Goal: Task Accomplishment & Management: Manage account settings

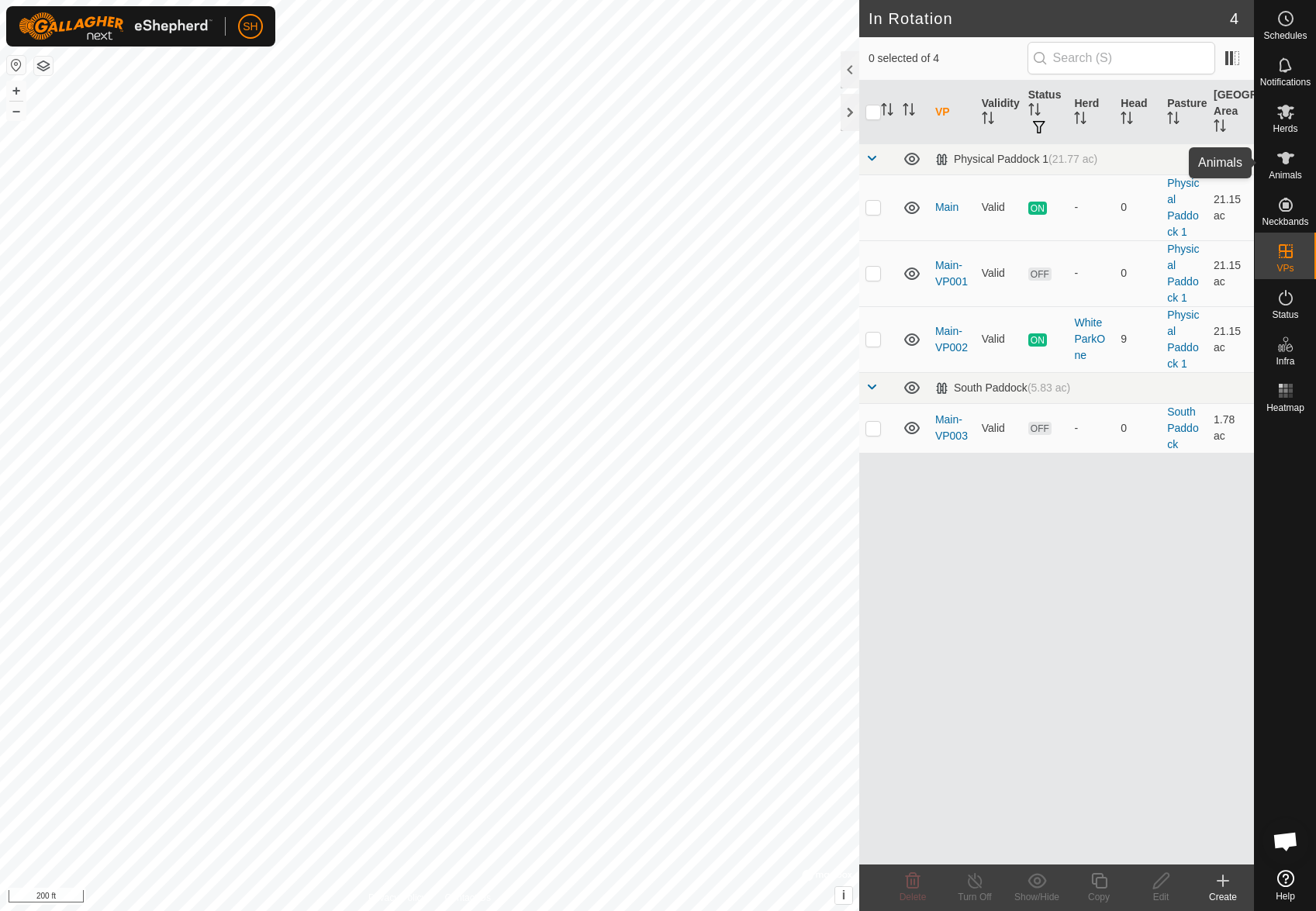
click at [1287, 157] on icon at bounding box center [1285, 158] width 17 height 13
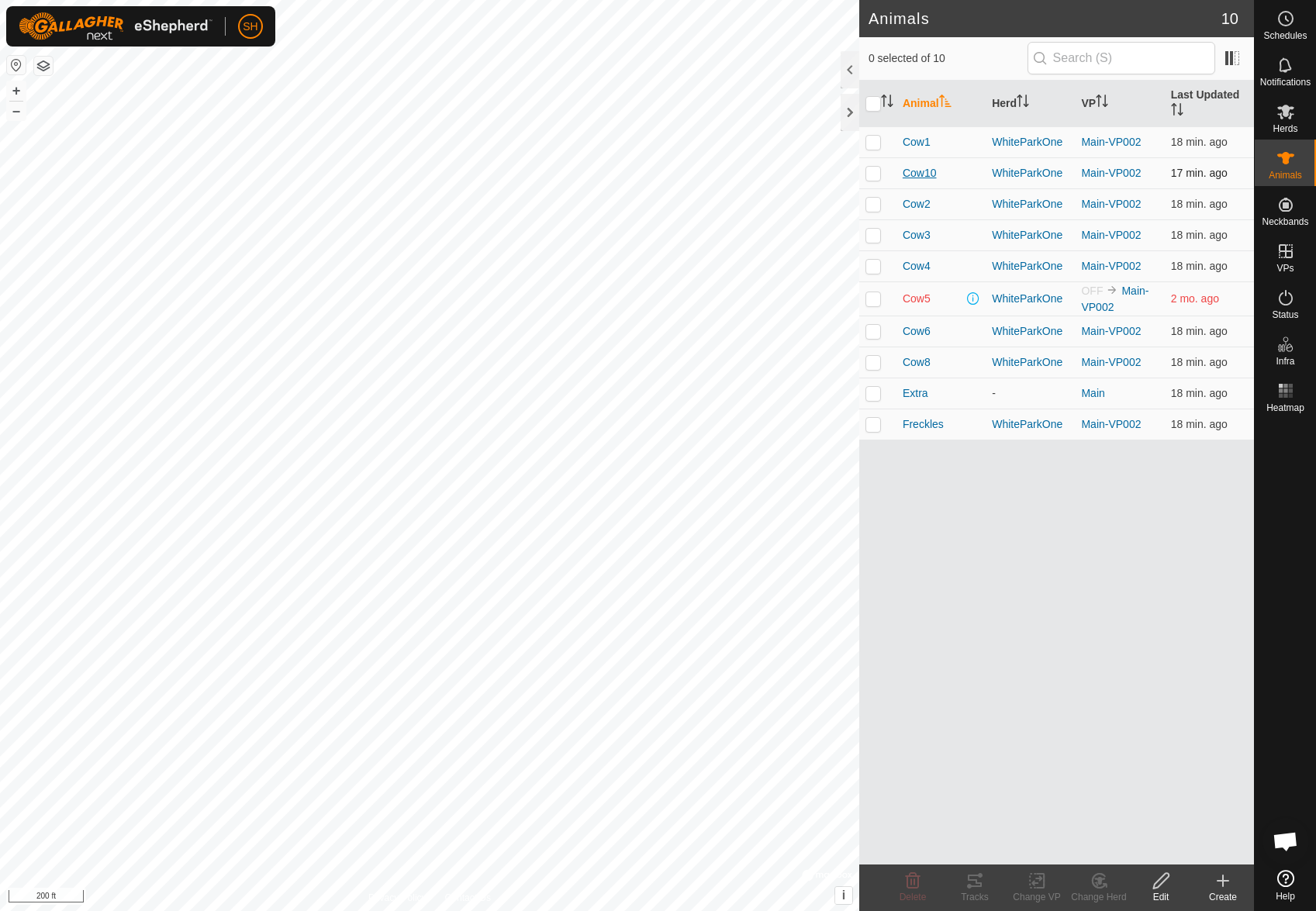
click at [924, 174] on span "Cow10" at bounding box center [919, 173] width 34 height 17
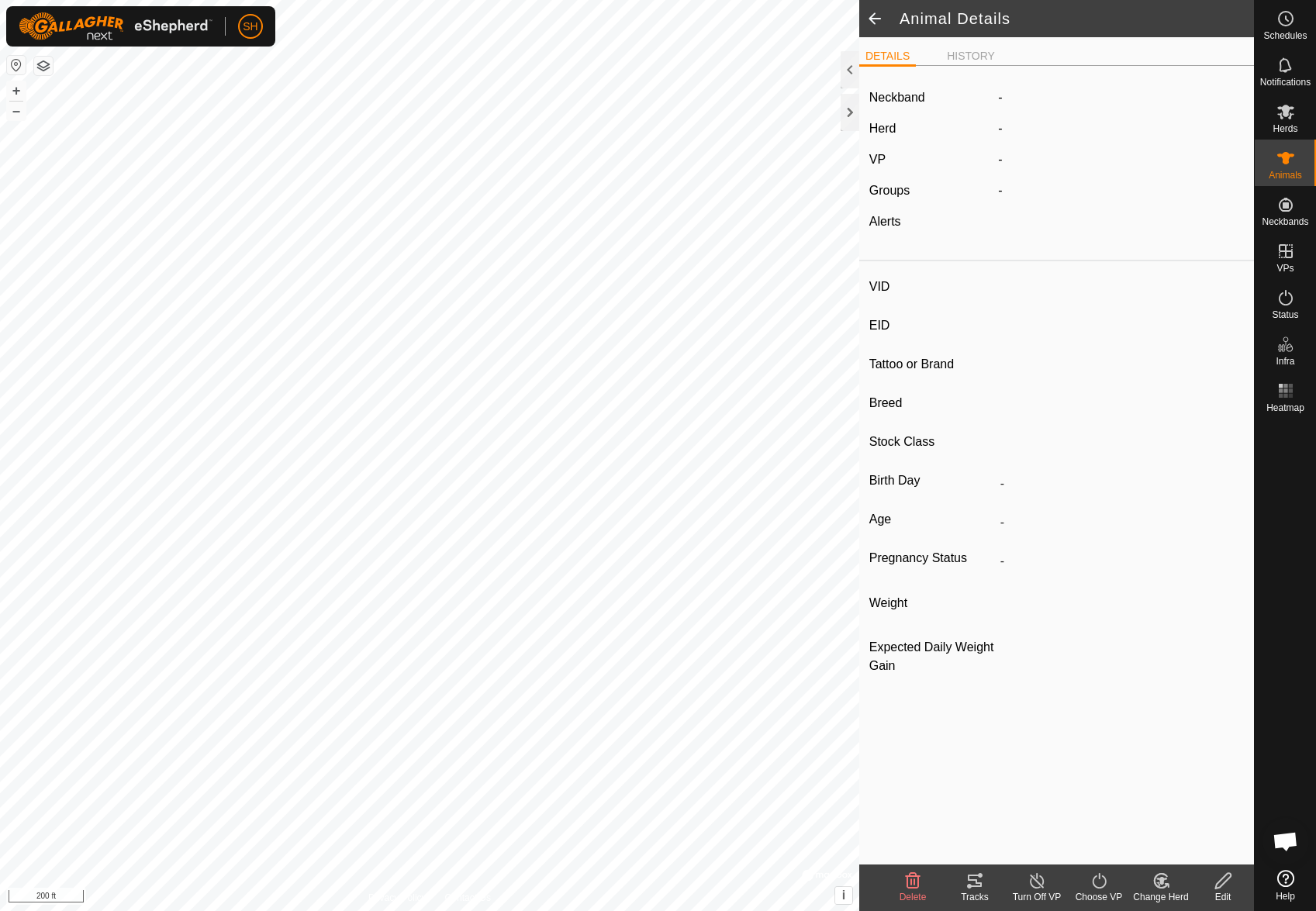
type input "Cow10"
type input "-"
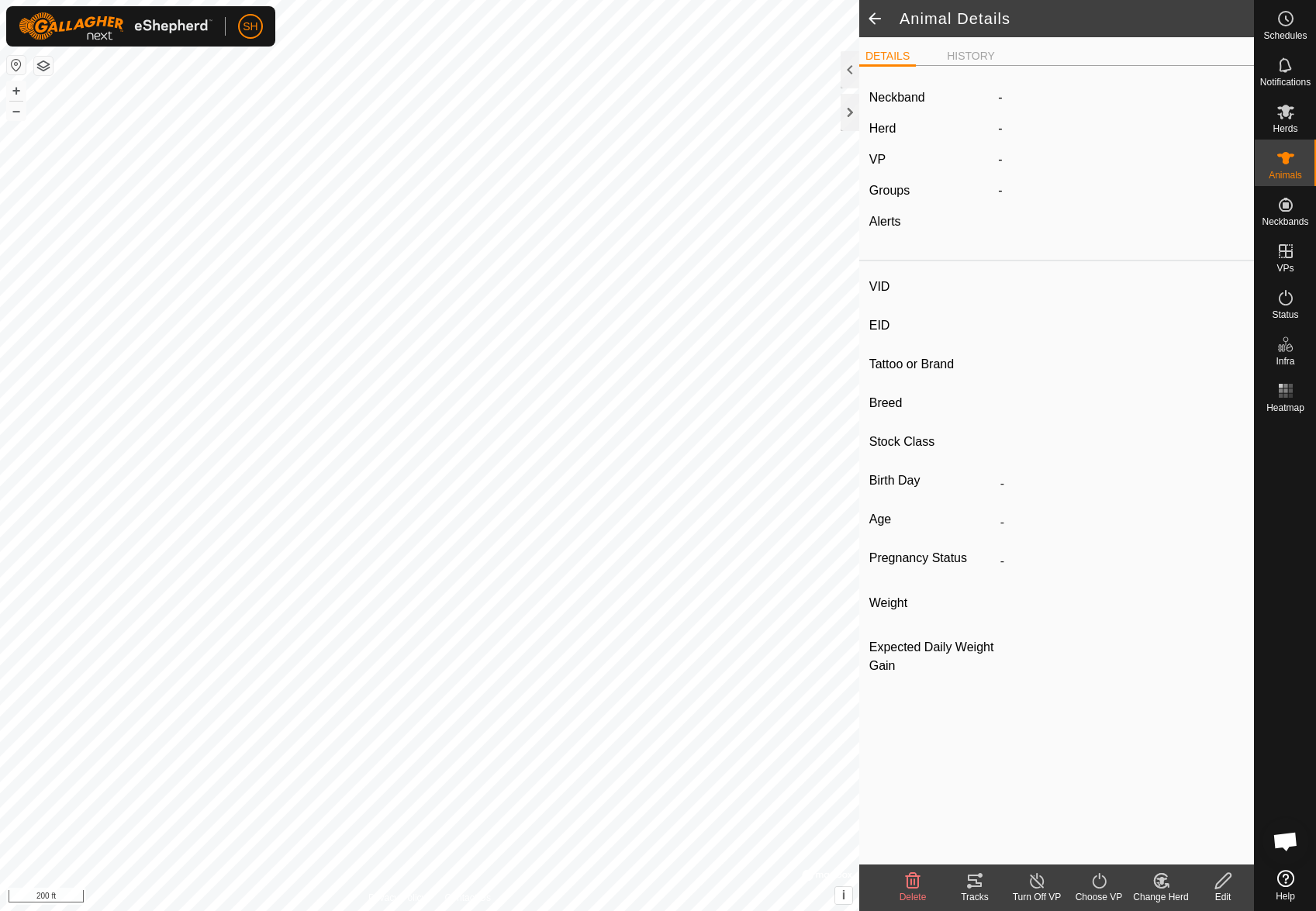
type input "0 kg"
type input "-"
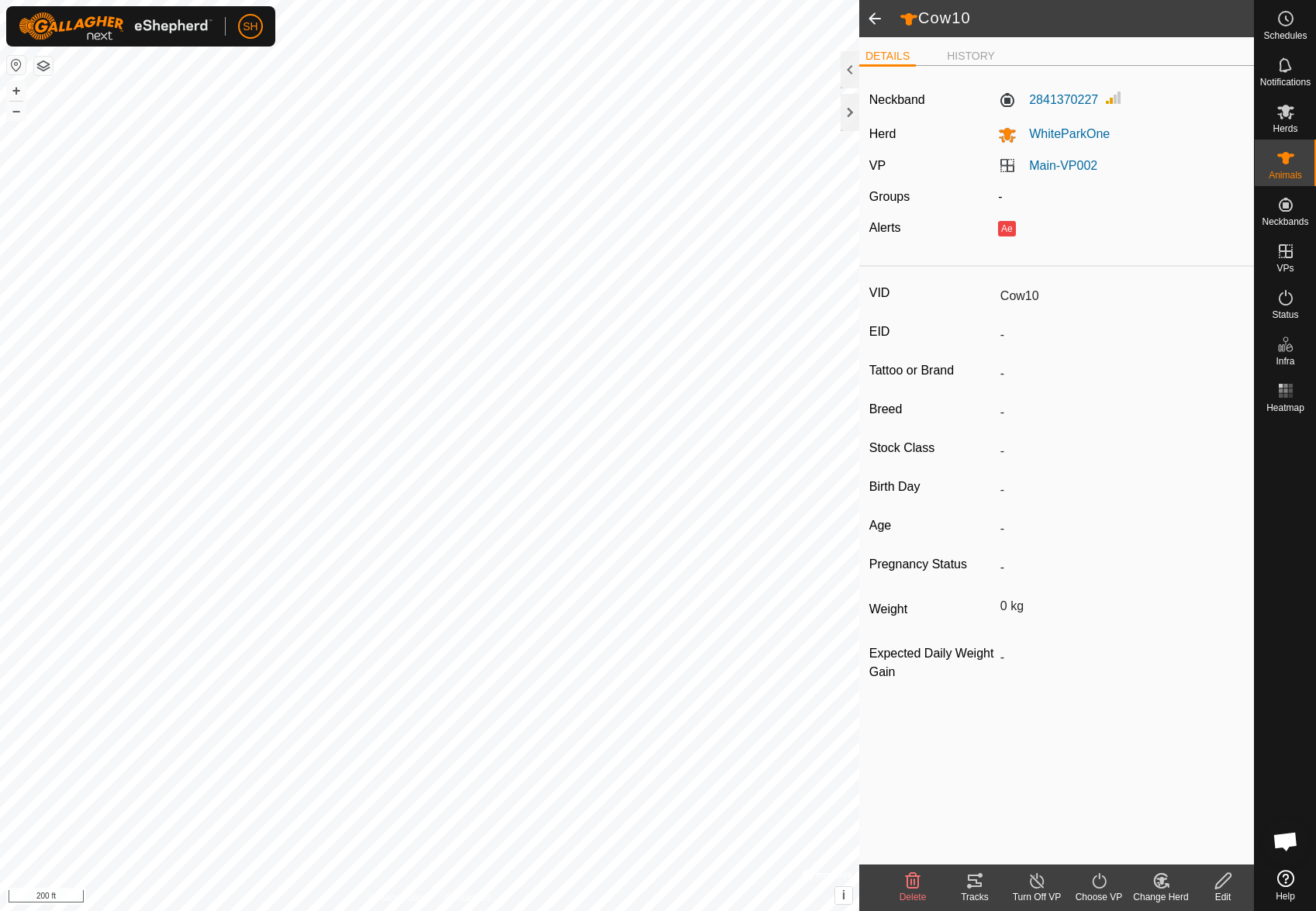
click at [1028, 292] on input "Cow10" at bounding box center [1118, 296] width 250 height 27
click at [1220, 881] on icon at bounding box center [1223, 881] width 20 height 19
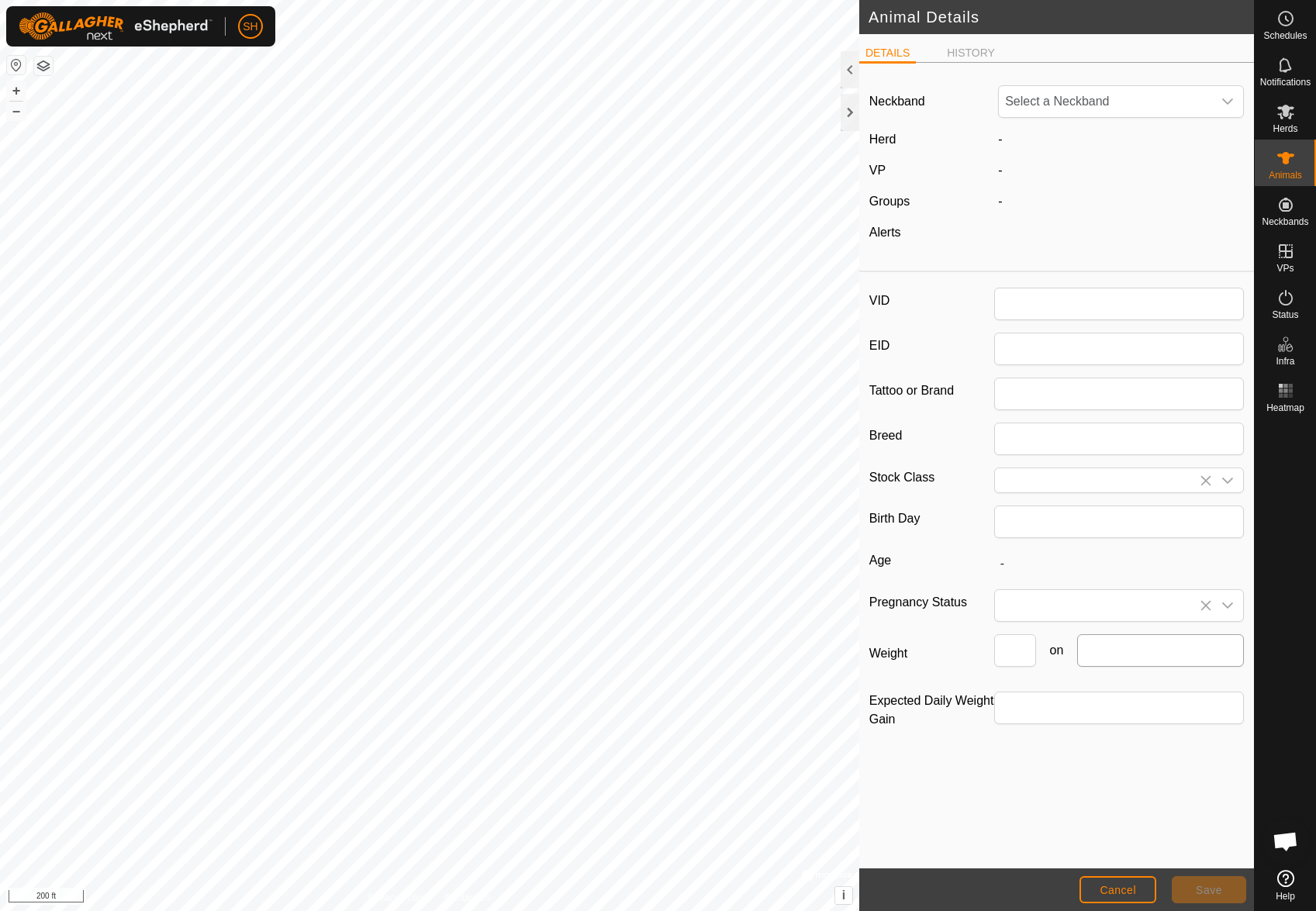
type input "Cow10"
type input "0"
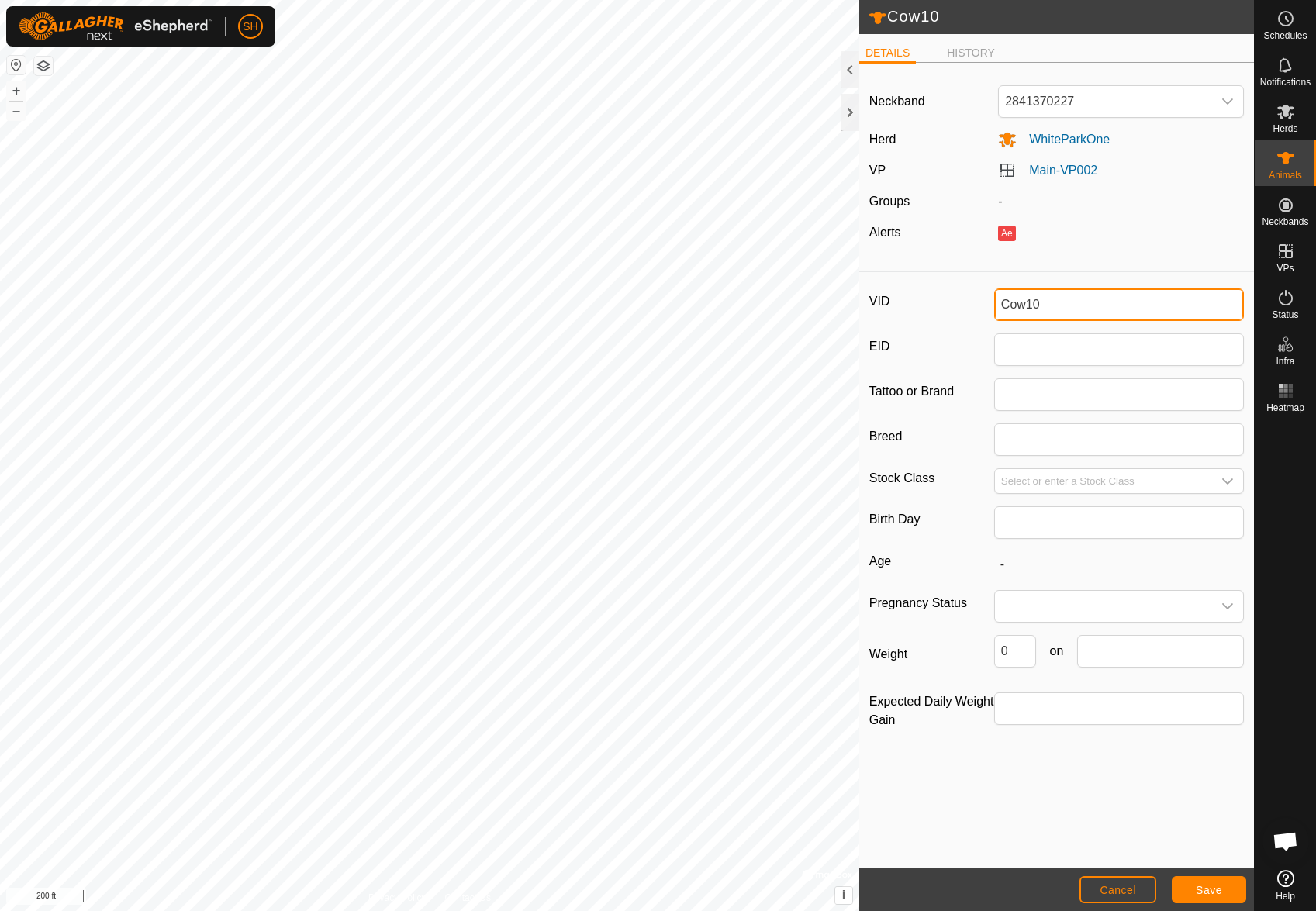
click at [1038, 300] on input "Cow10" at bounding box center [1118, 304] width 250 height 32
click at [1206, 897] on button "Save" at bounding box center [1209, 889] width 75 height 28
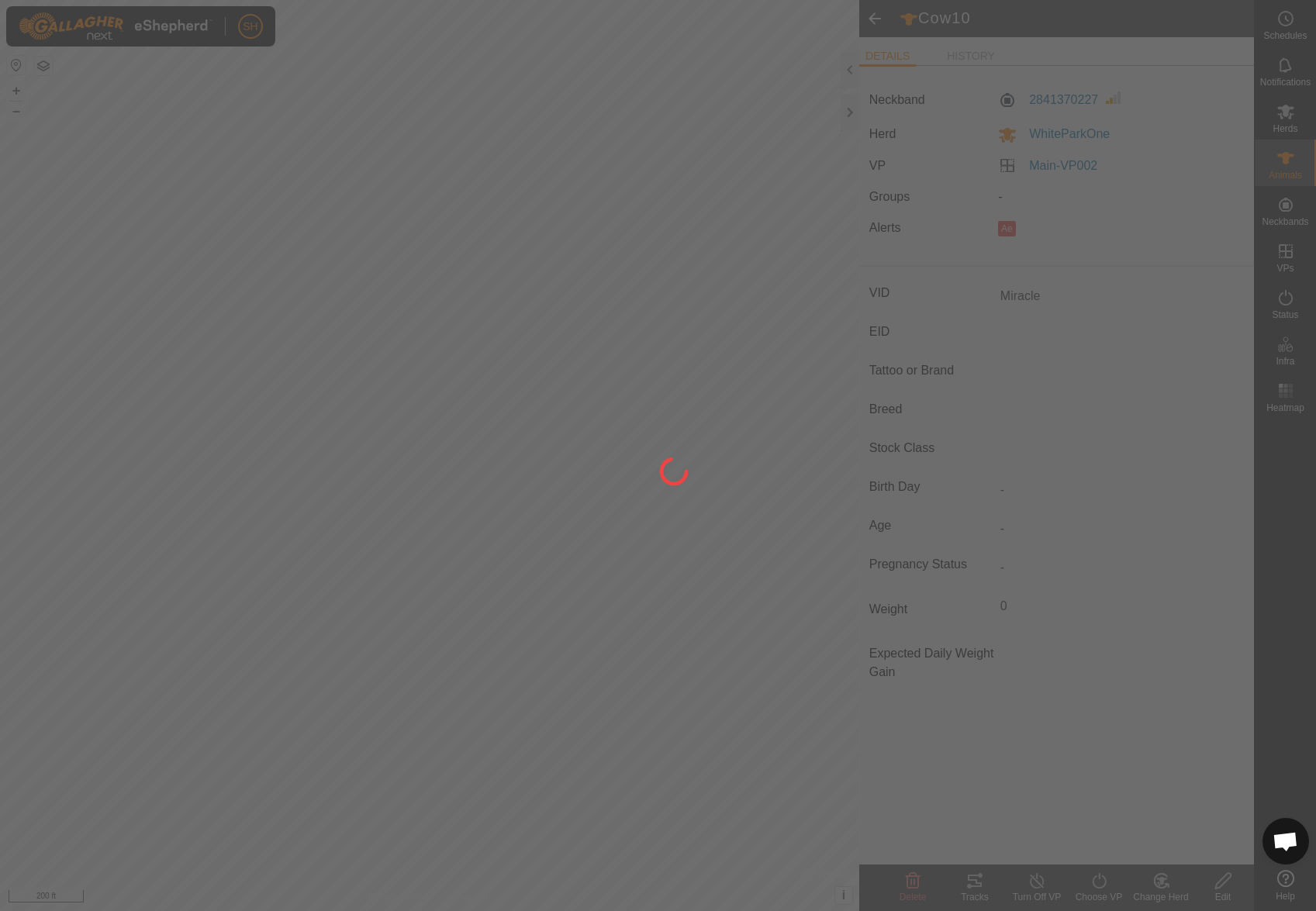
type input "Cow10"
type input "-"
type input "0 kg"
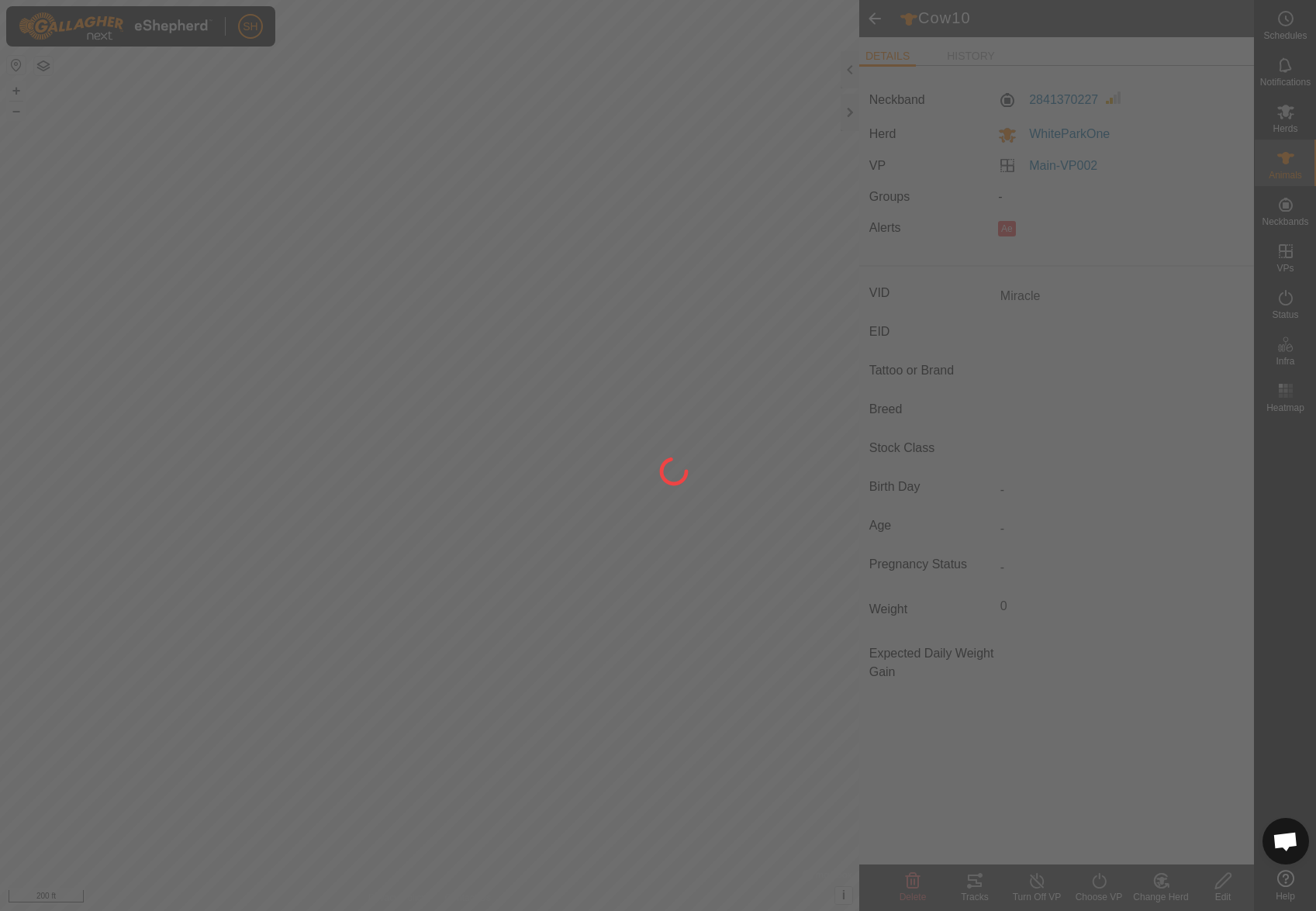
type input "-"
type input "Miracle"
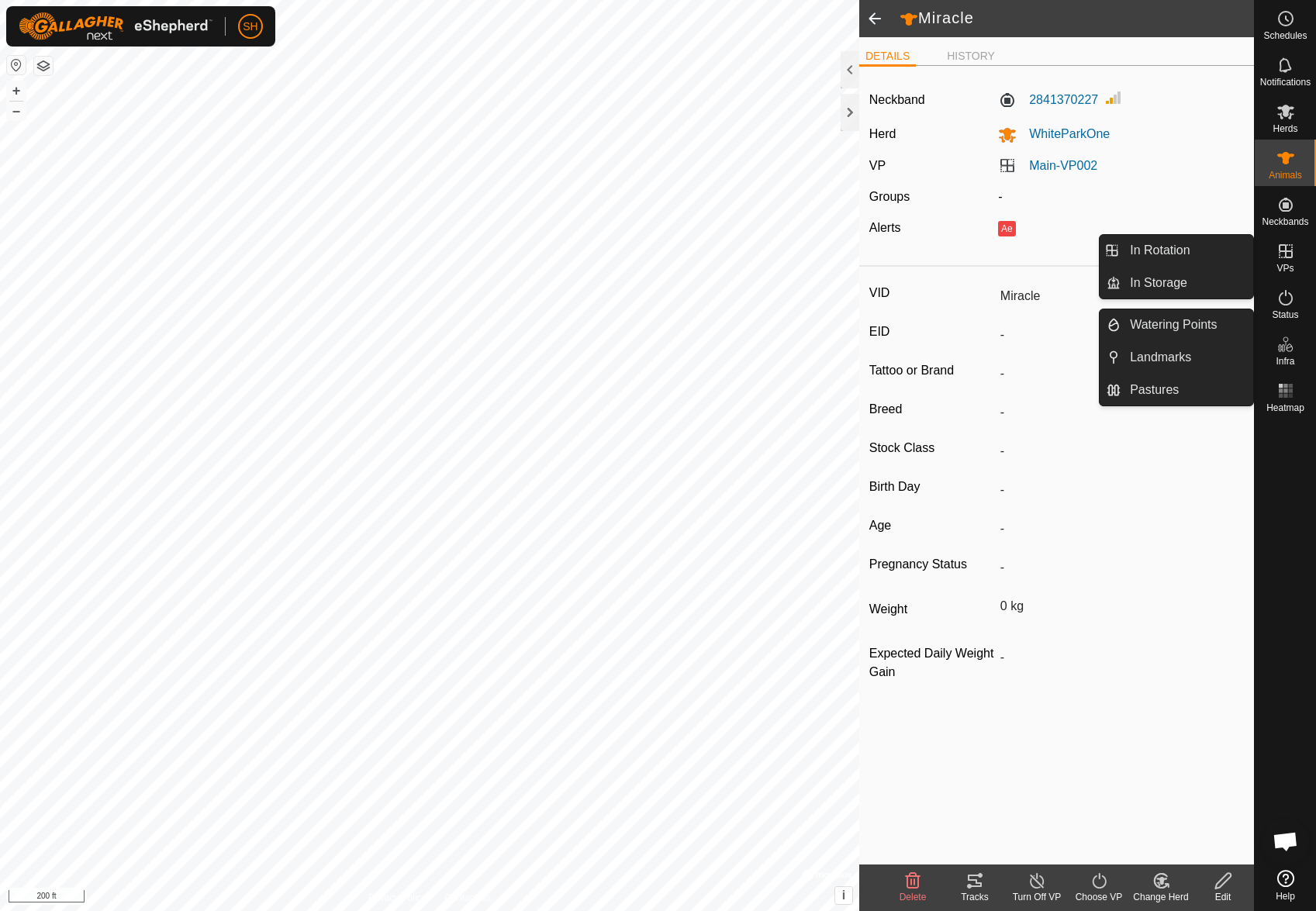
click at [1283, 252] on icon at bounding box center [1286, 251] width 14 height 14
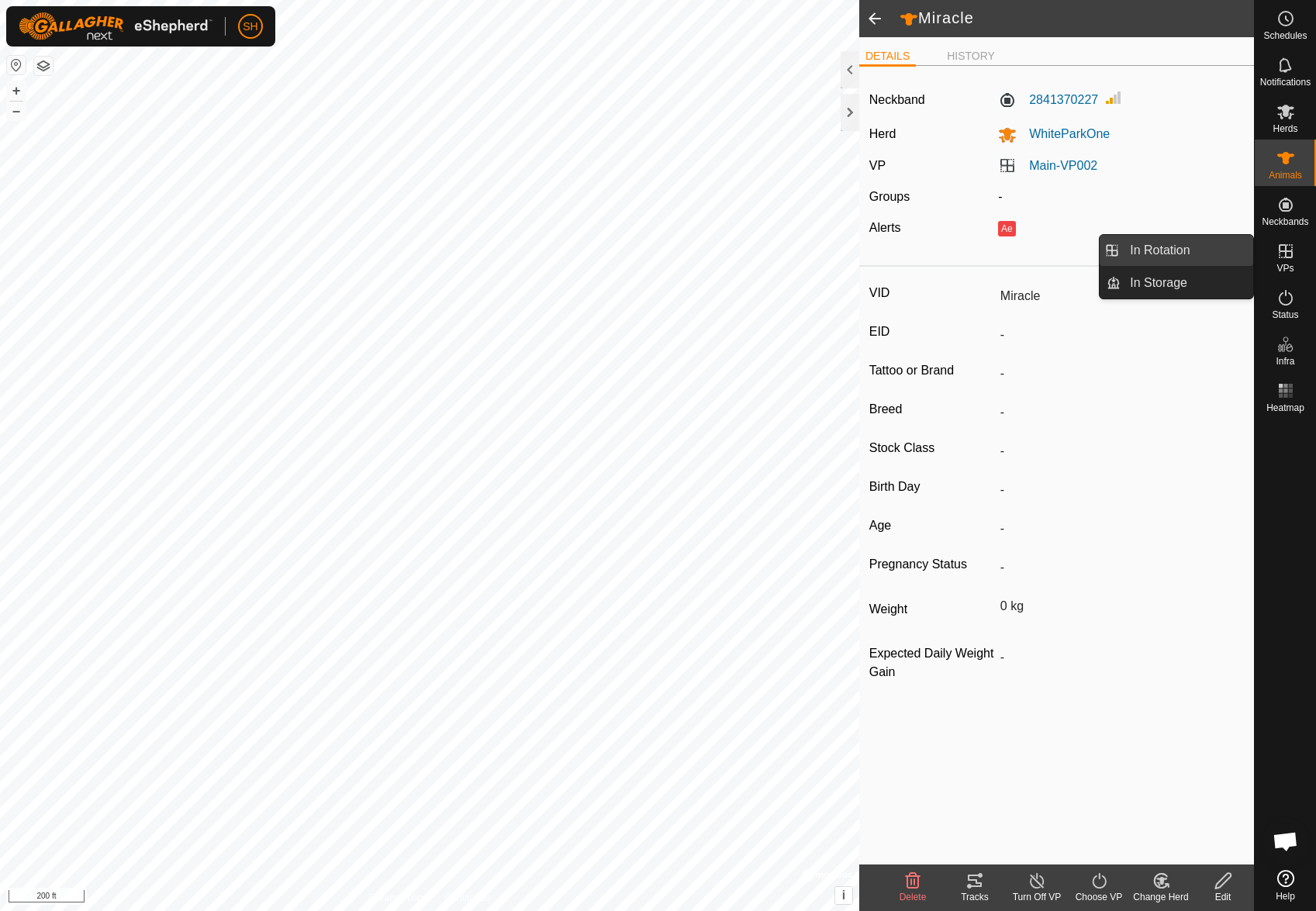
click at [1176, 248] on link "In Rotation" at bounding box center [1186, 251] width 133 height 31
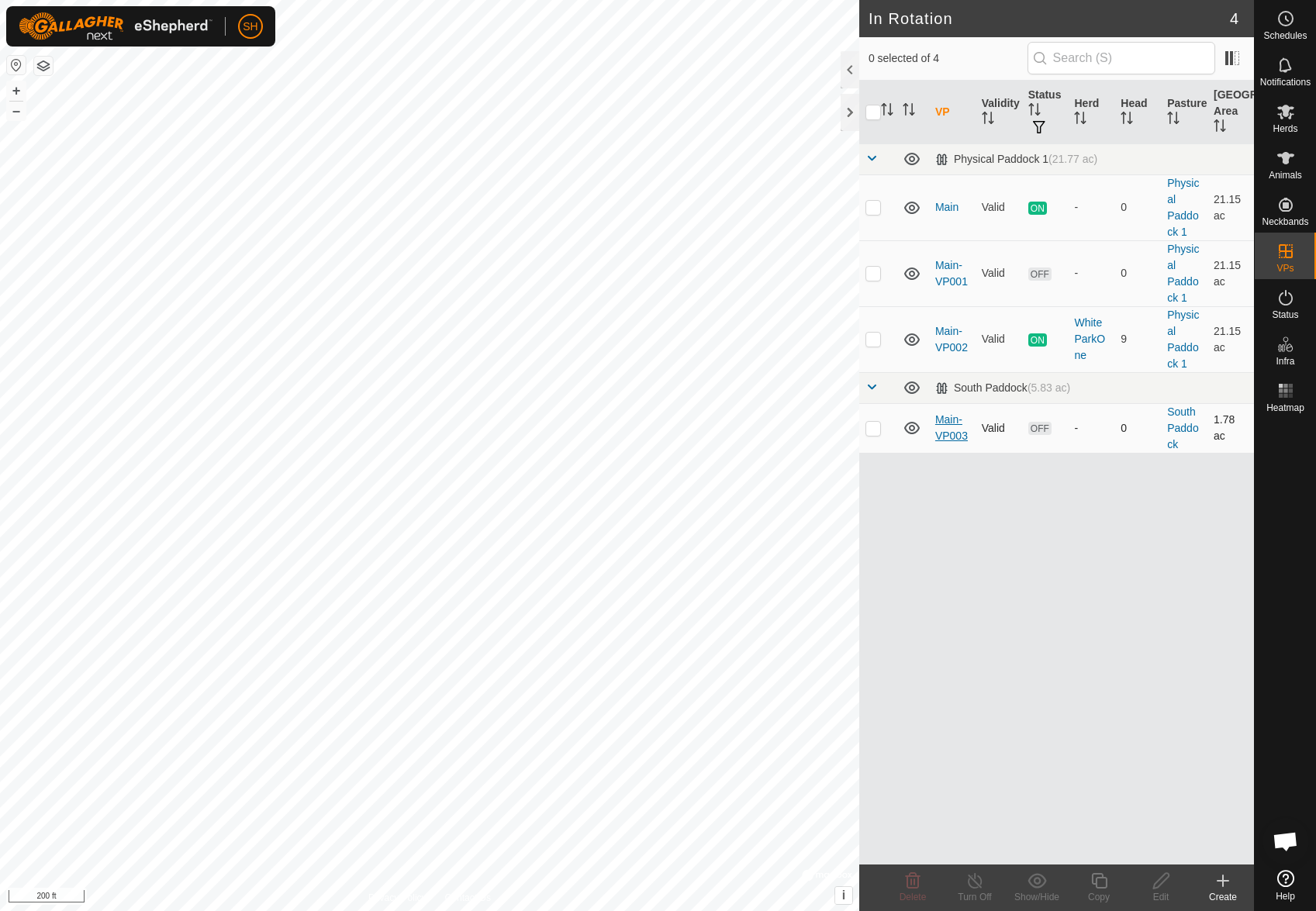
click at [945, 421] on link "Main-VP003" at bounding box center [950, 427] width 32 height 28
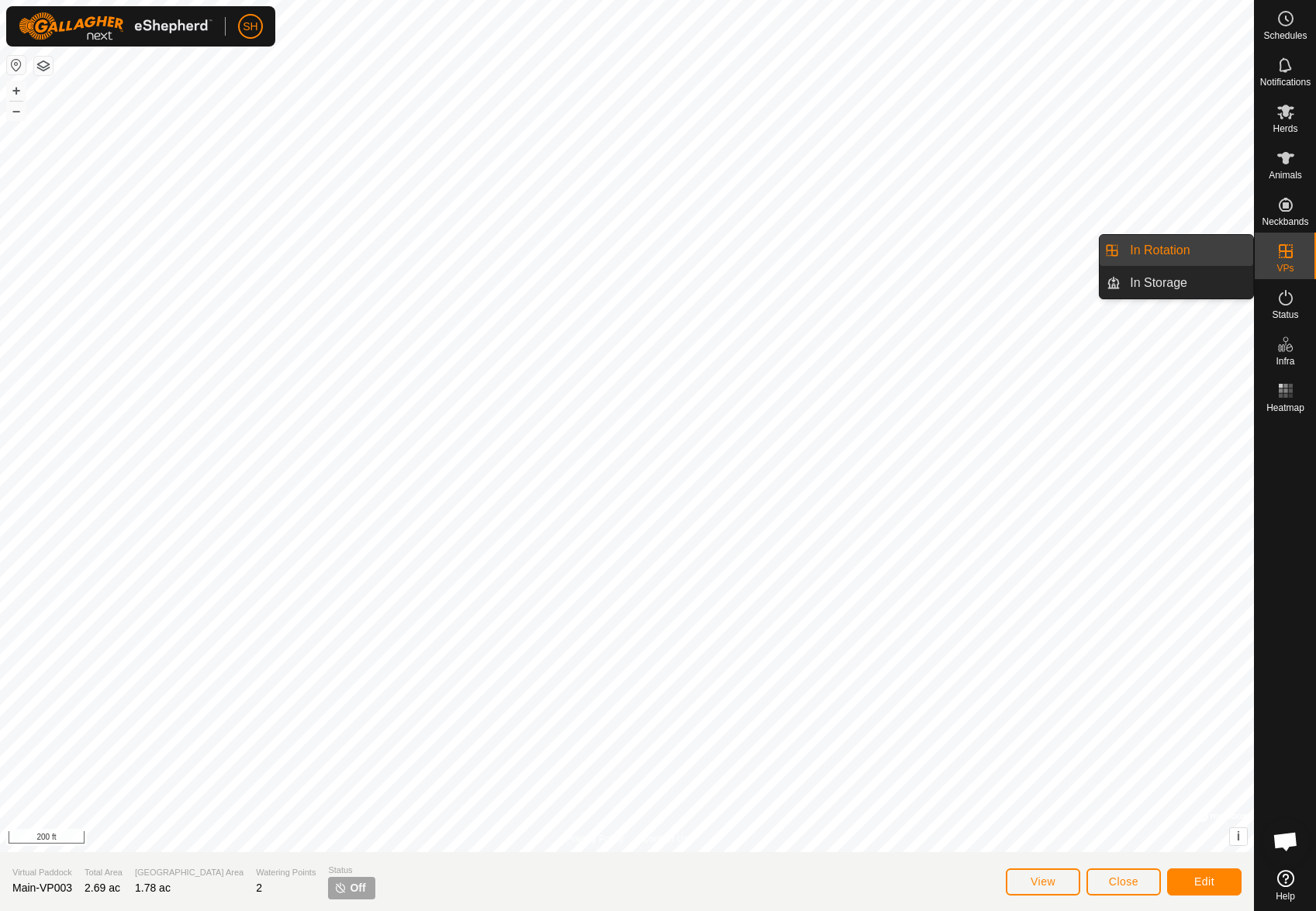
click at [1178, 252] on link "In Rotation" at bounding box center [1186, 251] width 133 height 31
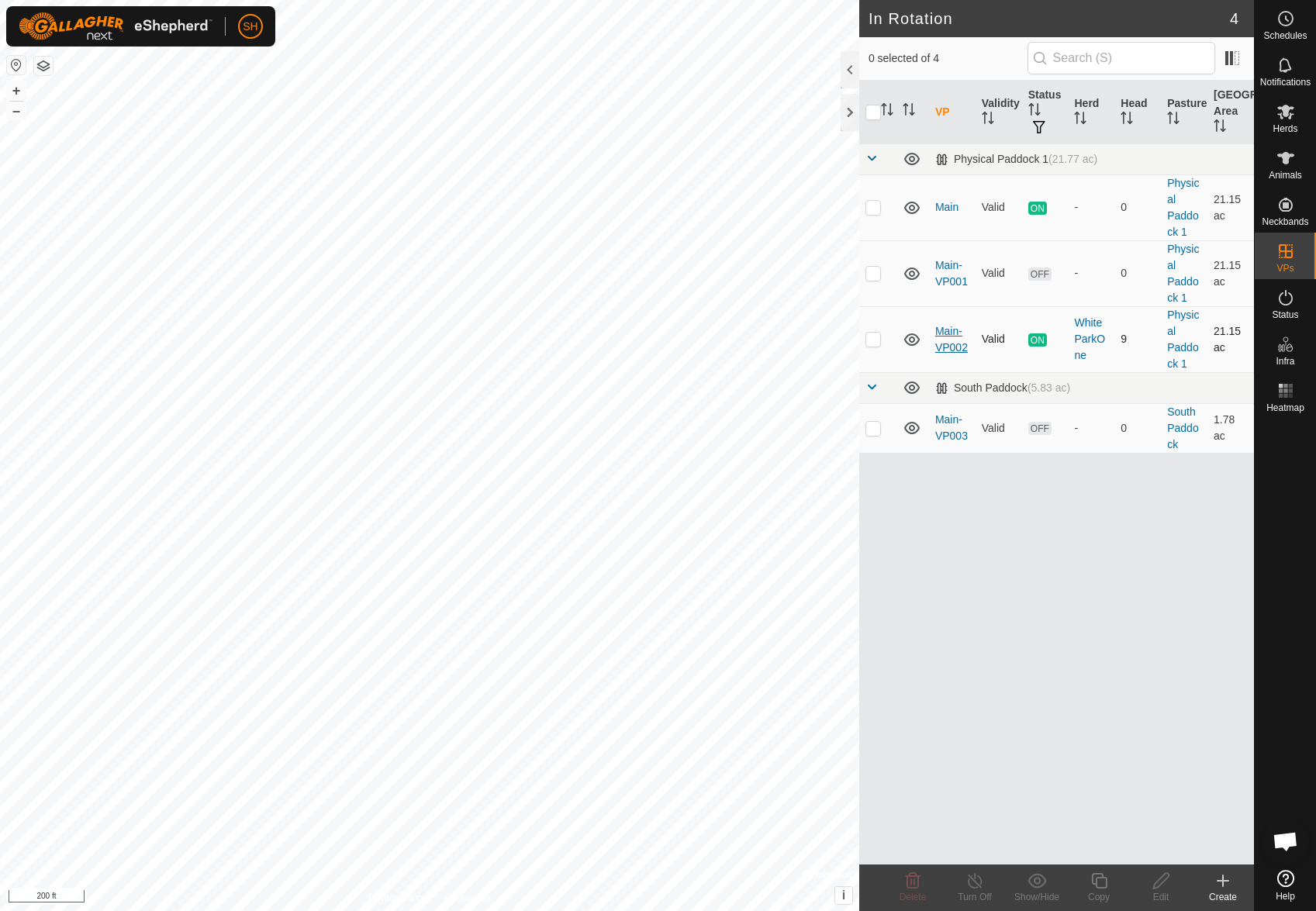
click at [945, 335] on link "Main-VP002" at bounding box center [950, 338] width 32 height 28
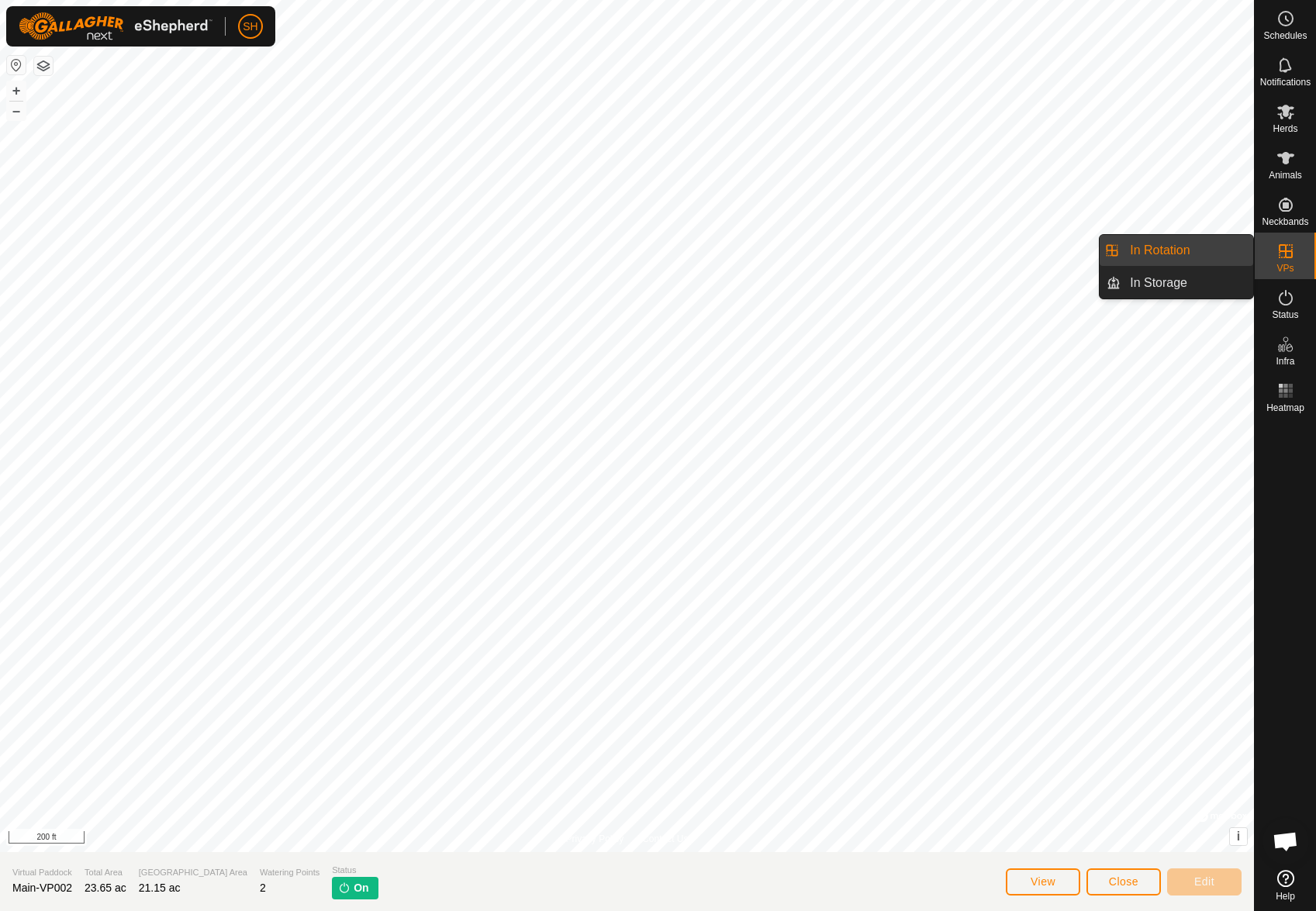
click at [1217, 257] on link "In Rotation" at bounding box center [1186, 251] width 133 height 31
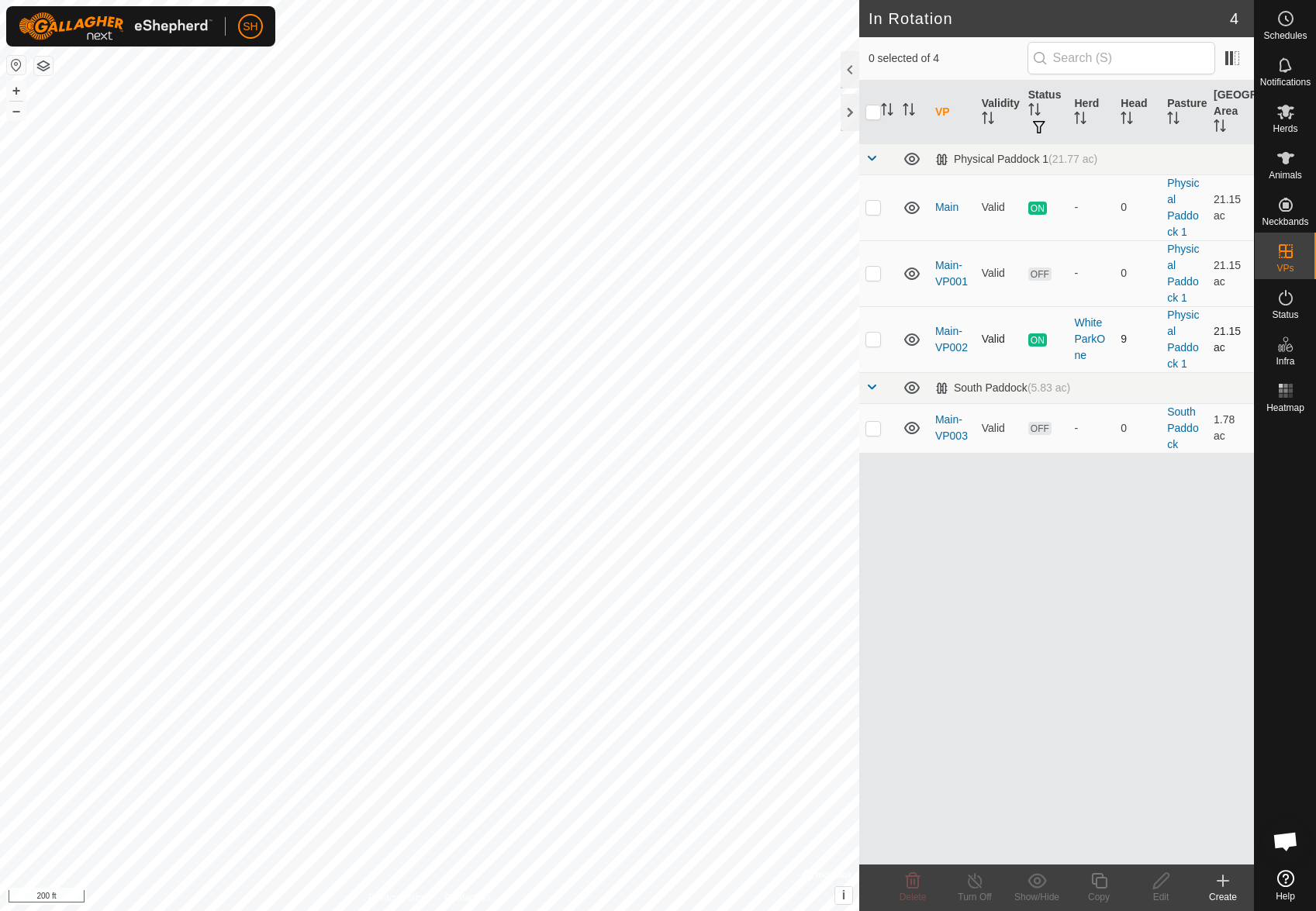
click at [877, 343] on p-checkbox at bounding box center [873, 338] width 16 height 13
checkbox input "true"
click at [1094, 882] on icon at bounding box center [1099, 881] width 20 height 19
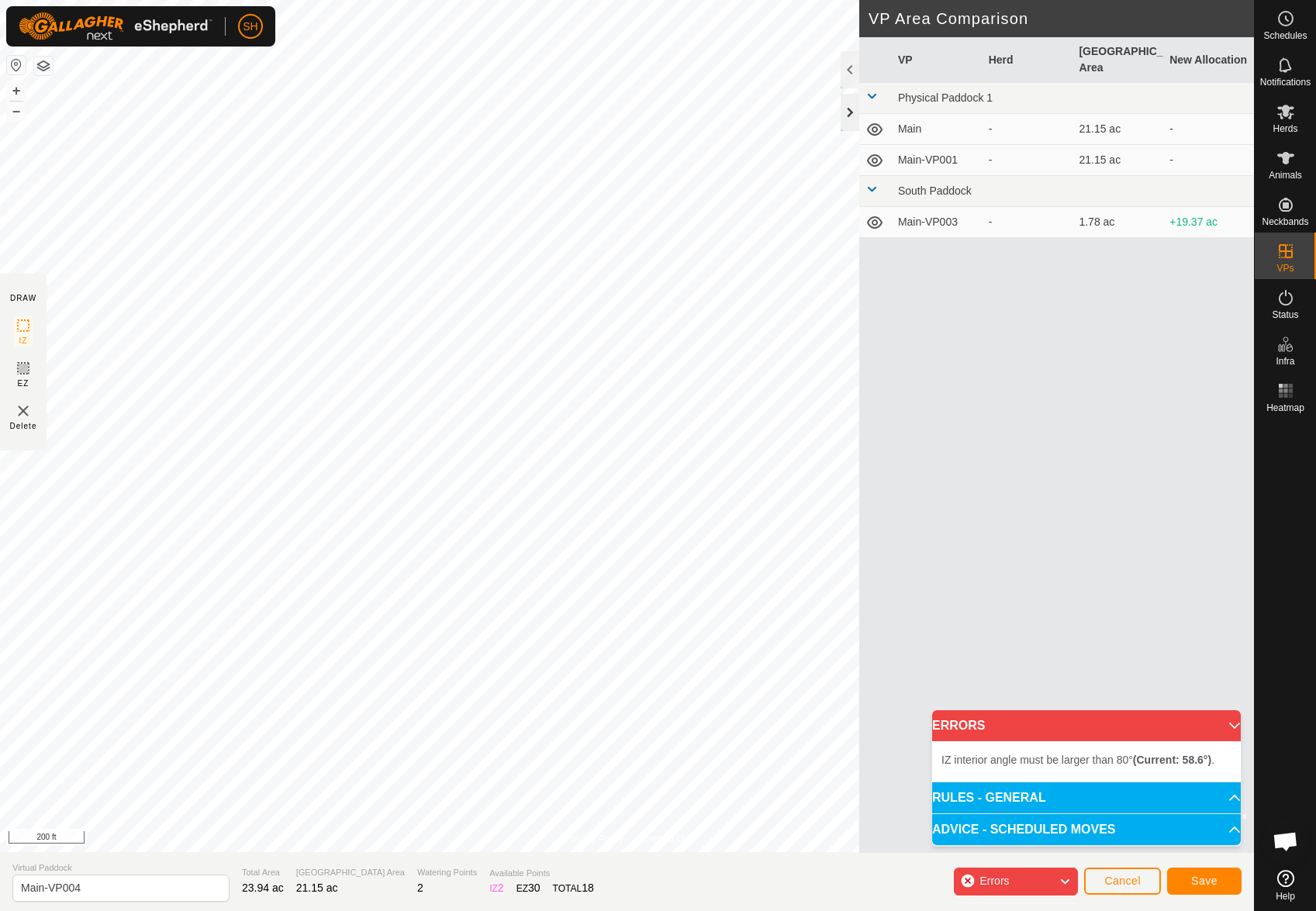
click at [848, 116] on div at bounding box center [849, 112] width 19 height 37
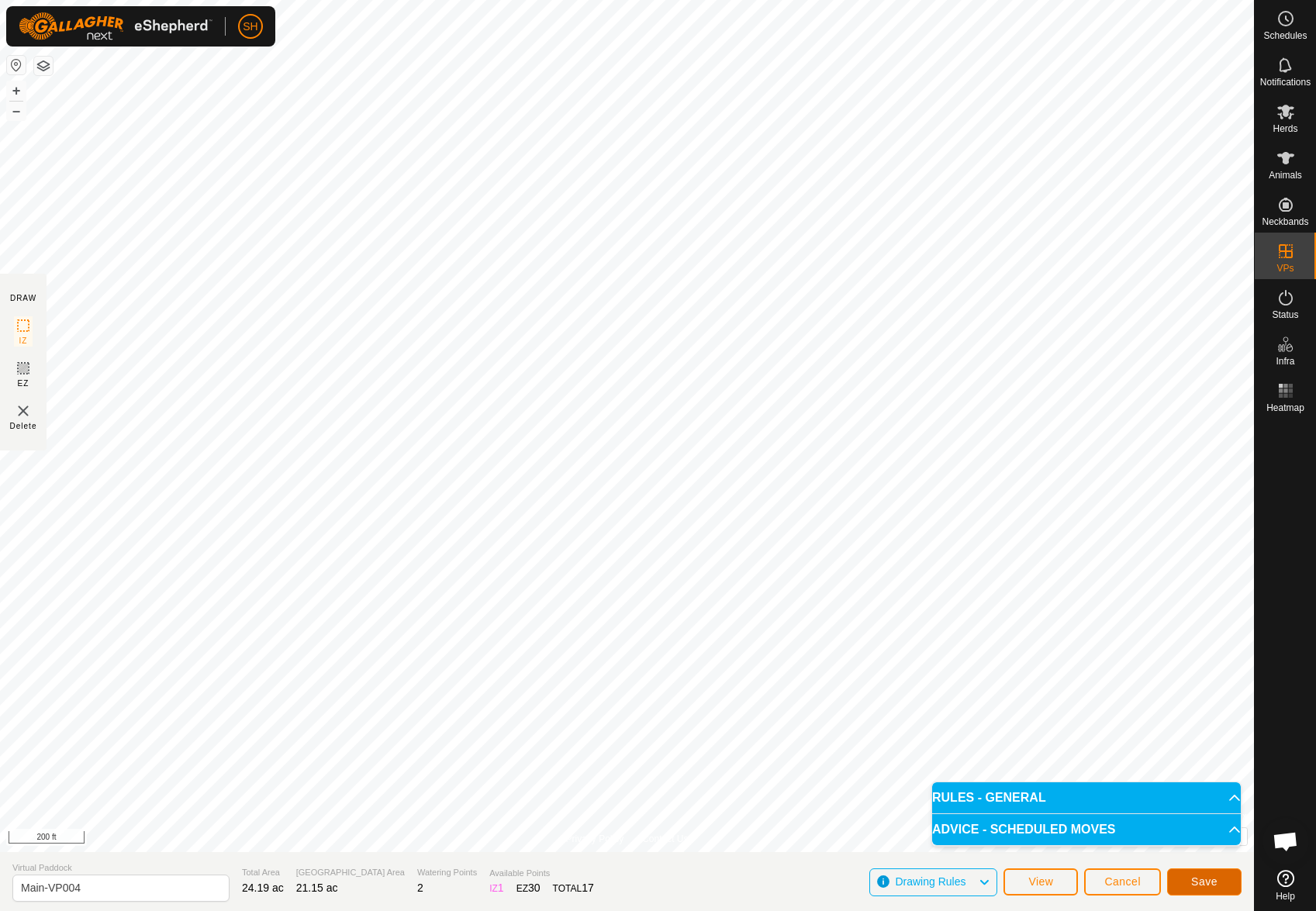
click at [1203, 883] on span "Save" at bounding box center [1204, 882] width 27 height 13
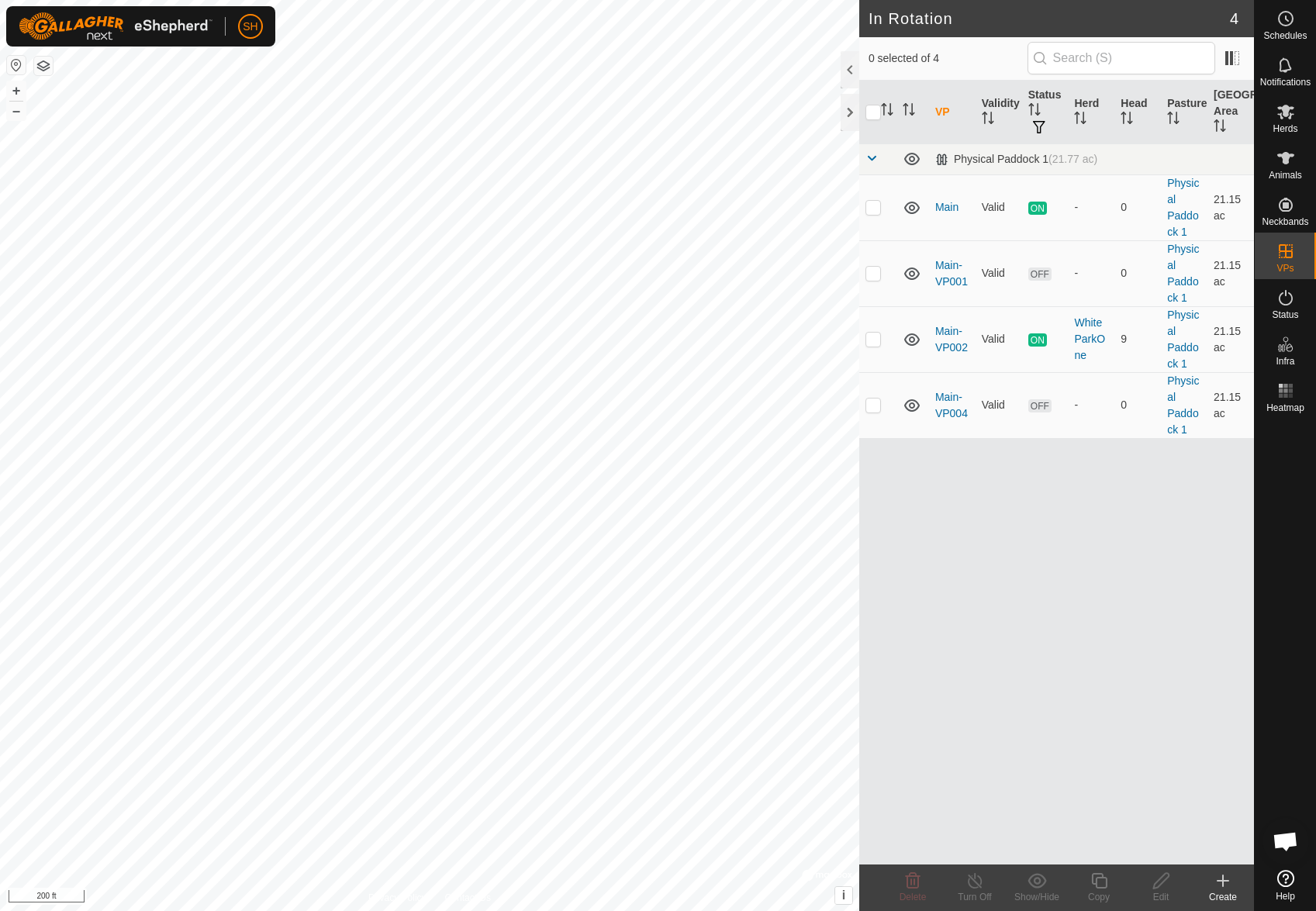
click at [948, 395] on link "Main-VP004" at bounding box center [950, 405] width 32 height 28
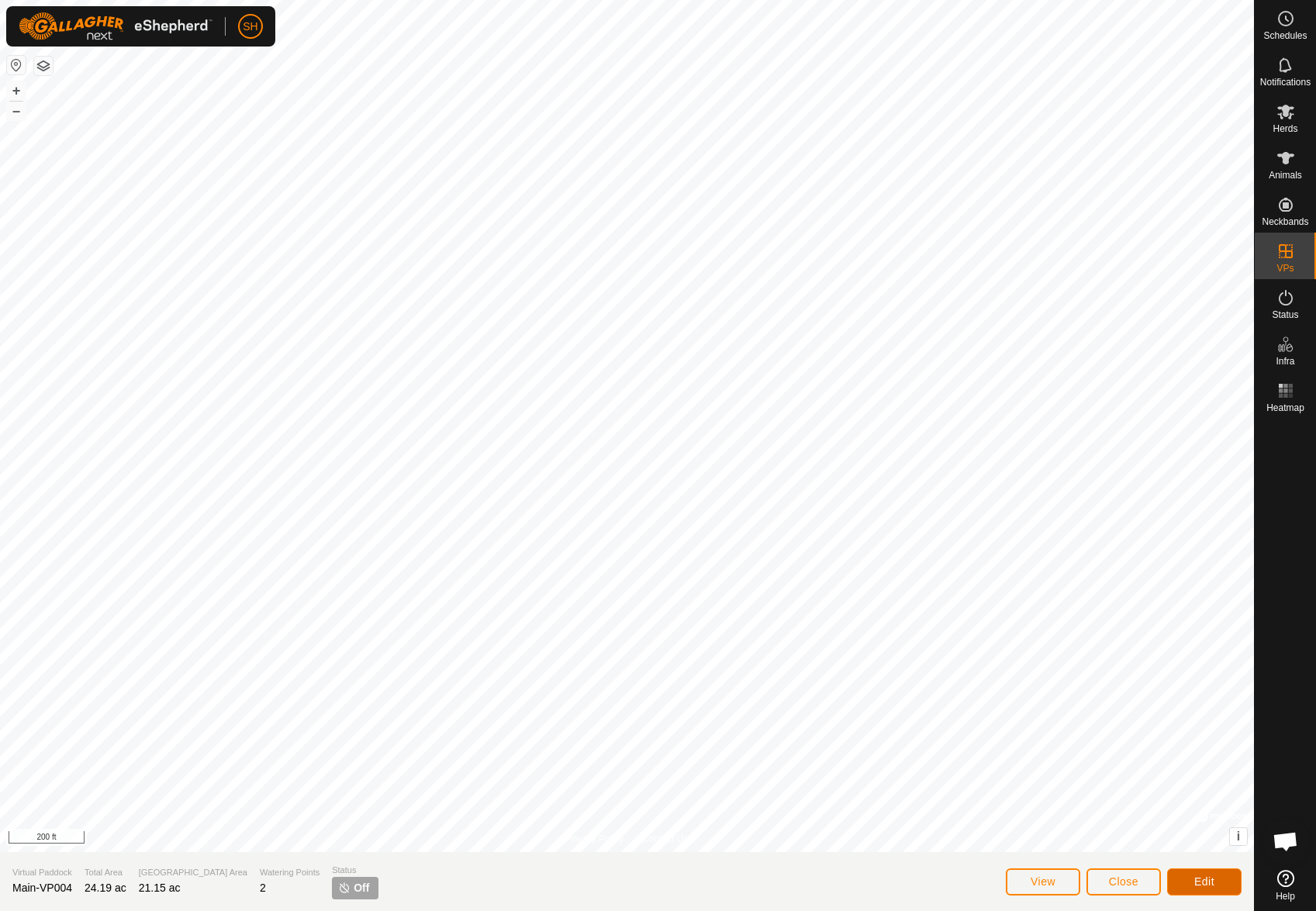
click at [1221, 877] on button "Edit" at bounding box center [1204, 882] width 75 height 28
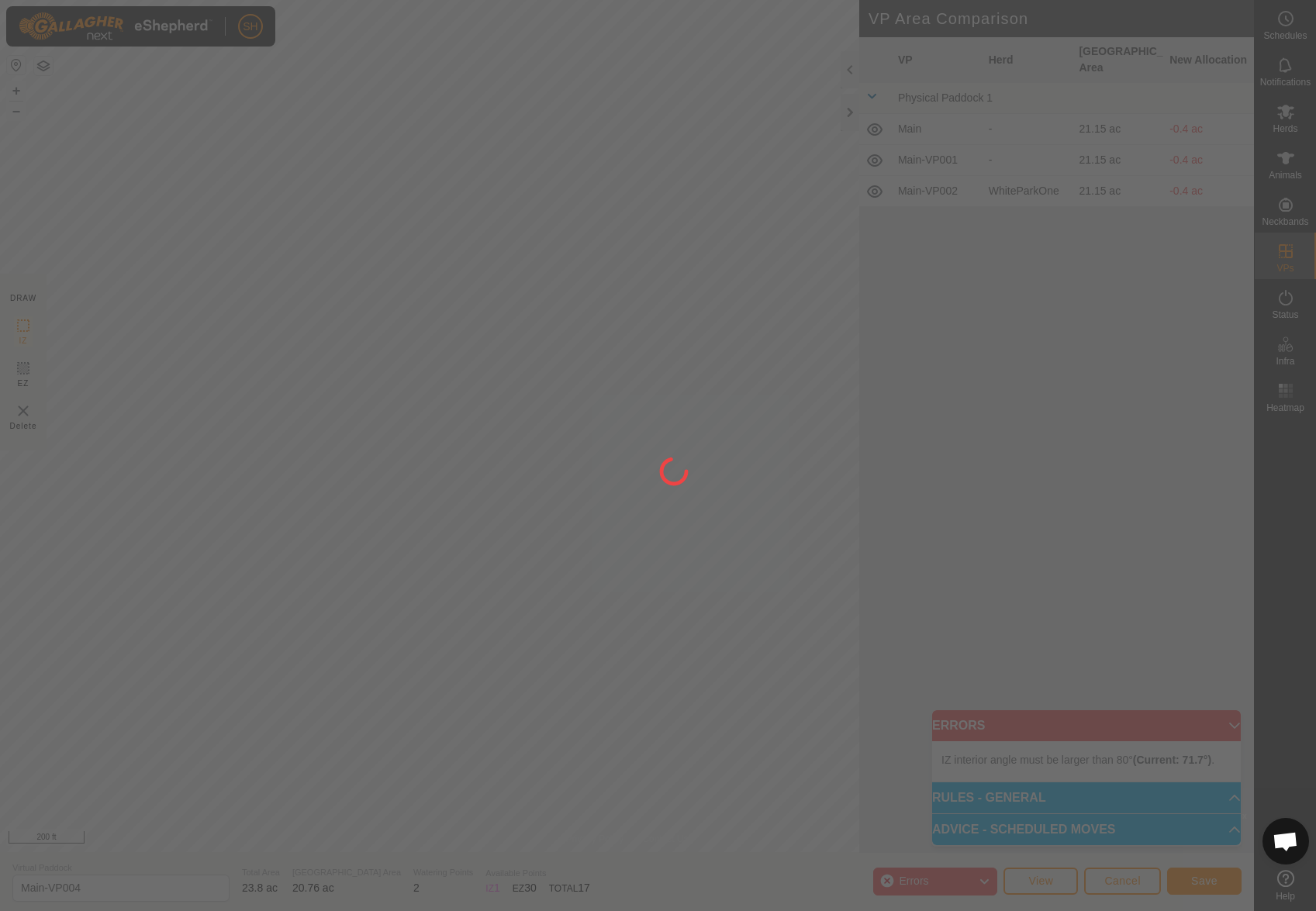
click at [145, 460] on div "SH Schedules Notifications Herds Animals Neckbands VPs Status Infra Heatmap Hel…" at bounding box center [658, 455] width 1316 height 911
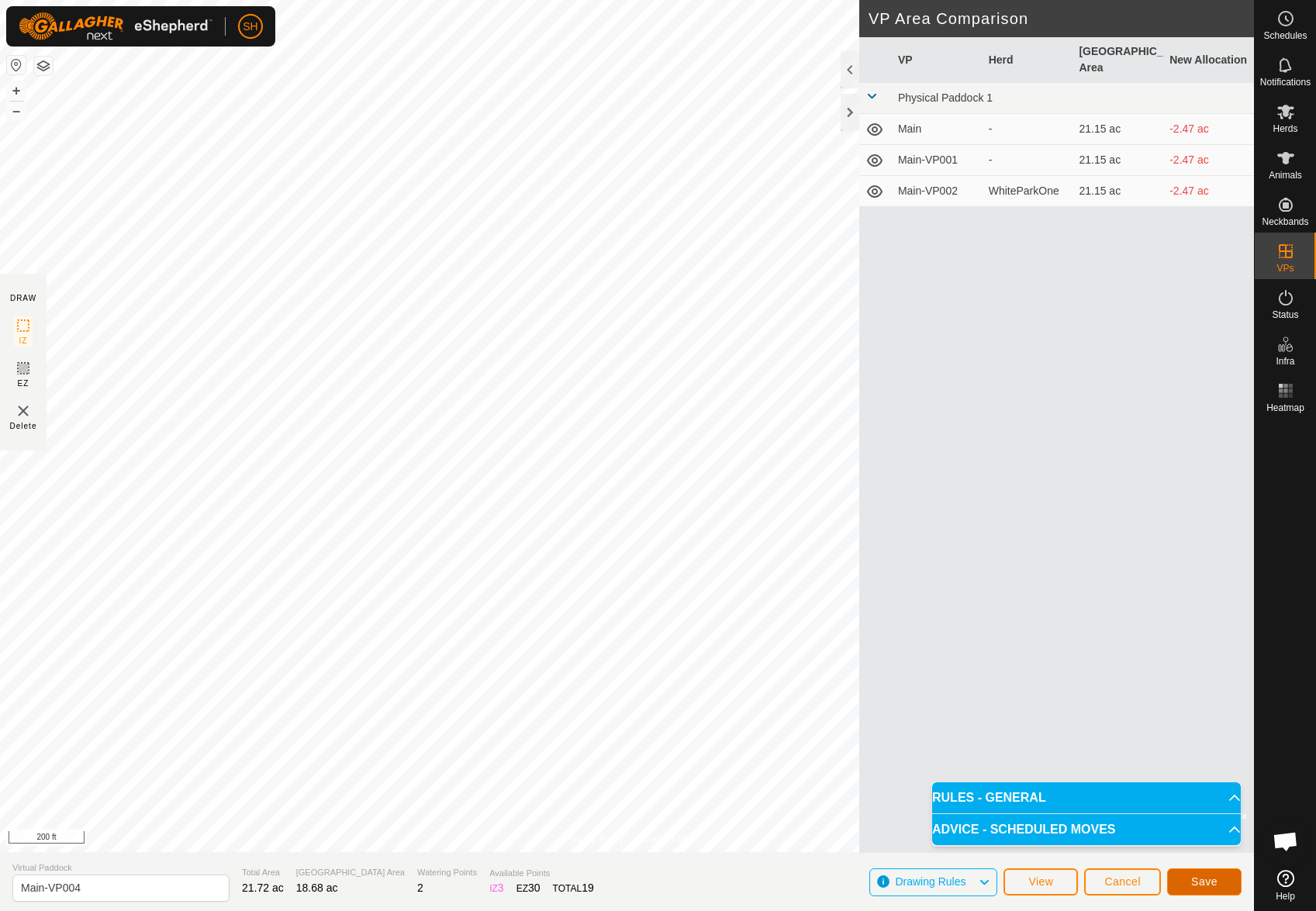
click at [1198, 876] on span "Save" at bounding box center [1204, 882] width 27 height 13
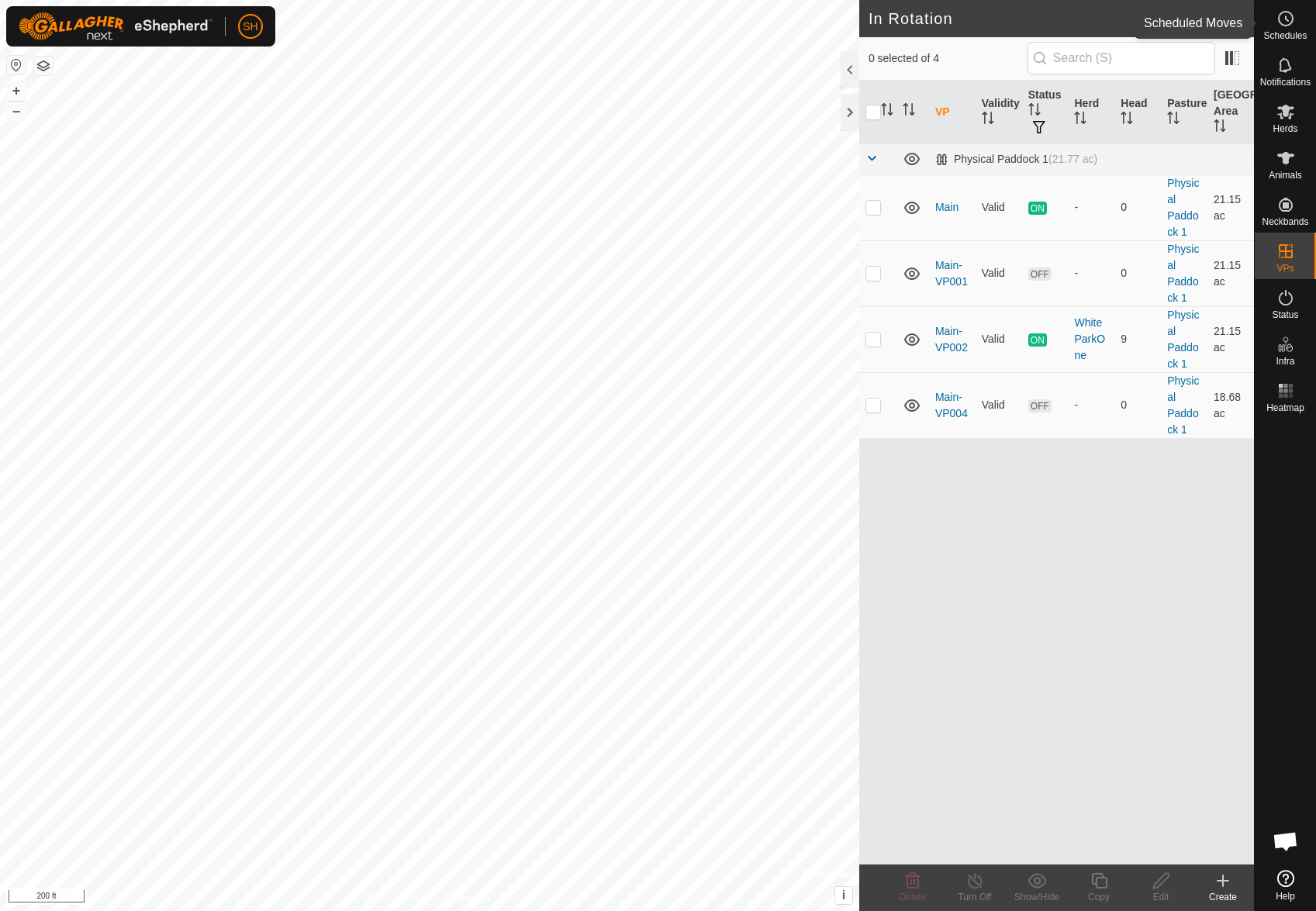
click at [1279, 21] on icon at bounding box center [1285, 18] width 19 height 19
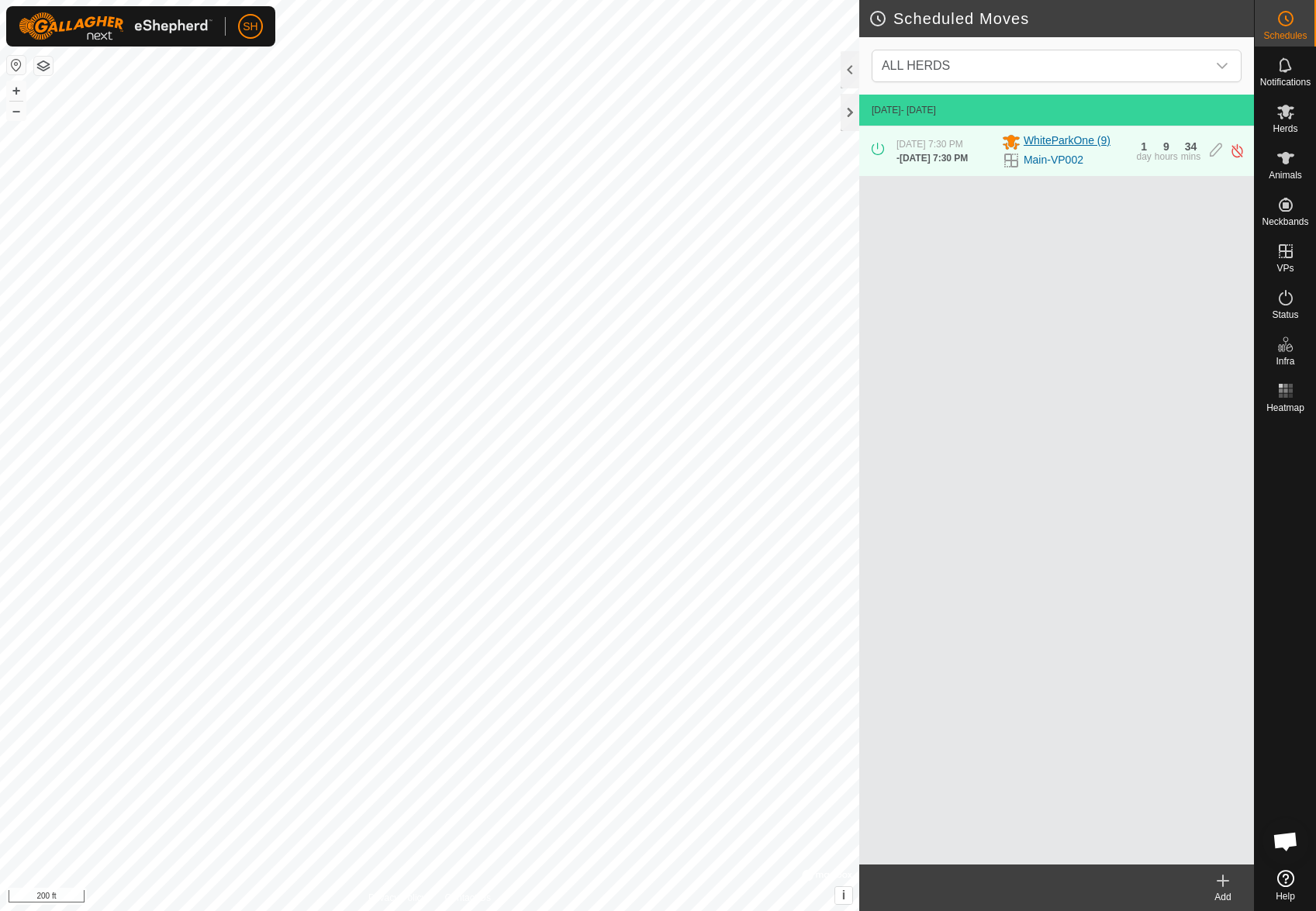
click at [1037, 144] on span "WhiteParkOne (9)" at bounding box center [1066, 142] width 86 height 19
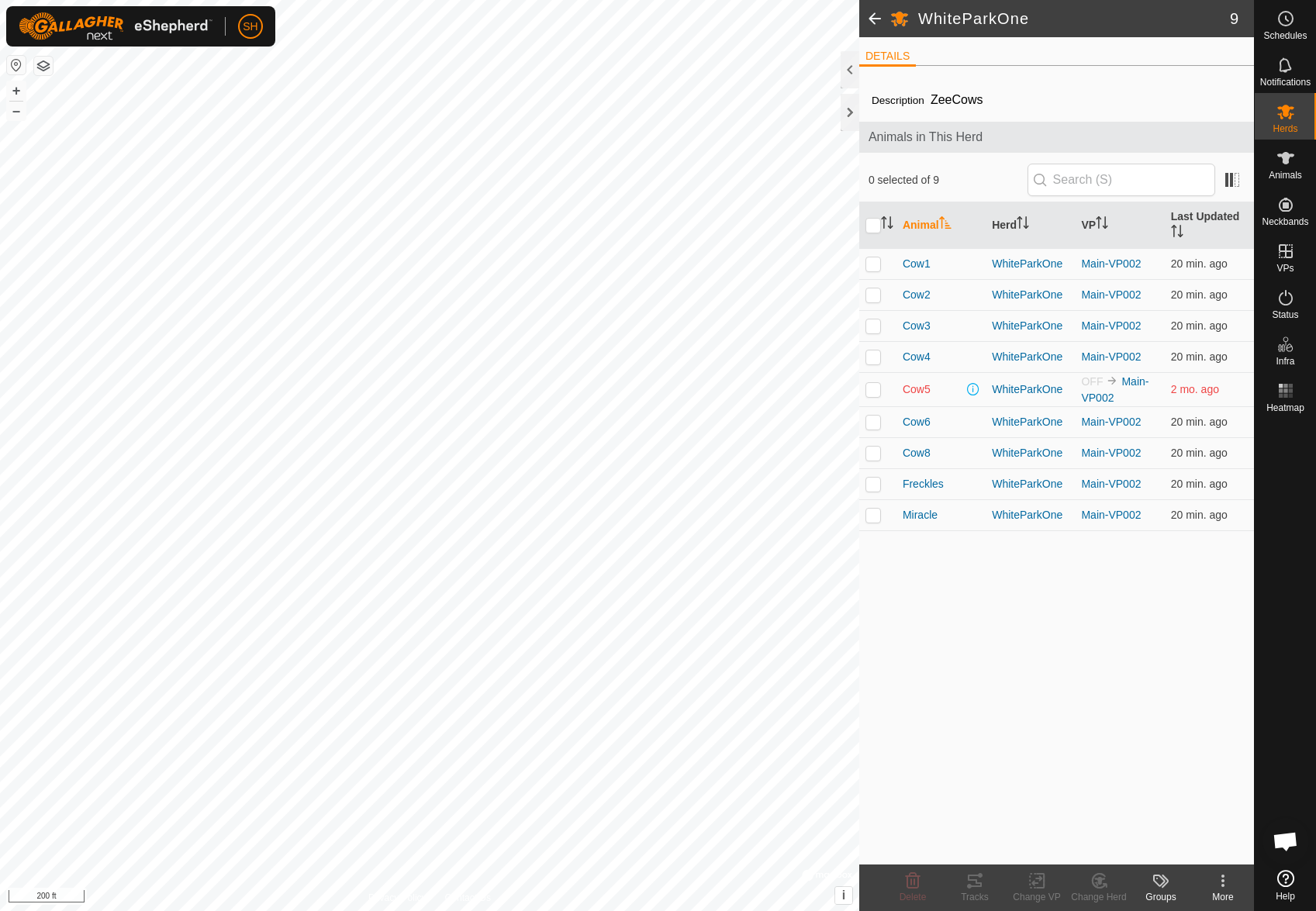
click at [874, 20] on span at bounding box center [875, 19] width 31 height 37
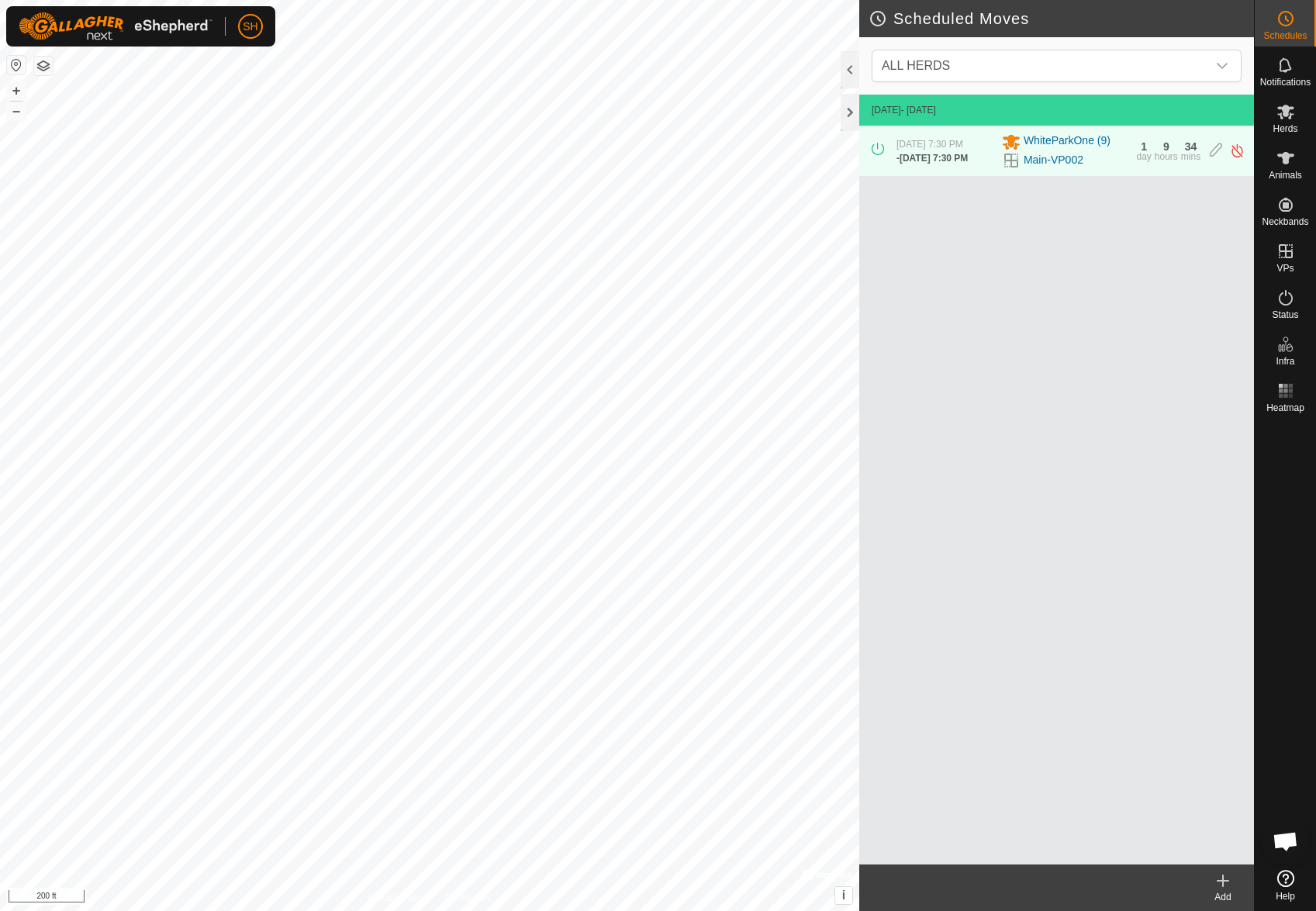
click at [1215, 880] on icon at bounding box center [1222, 881] width 19 height 19
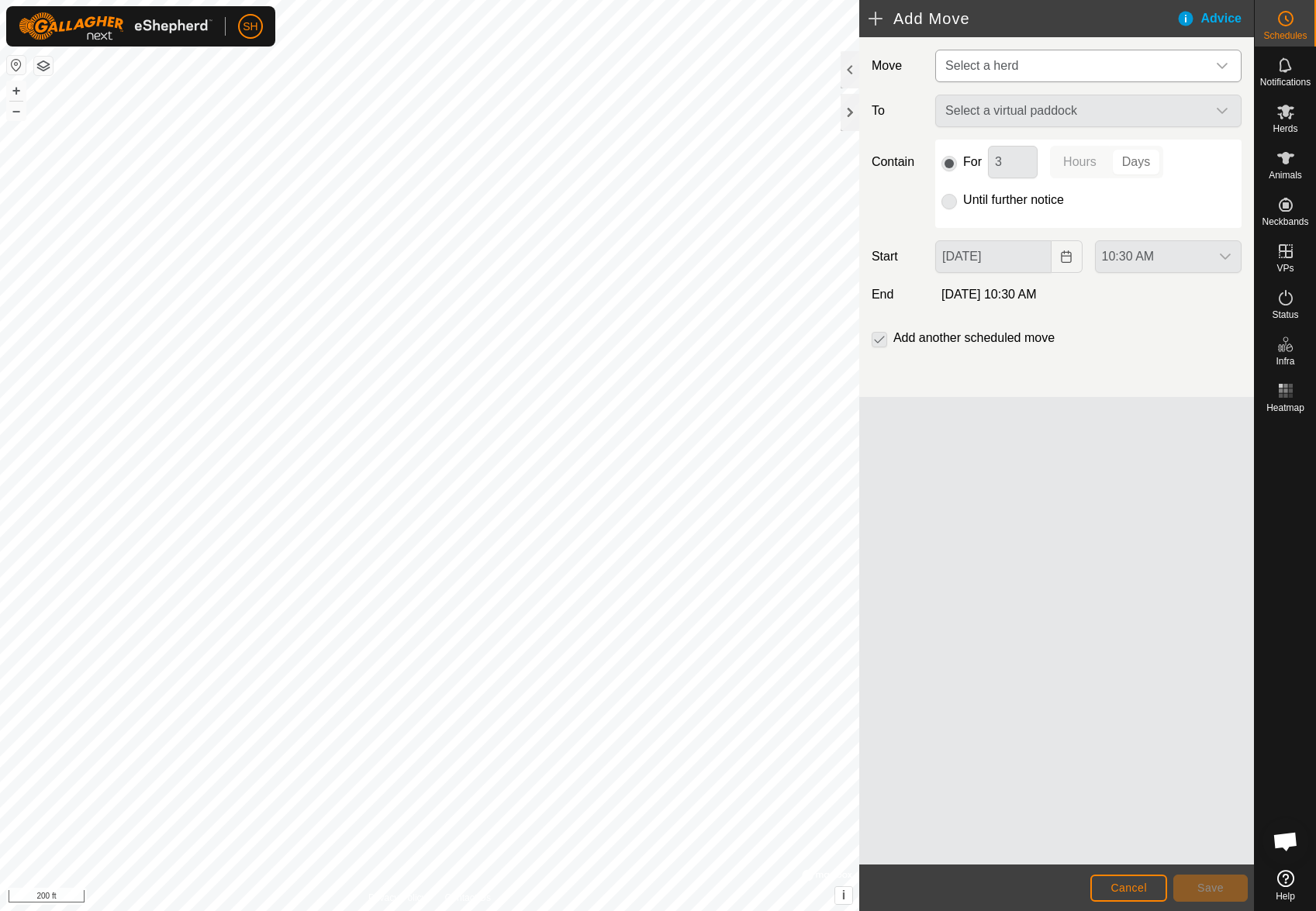
click at [1011, 64] on span "Select a herd" at bounding box center [982, 65] width 73 height 13
click at [1013, 149] on li "WhiteParkOne (9)" at bounding box center [1089, 146] width 305 height 31
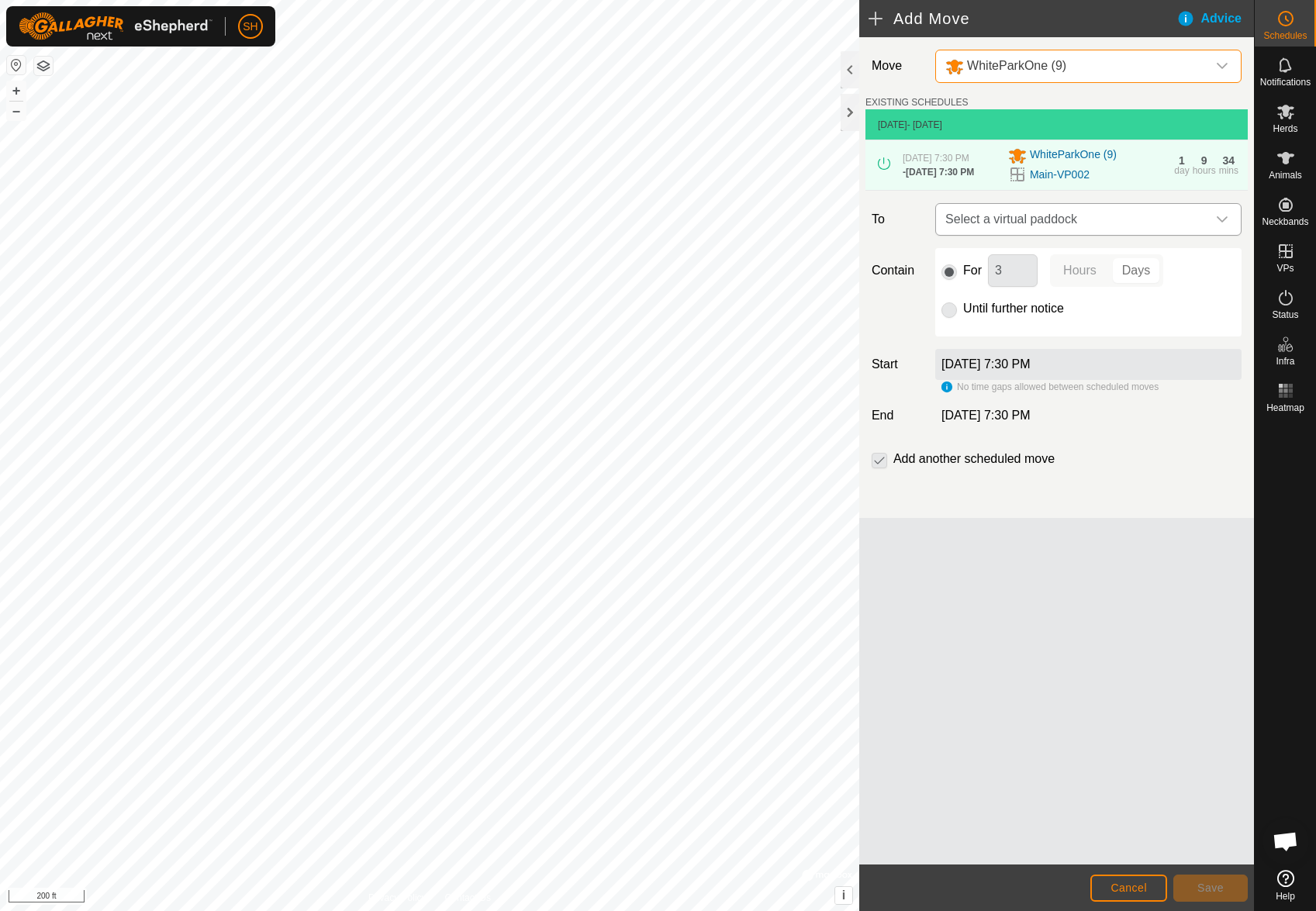
click at [1079, 221] on span "Select a virtual paddock" at bounding box center [1072, 219] width 267 height 31
click at [921, 251] on div "Move WhiteParkOne (9) EXISTING SCHEDULES [DATE] - [DATE] [DATE] 7:30 PM - [DATE…" at bounding box center [1056, 277] width 394 height 481
click at [1072, 65] on div "WhiteParkOne (9)" at bounding box center [1073, 67] width 256 height 20
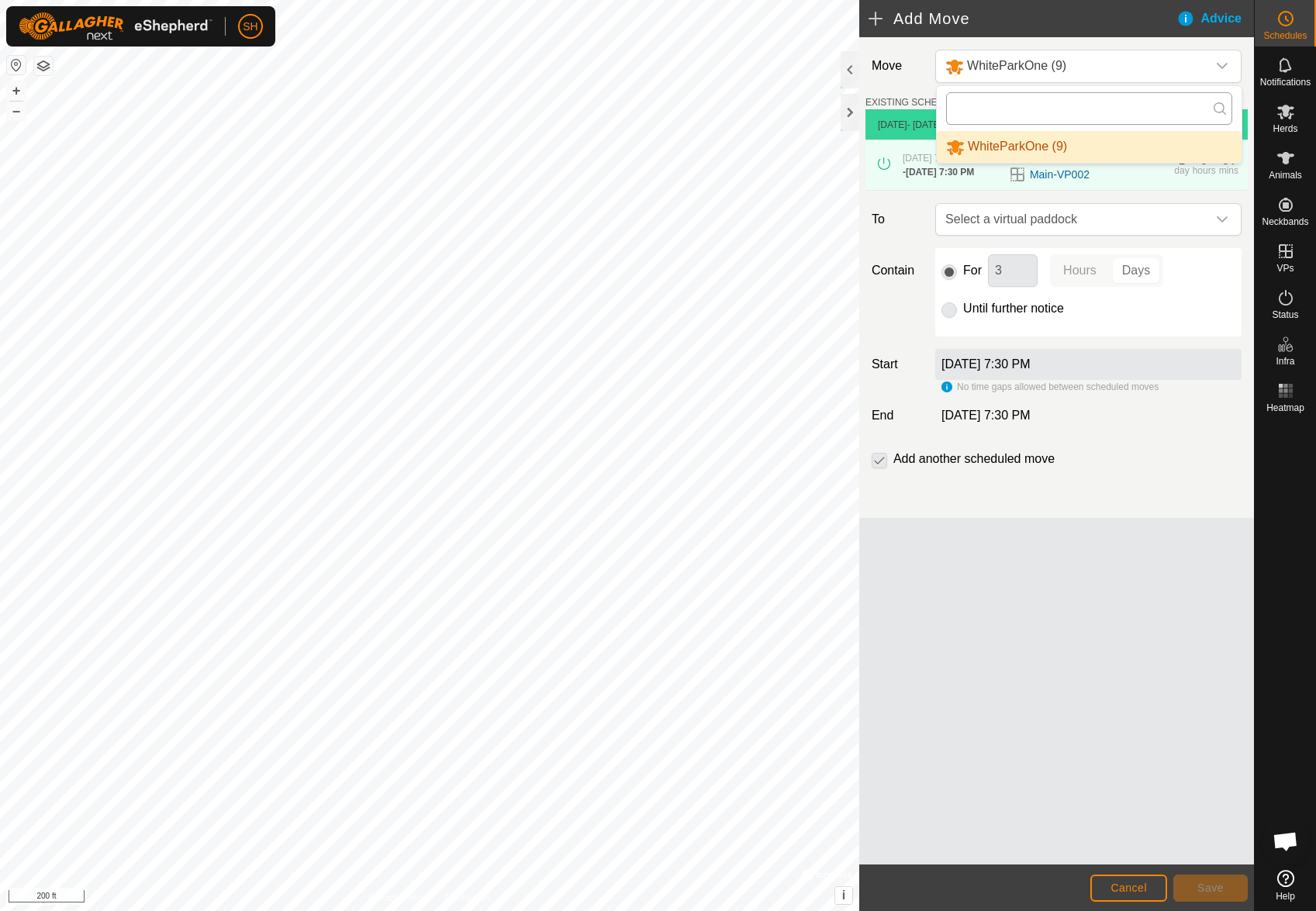
click at [1039, 105] on input "text" at bounding box center [1088, 108] width 286 height 32
click at [1095, 518] on div "Move WhiteParkOne (9) WhiteParkOne (9) EXISTING SCHEDULES [DATE] - [DATE] [DATE…" at bounding box center [1056, 277] width 394 height 481
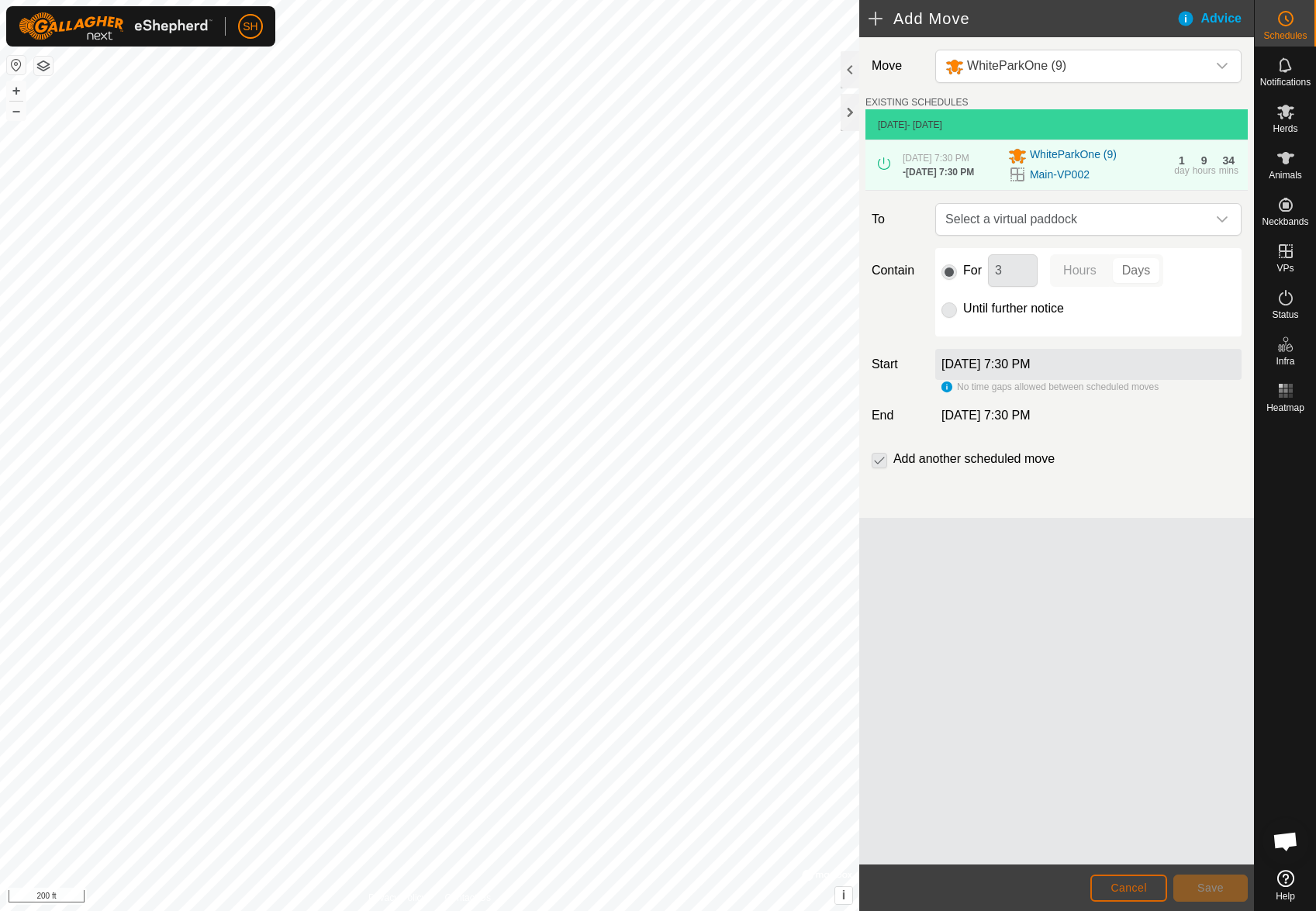
click at [1133, 886] on span "Cancel" at bounding box center [1128, 887] width 36 height 13
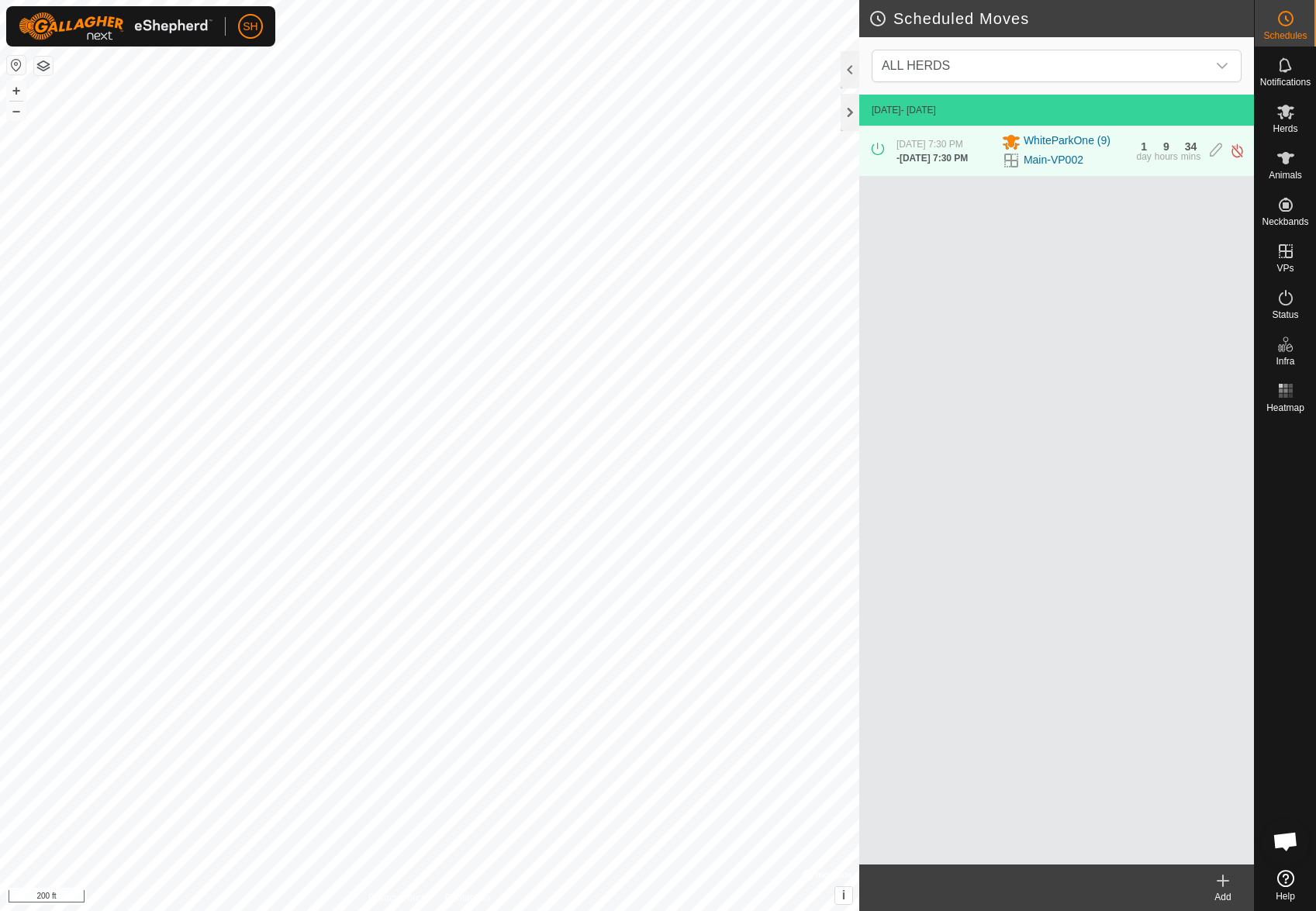
click at [1223, 878] on icon at bounding box center [1223, 881] width 0 height 11
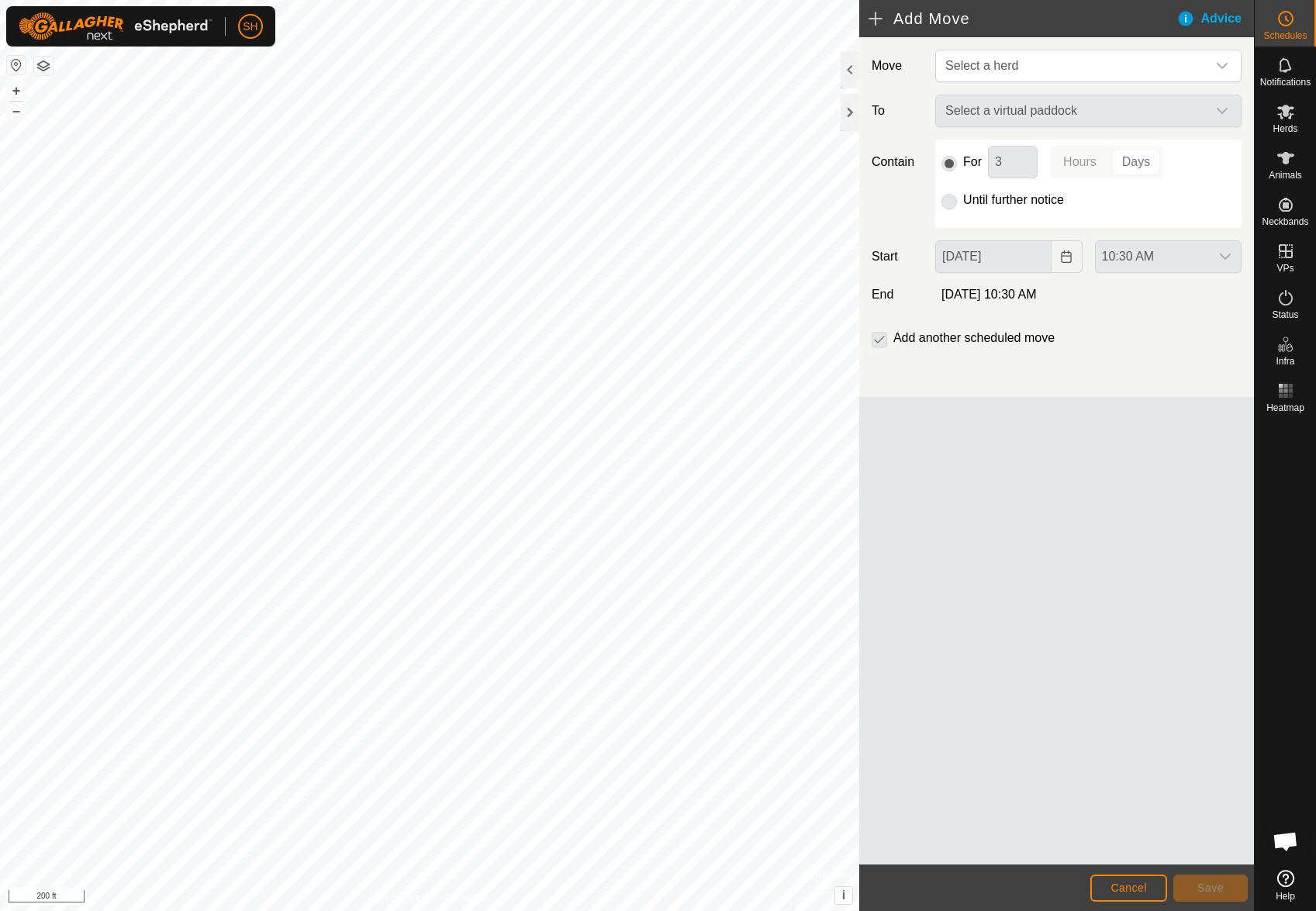
click at [1004, 104] on div "Select a virtual paddock" at bounding box center [1088, 110] width 318 height 32
click at [1010, 63] on span "Select a herd" at bounding box center [982, 65] width 73 height 13
click at [997, 139] on li "WhiteParkOne (9)" at bounding box center [1089, 146] width 305 height 31
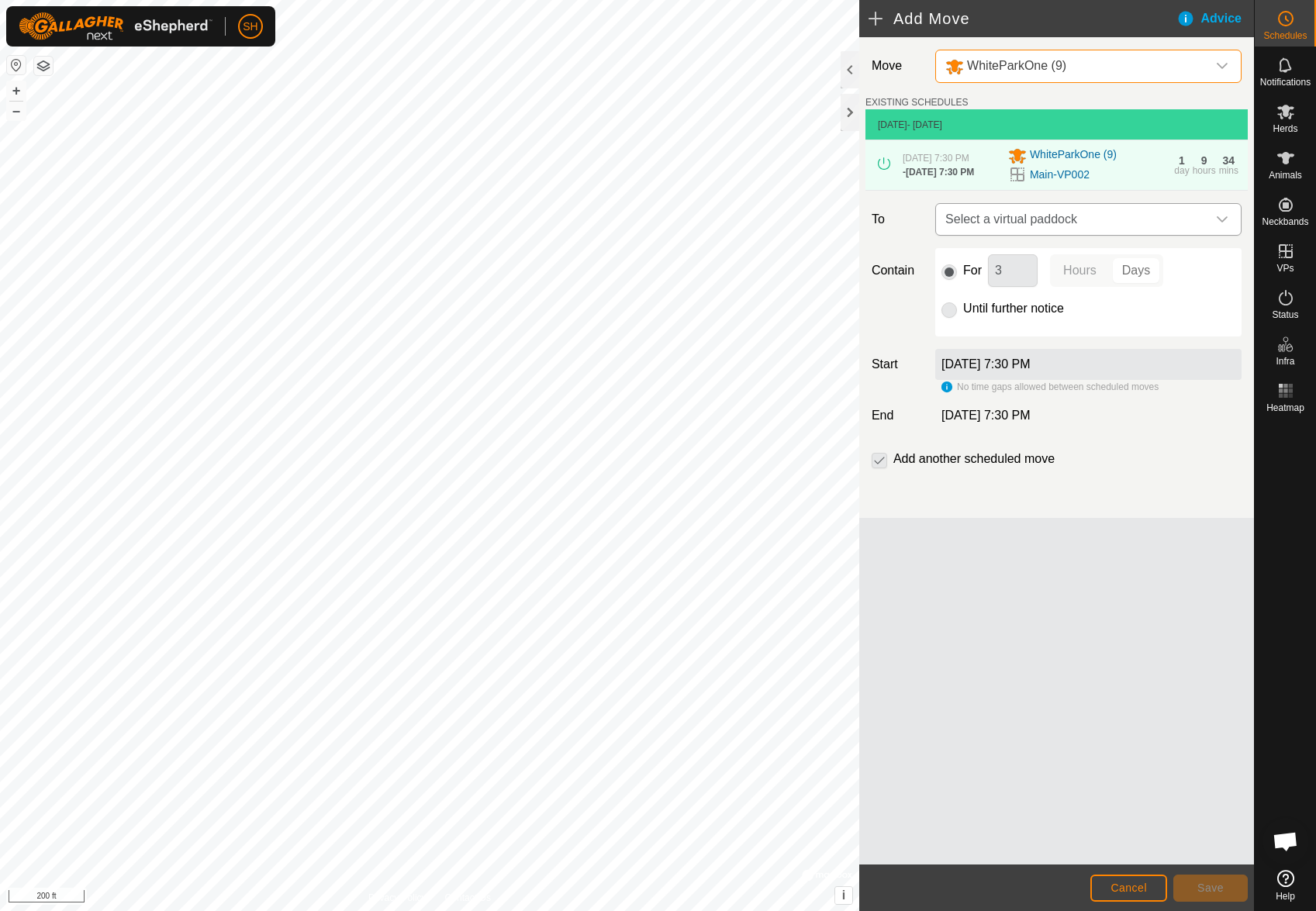
click at [1069, 231] on span "Select a virtual paddock" at bounding box center [1072, 219] width 267 height 31
click at [1053, 330] on li "Main-VP001 21.15 ac" at bounding box center [1088, 335] width 286 height 24
click at [1121, 890] on span "Cancel" at bounding box center [1128, 887] width 36 height 13
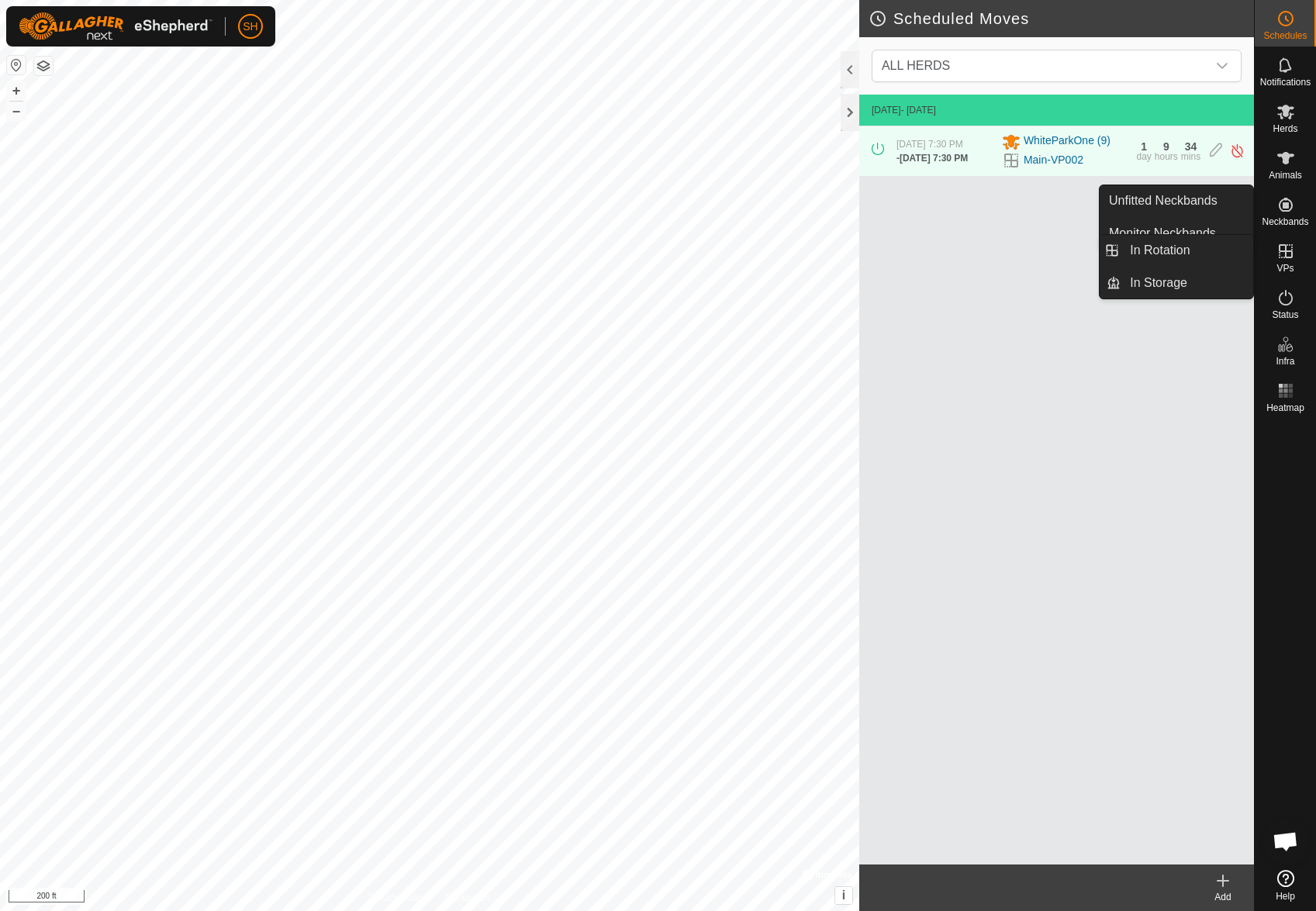
click at [1295, 262] on es-virtualpaddocks-svg-icon at bounding box center [1286, 251] width 28 height 25
click at [1193, 252] on link "In Rotation" at bounding box center [1186, 251] width 133 height 31
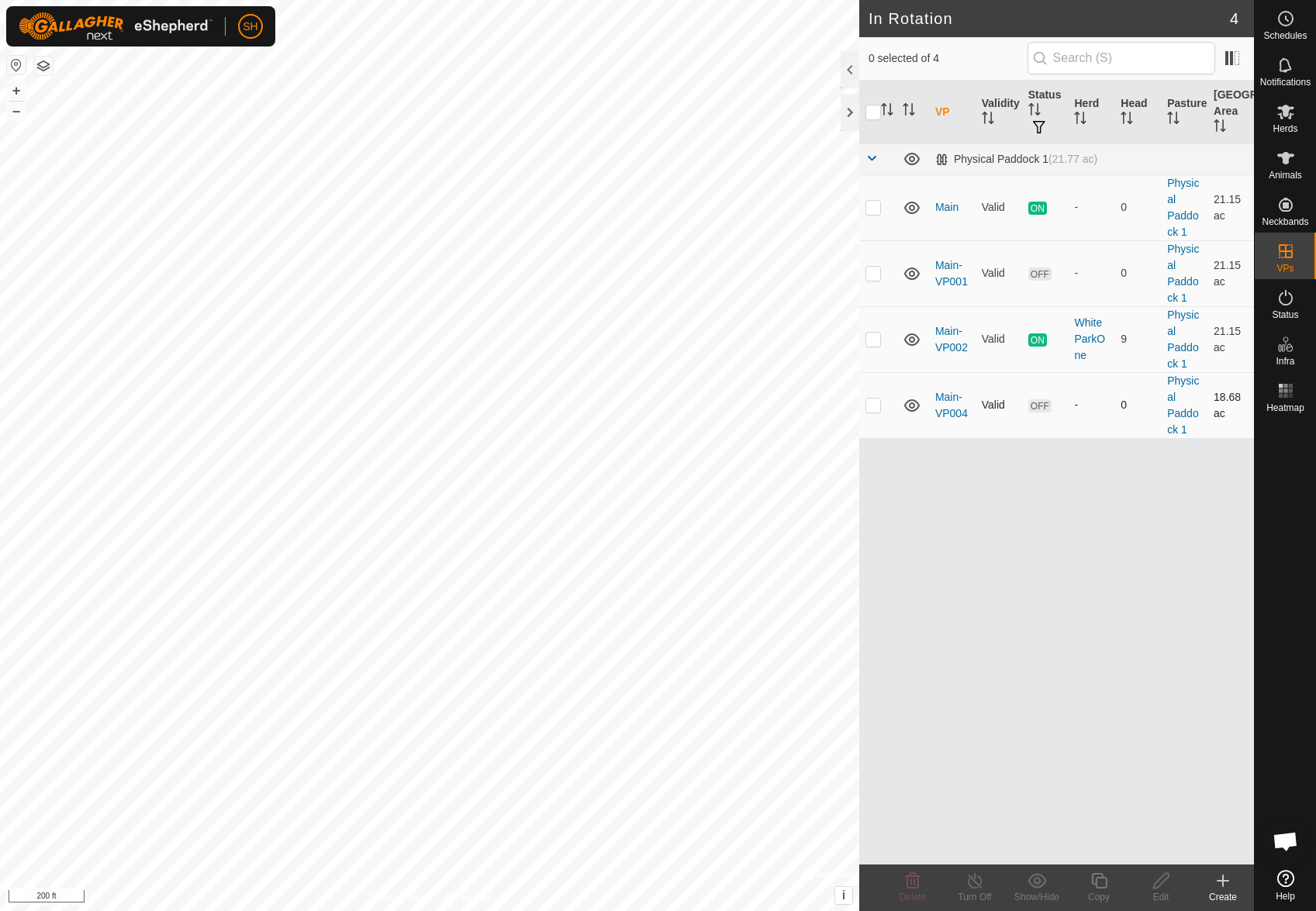
click at [872, 406] on p-checkbox at bounding box center [873, 404] width 16 height 13
checkbox input "true"
click at [1156, 881] on icon at bounding box center [1161, 881] width 20 height 19
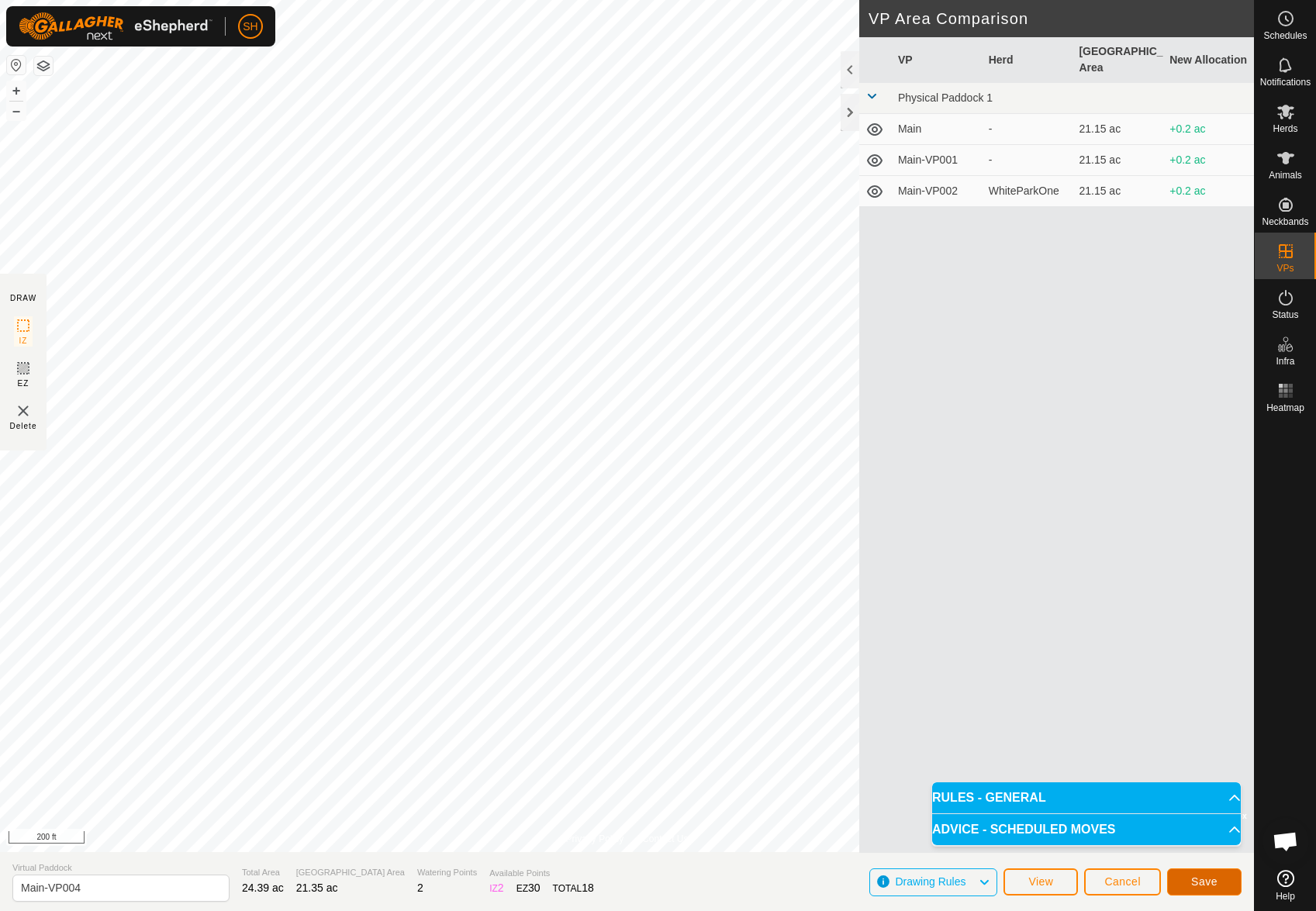
click at [1216, 874] on button "Save" at bounding box center [1204, 882] width 75 height 28
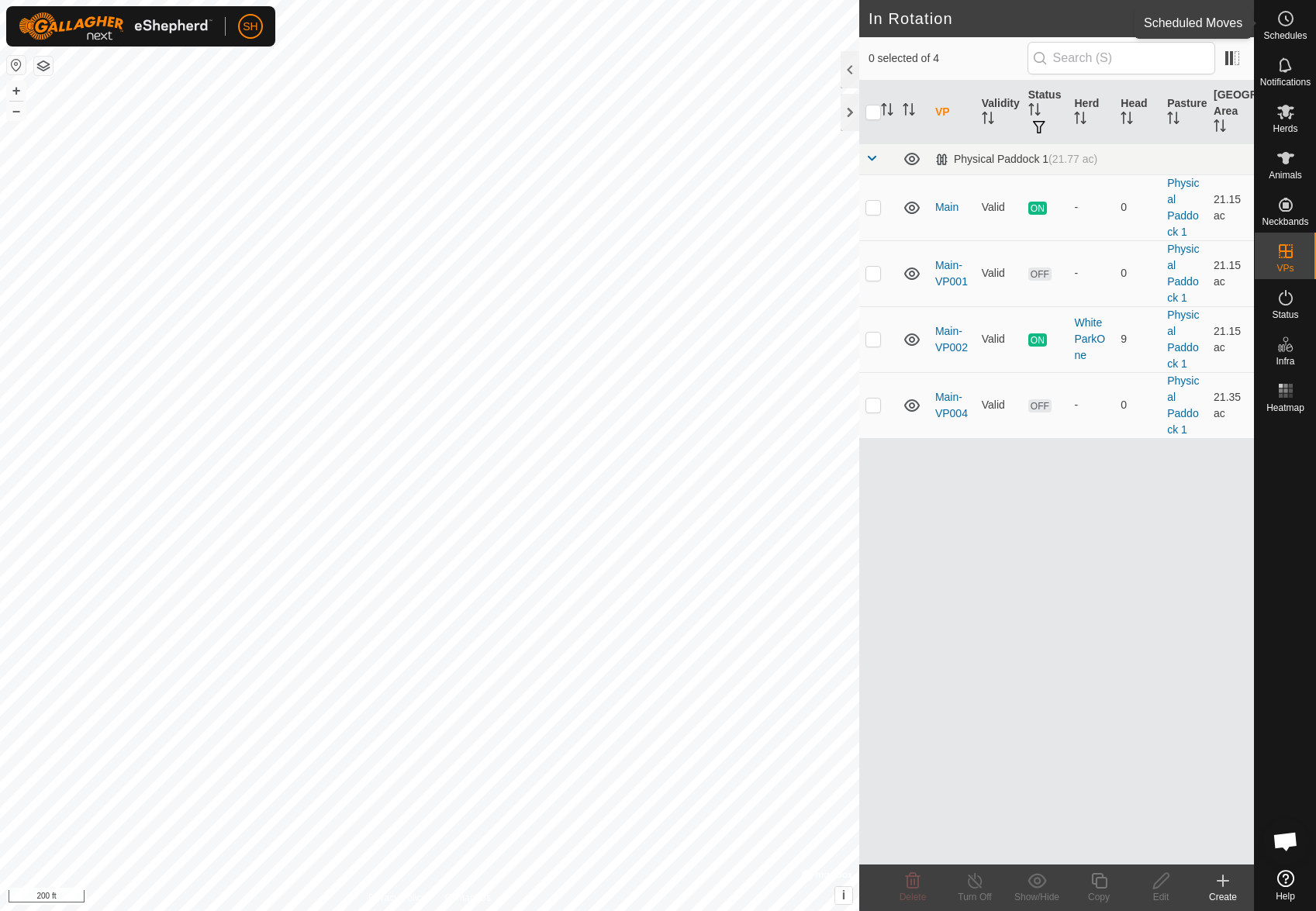
click at [1287, 14] on icon at bounding box center [1285, 18] width 19 height 19
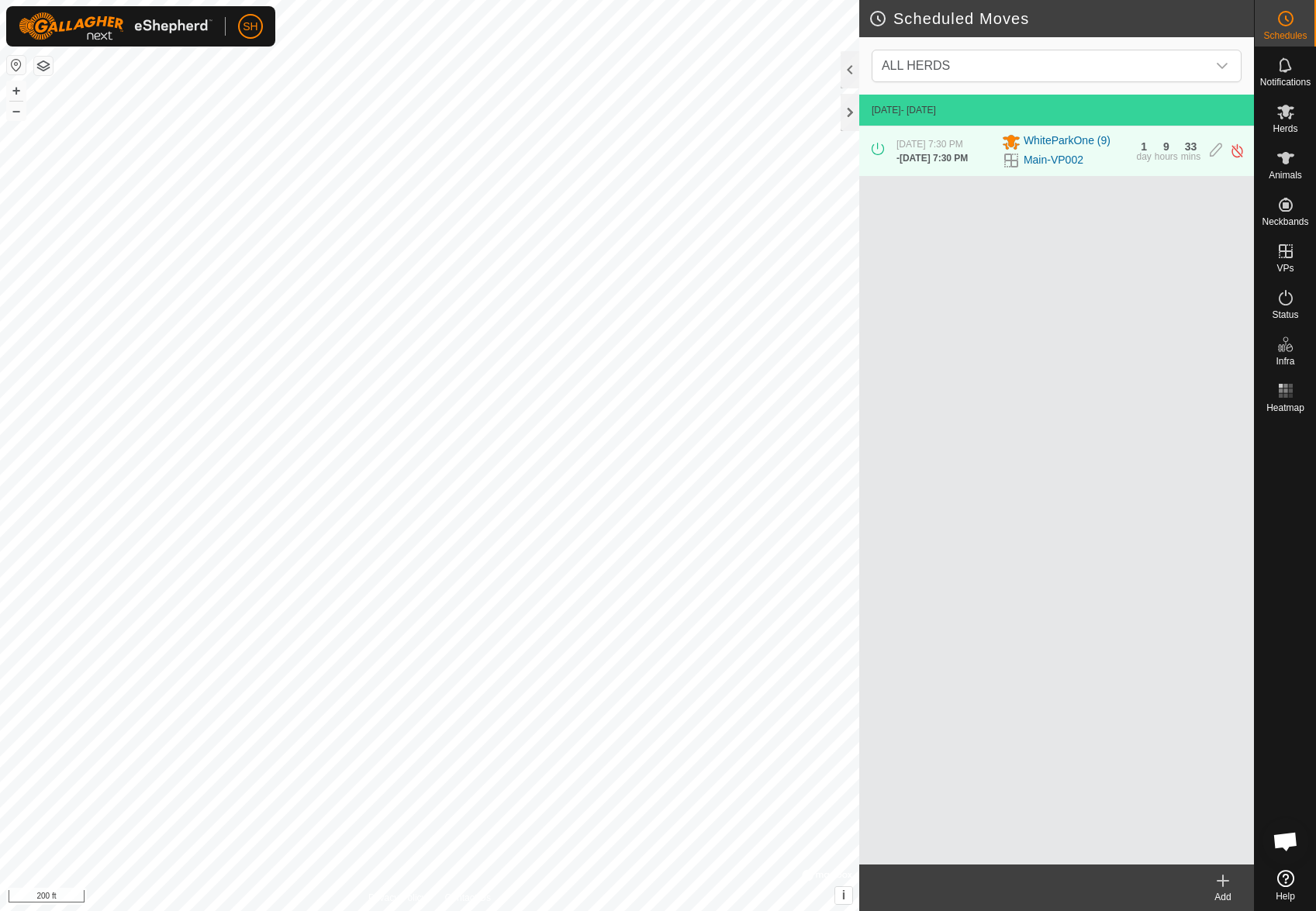
click at [1213, 881] on icon at bounding box center [1222, 881] width 19 height 19
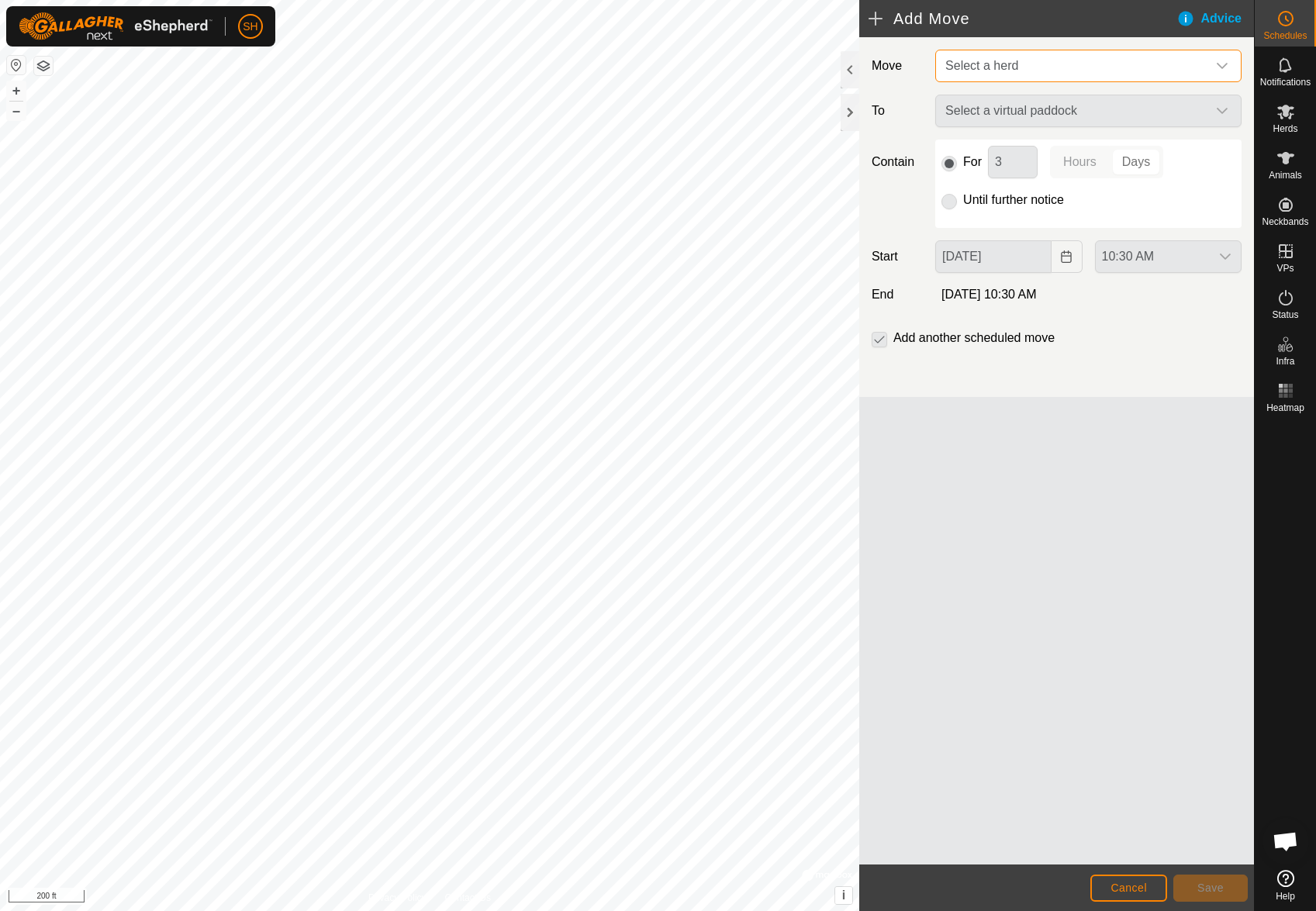
click at [1057, 68] on span "Select a herd" at bounding box center [1072, 66] width 267 height 31
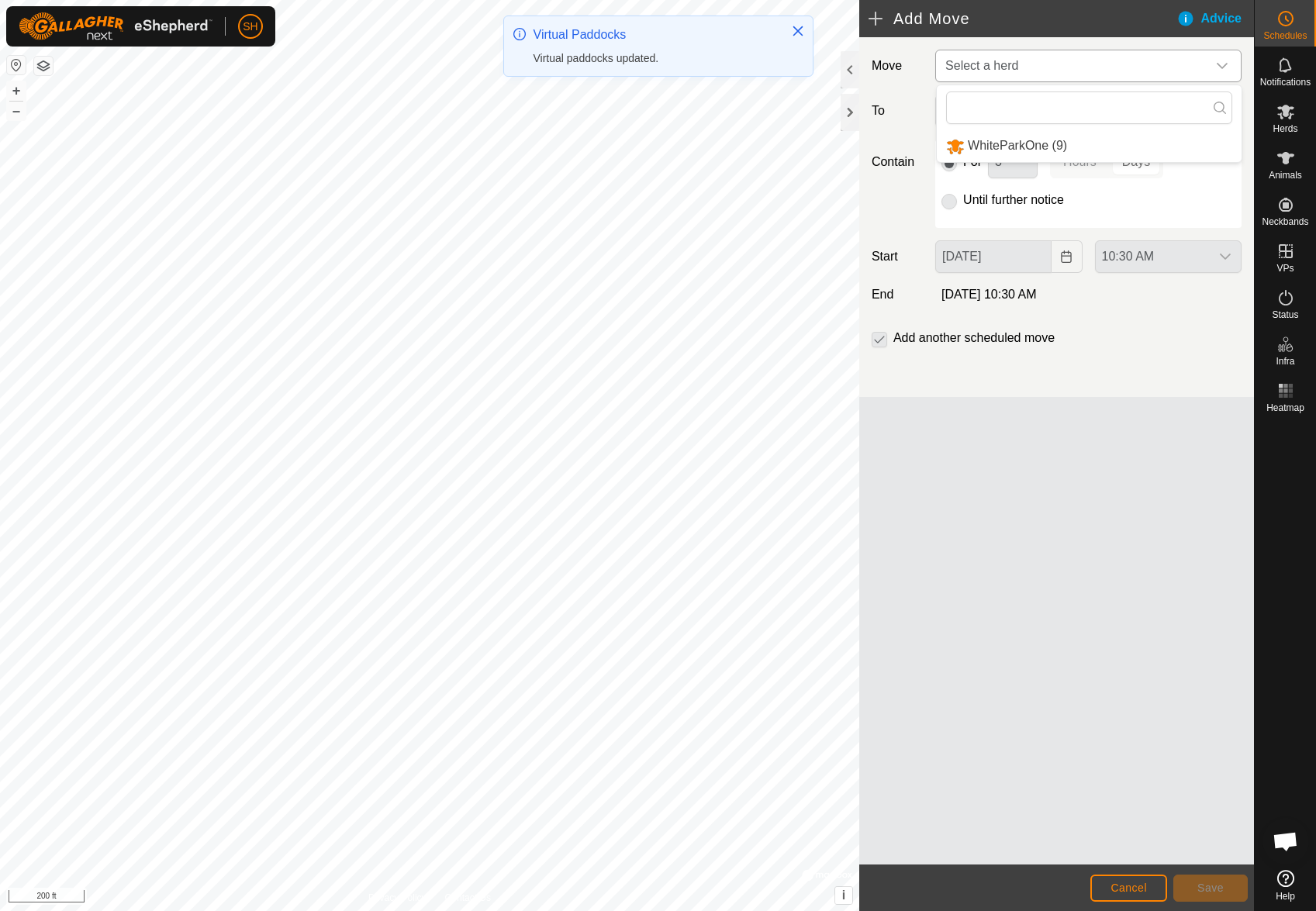
click at [1046, 142] on li "WhiteParkOne (9)" at bounding box center [1089, 146] width 305 height 31
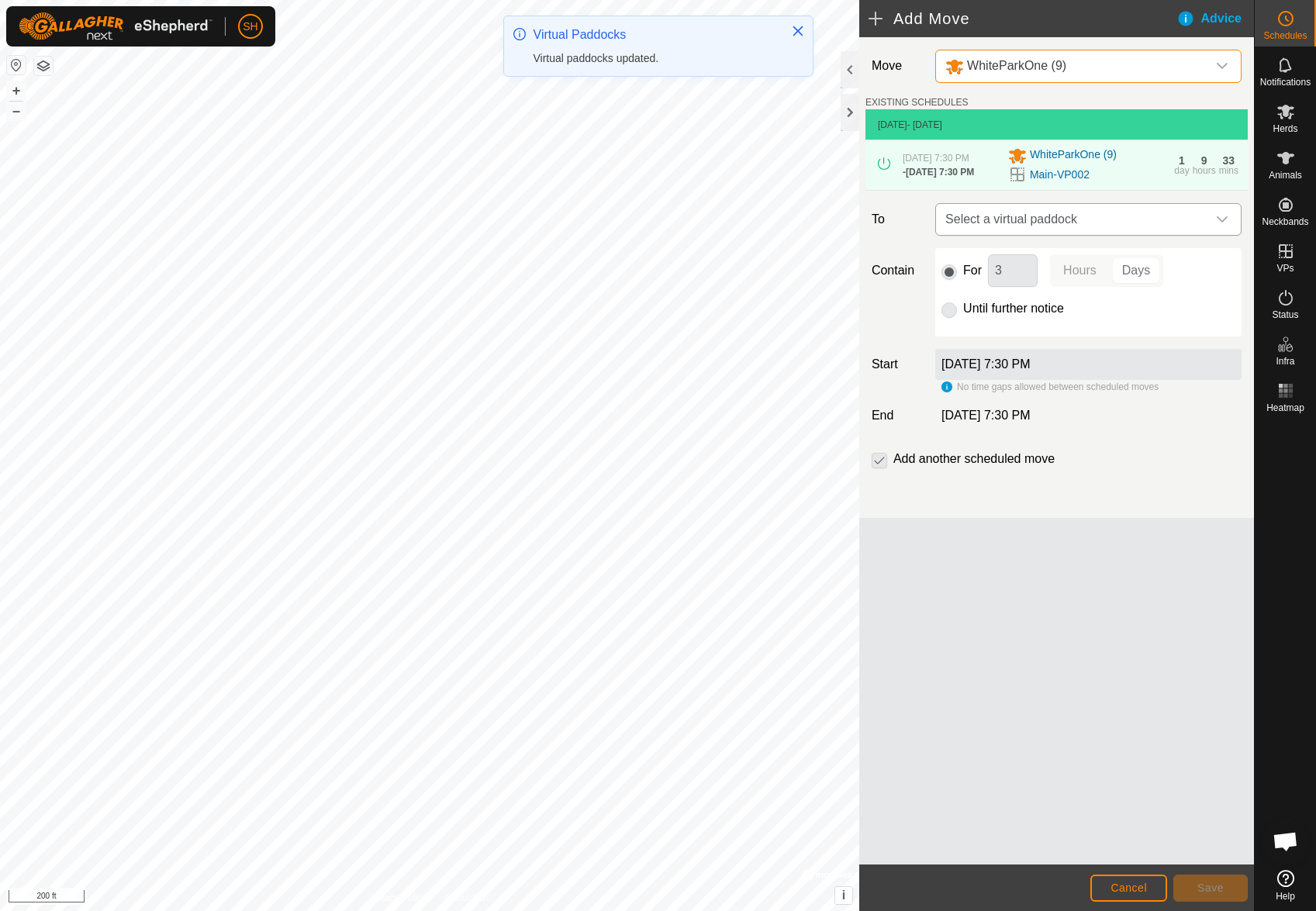
click at [1088, 235] on span "Select a virtual paddock" at bounding box center [1072, 219] width 267 height 31
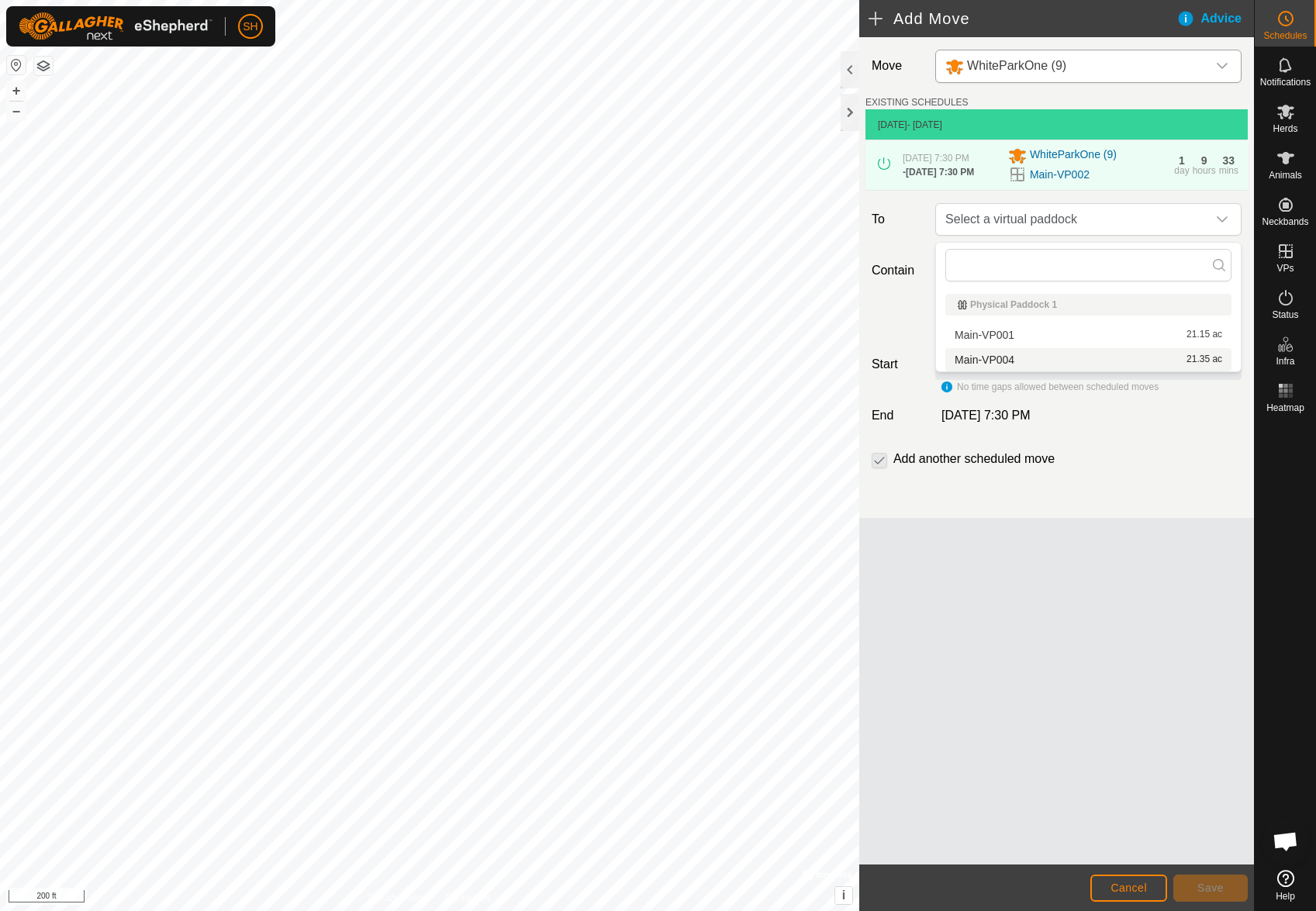
click at [1006, 356] on li "Main-VP004 21.35 ac" at bounding box center [1088, 360] width 286 height 24
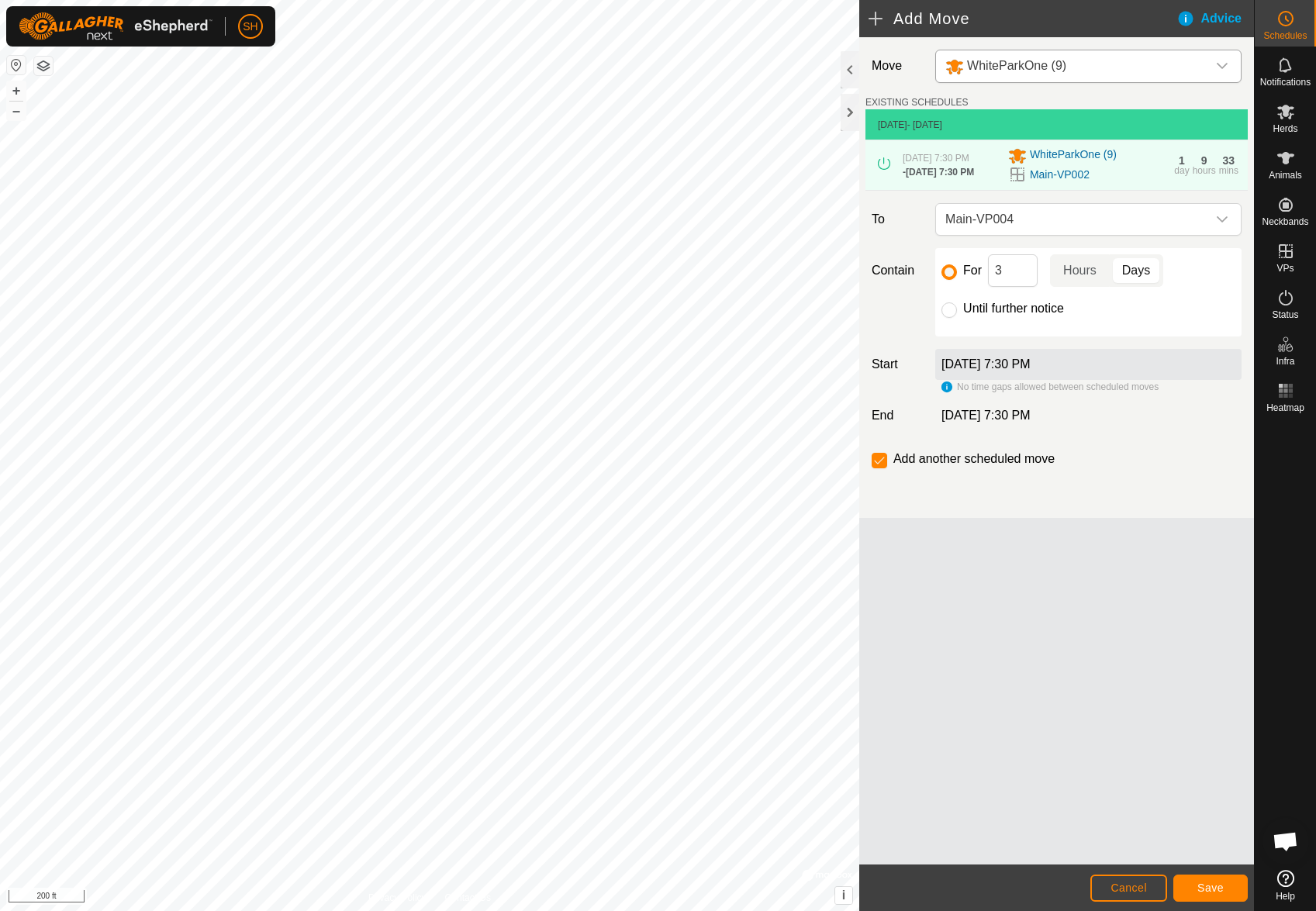
click at [1013, 370] on label "[DATE] 7:30 PM" at bounding box center [986, 364] width 88 height 13
click at [1014, 368] on label "[DATE] 7:30 PM" at bounding box center [986, 364] width 88 height 13
click at [1013, 369] on label "[DATE] 7:30 PM" at bounding box center [986, 364] width 88 height 13
click at [1216, 894] on button "Save" at bounding box center [1210, 888] width 75 height 28
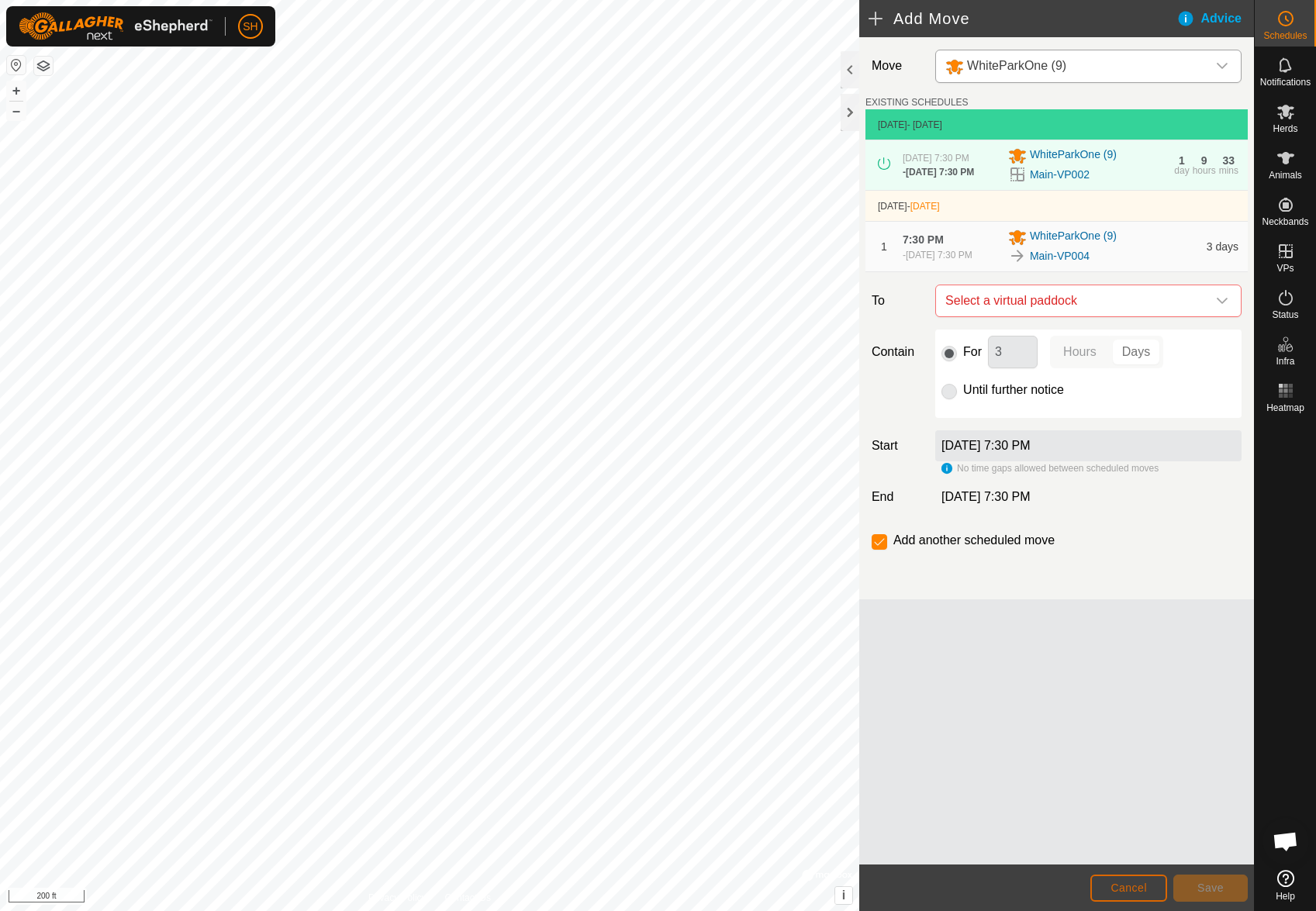
click at [1147, 886] on button "Cancel" at bounding box center [1128, 888] width 77 height 28
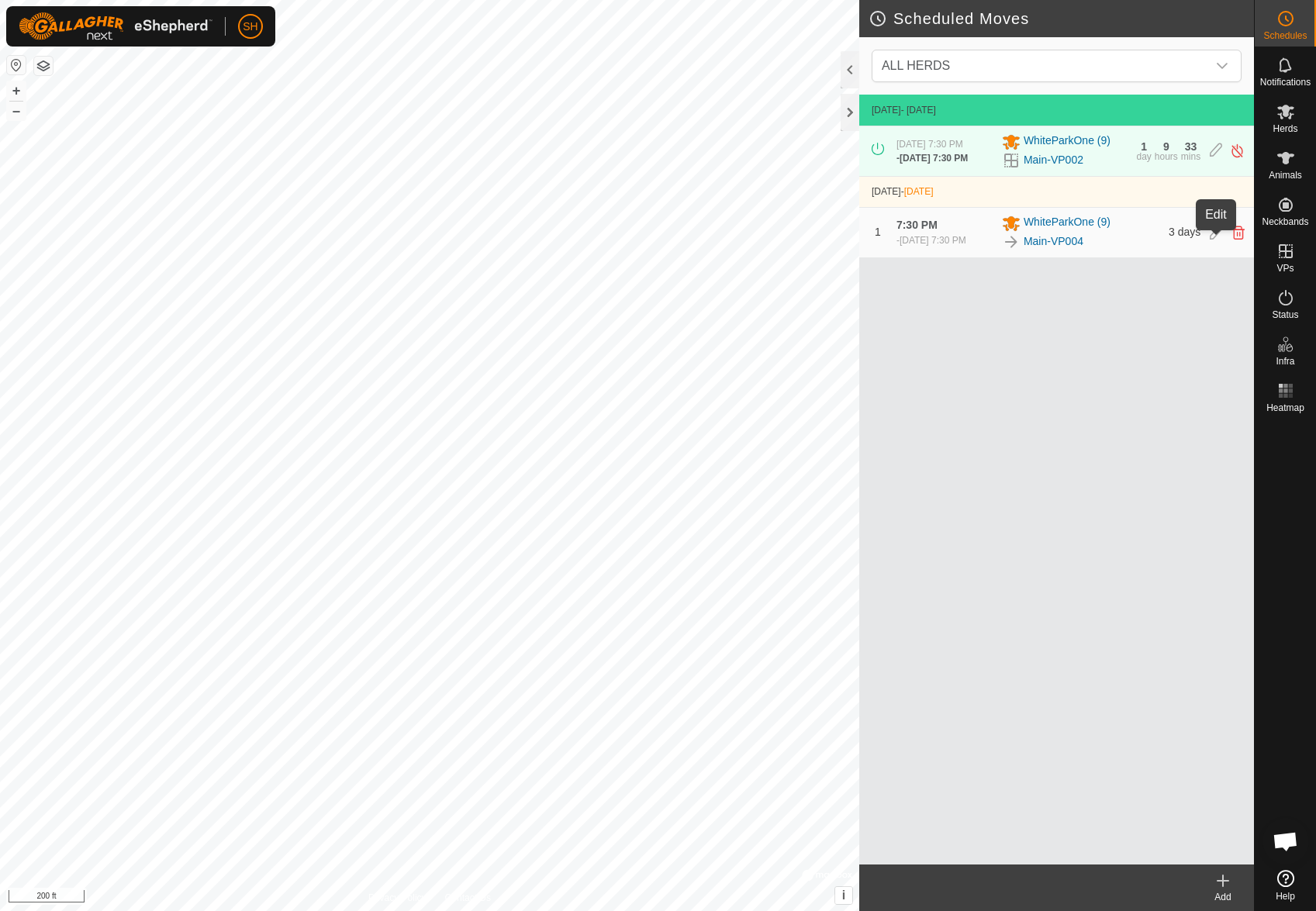
click at [1211, 240] on icon at bounding box center [1215, 233] width 13 height 14
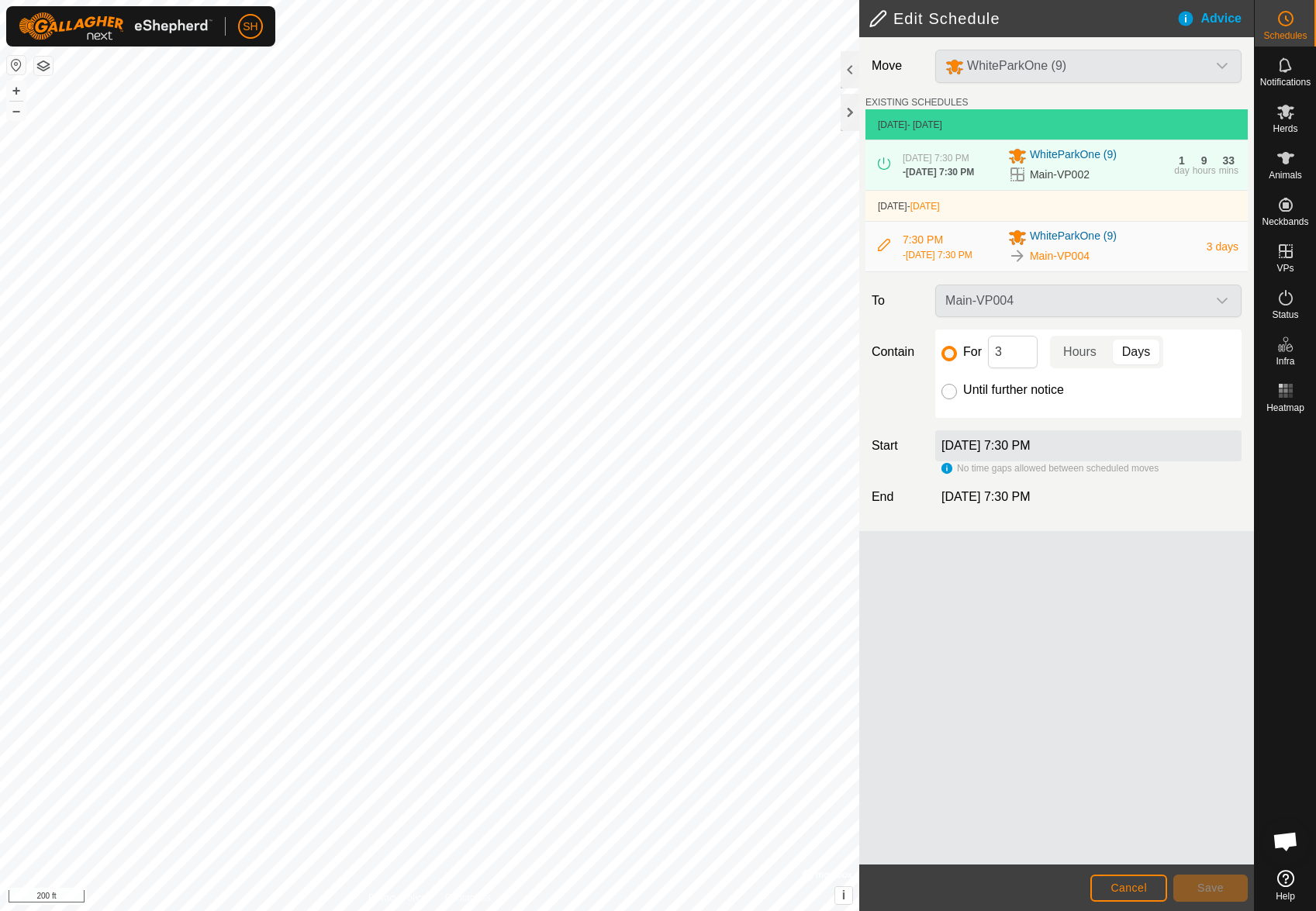
click at [946, 399] on input "Until further notice" at bounding box center [949, 391] width 16 height 16
radio input "true"
click at [943, 246] on div "7:30 PM - [DATE] 7:30 PM" at bounding box center [950, 247] width 96 height 30
click at [883, 252] on icon at bounding box center [884, 245] width 13 height 13
click at [887, 252] on icon at bounding box center [884, 245] width 13 height 13
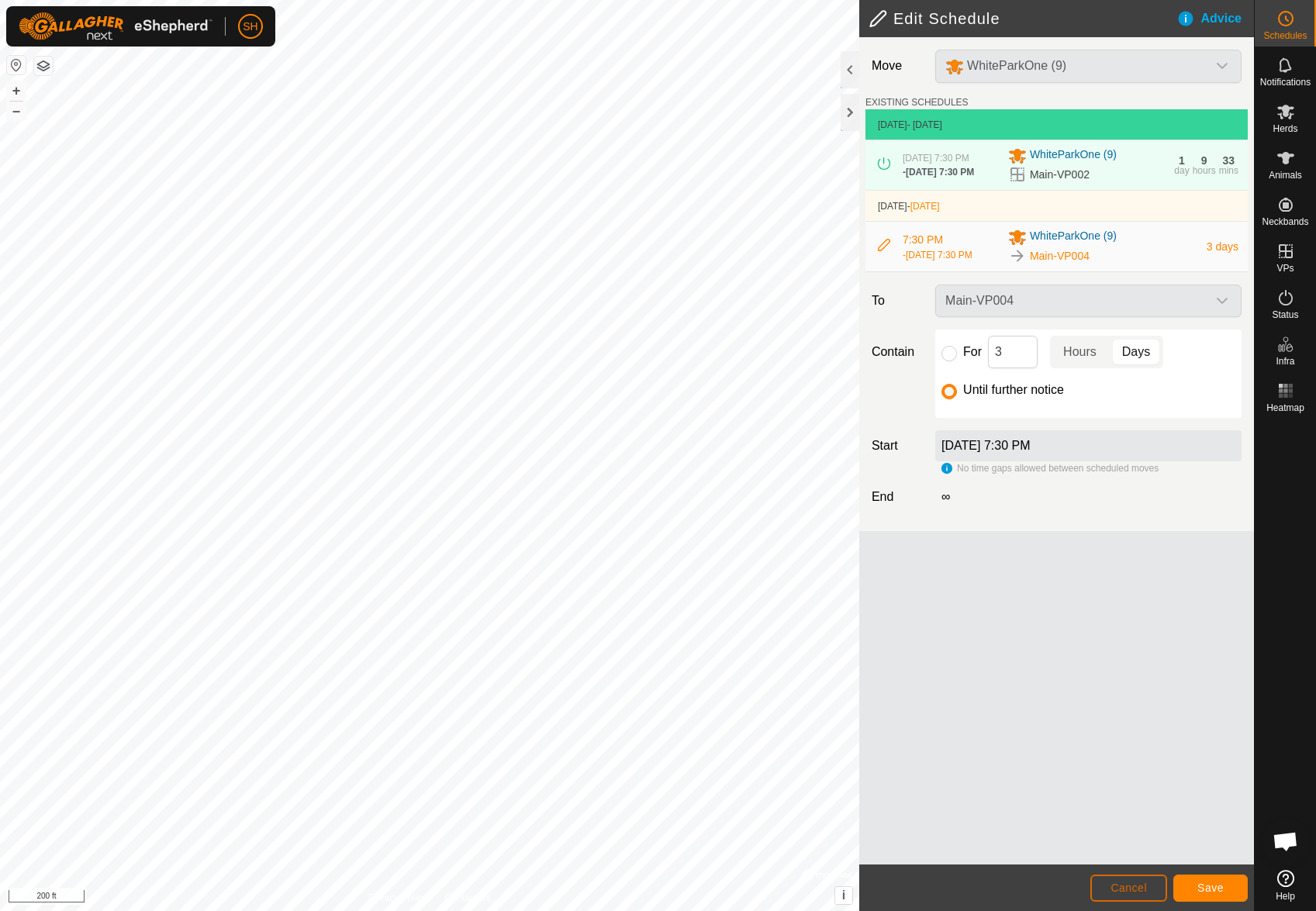
click at [1138, 896] on button "Cancel" at bounding box center [1128, 888] width 77 height 28
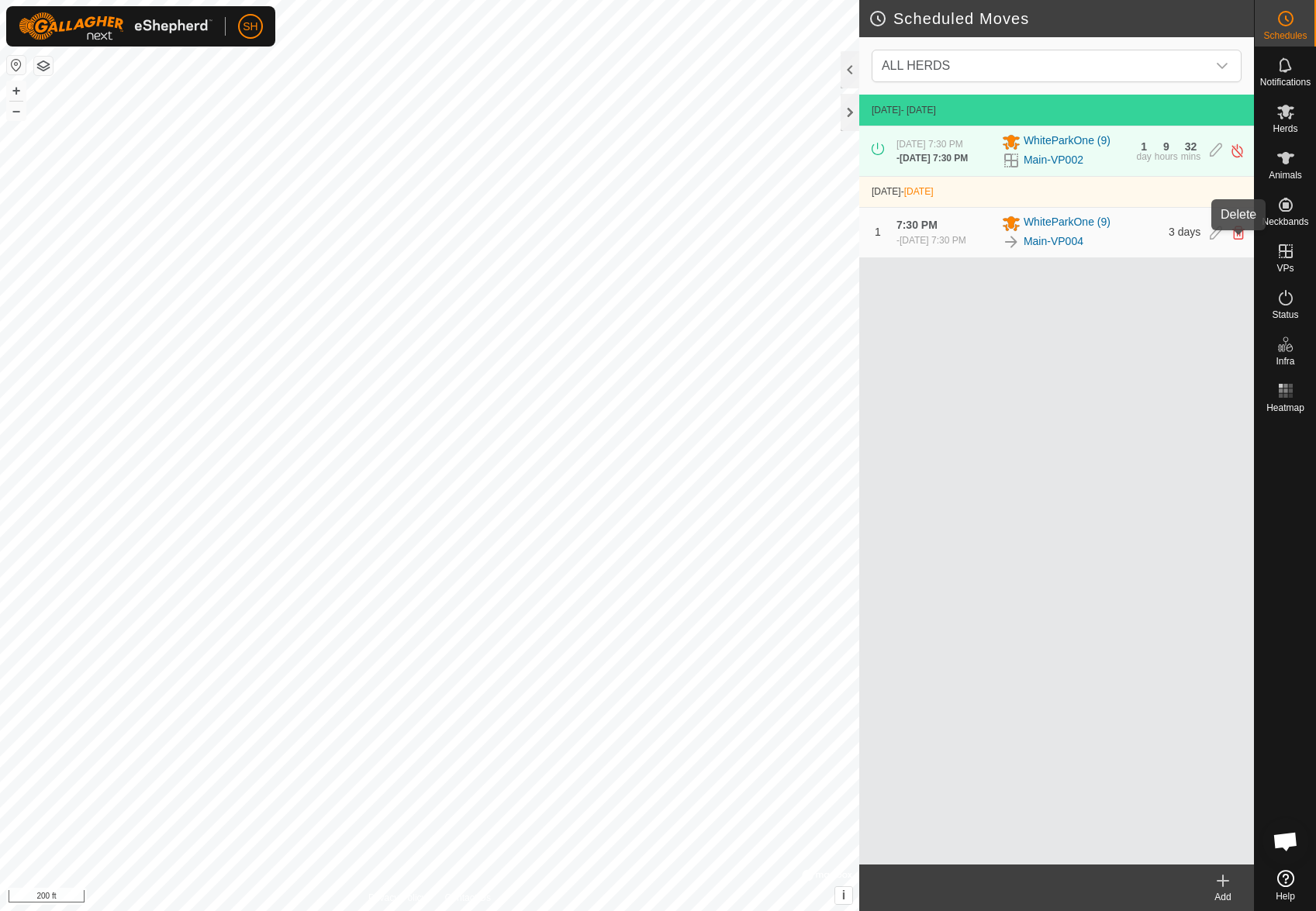
click at [1237, 240] on icon at bounding box center [1237, 233] width 13 height 14
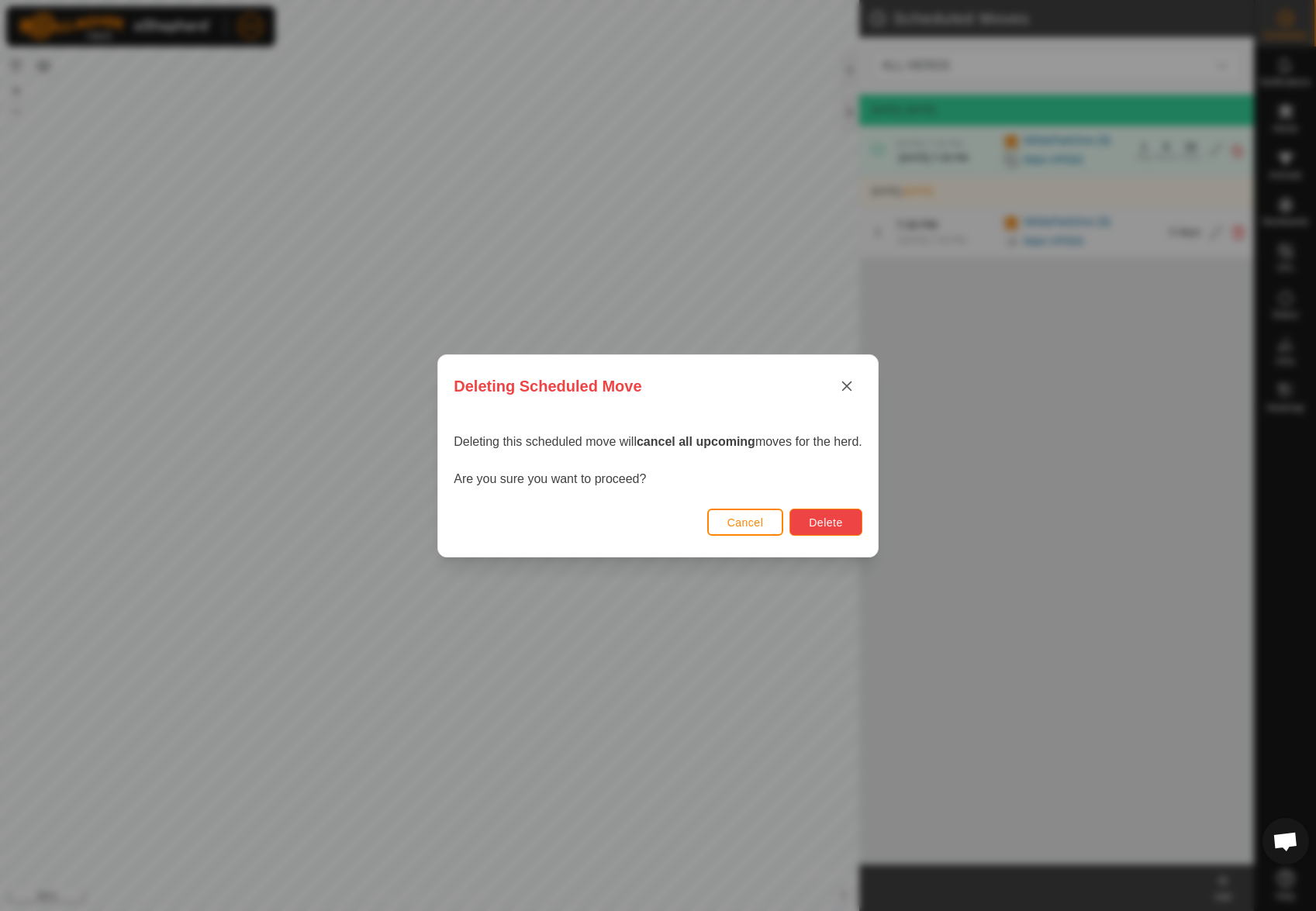
click at [836, 524] on span "Delete" at bounding box center [826, 522] width 33 height 13
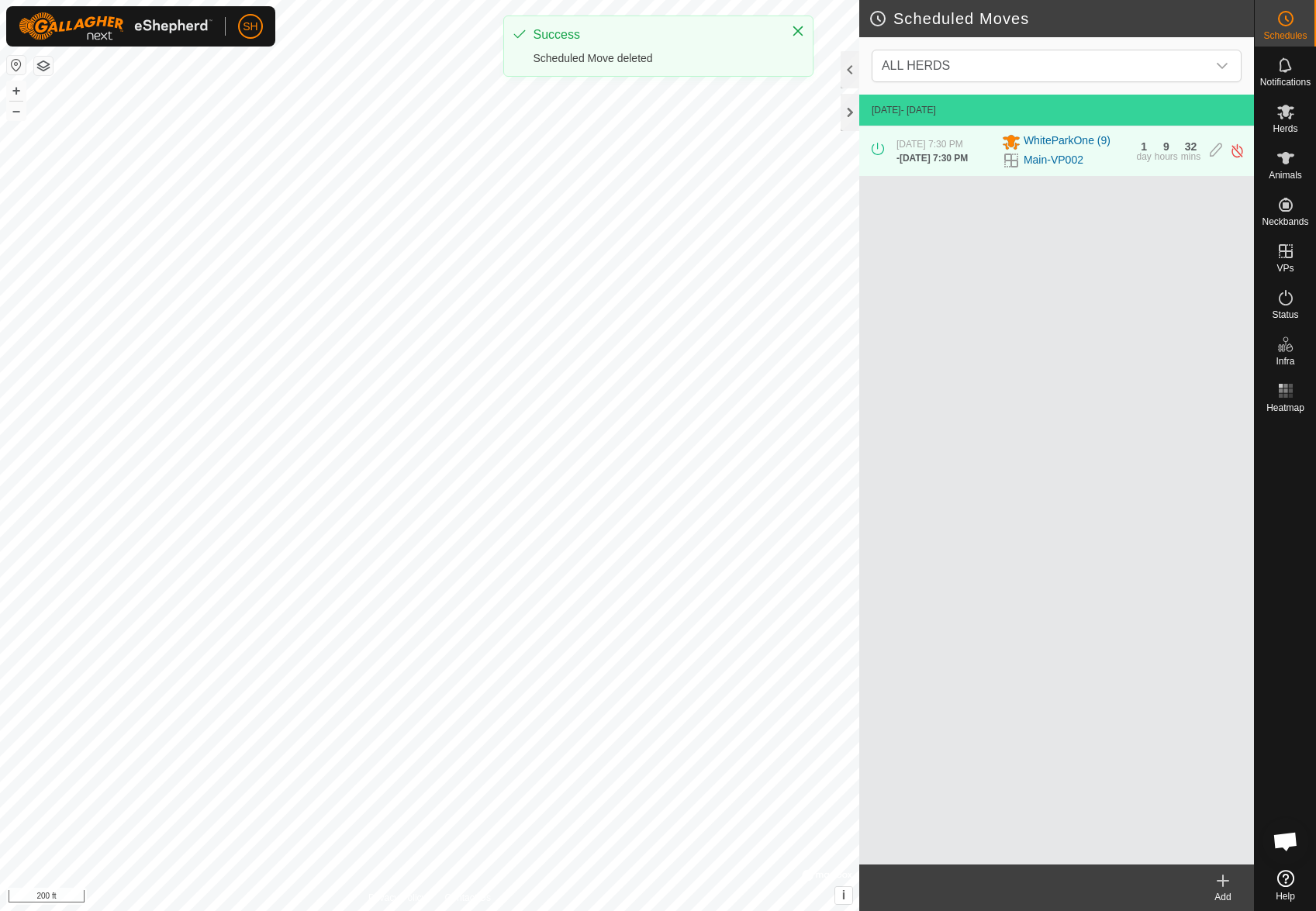
click at [1223, 881] on icon at bounding box center [1222, 881] width 11 height 0
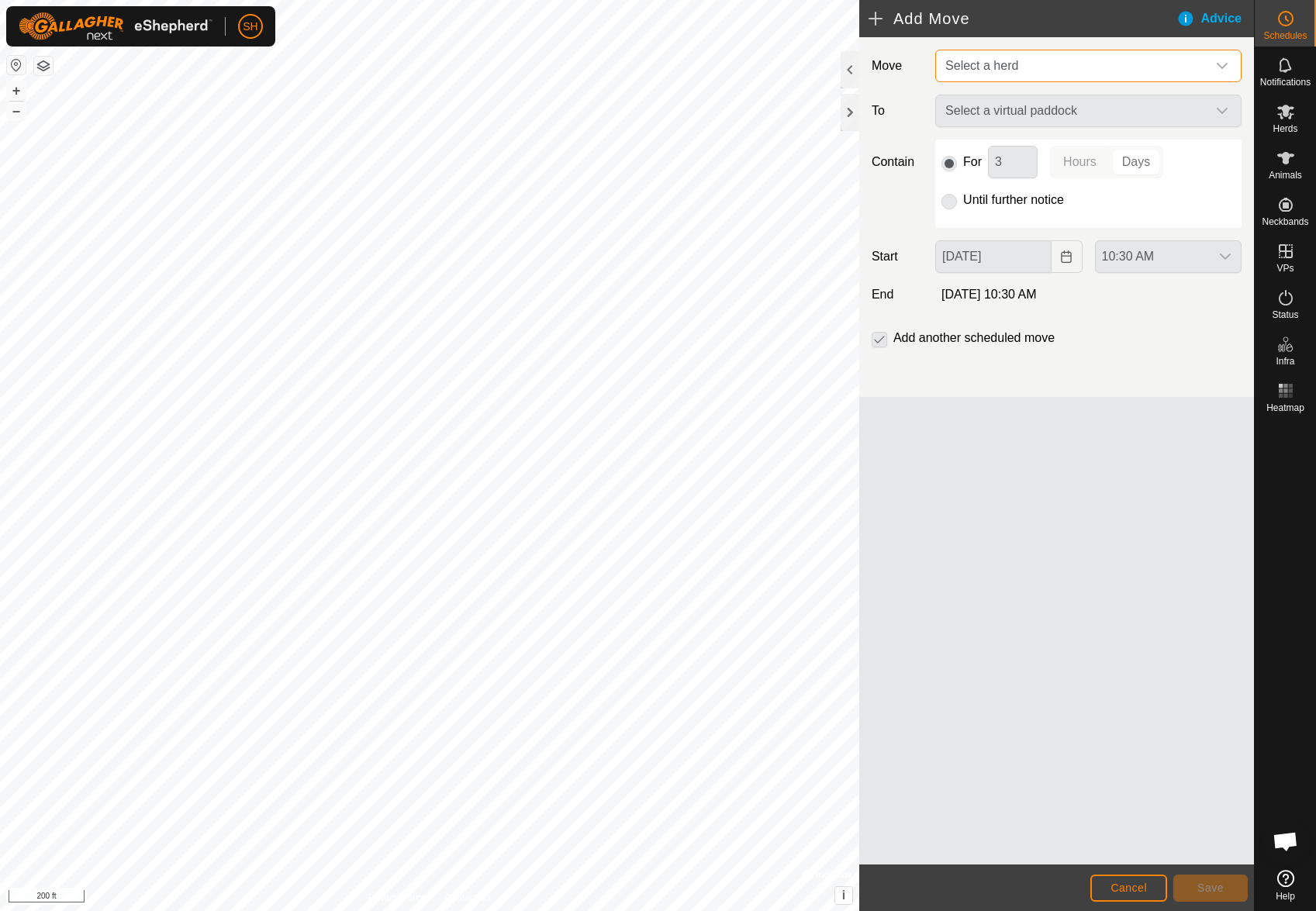
click at [998, 69] on span "Select a herd" at bounding box center [982, 65] width 73 height 13
click at [993, 144] on li "WhiteParkOne (9)" at bounding box center [1089, 146] width 305 height 31
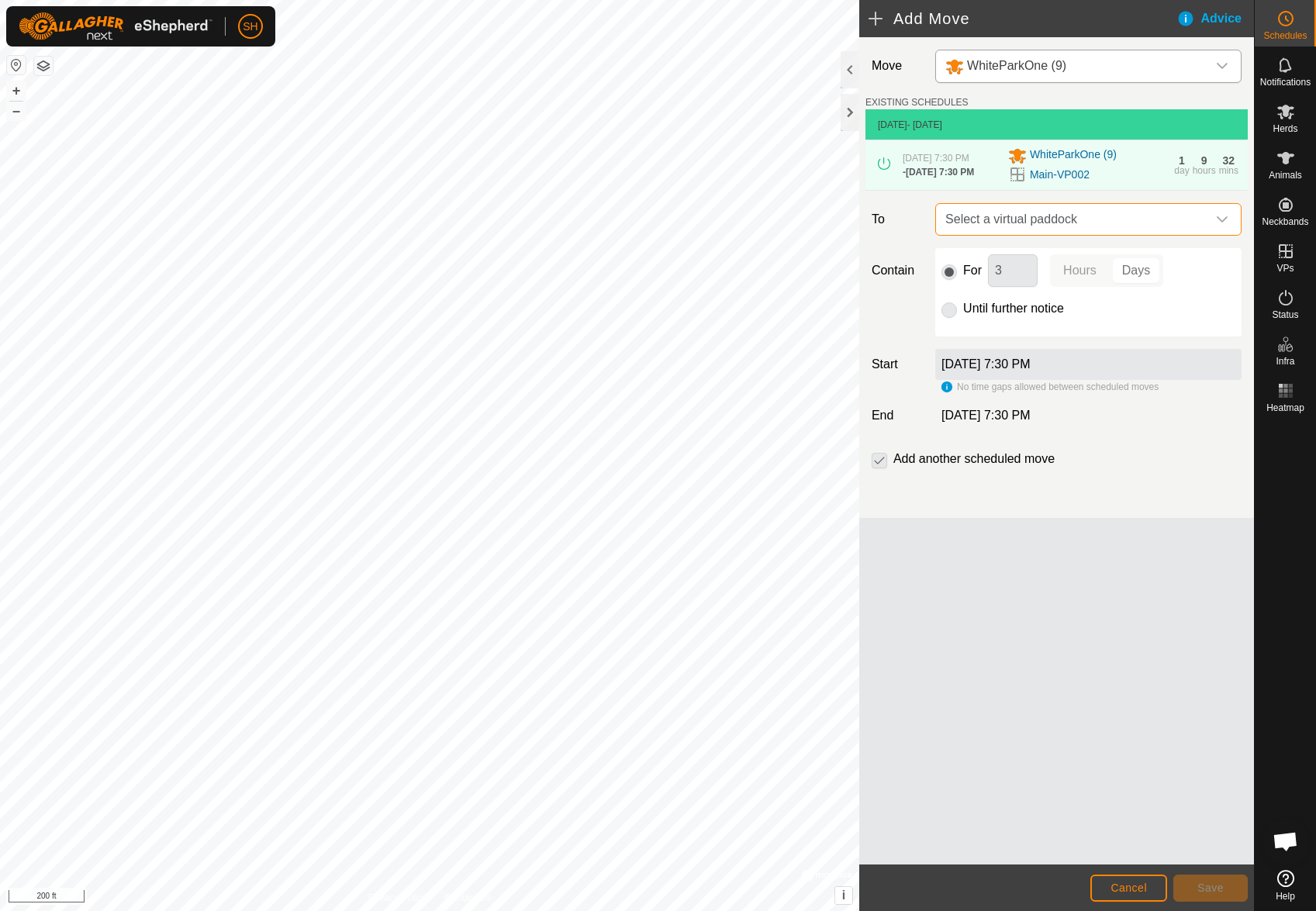
click at [1081, 225] on span "Select a virtual paddock" at bounding box center [1072, 219] width 267 height 31
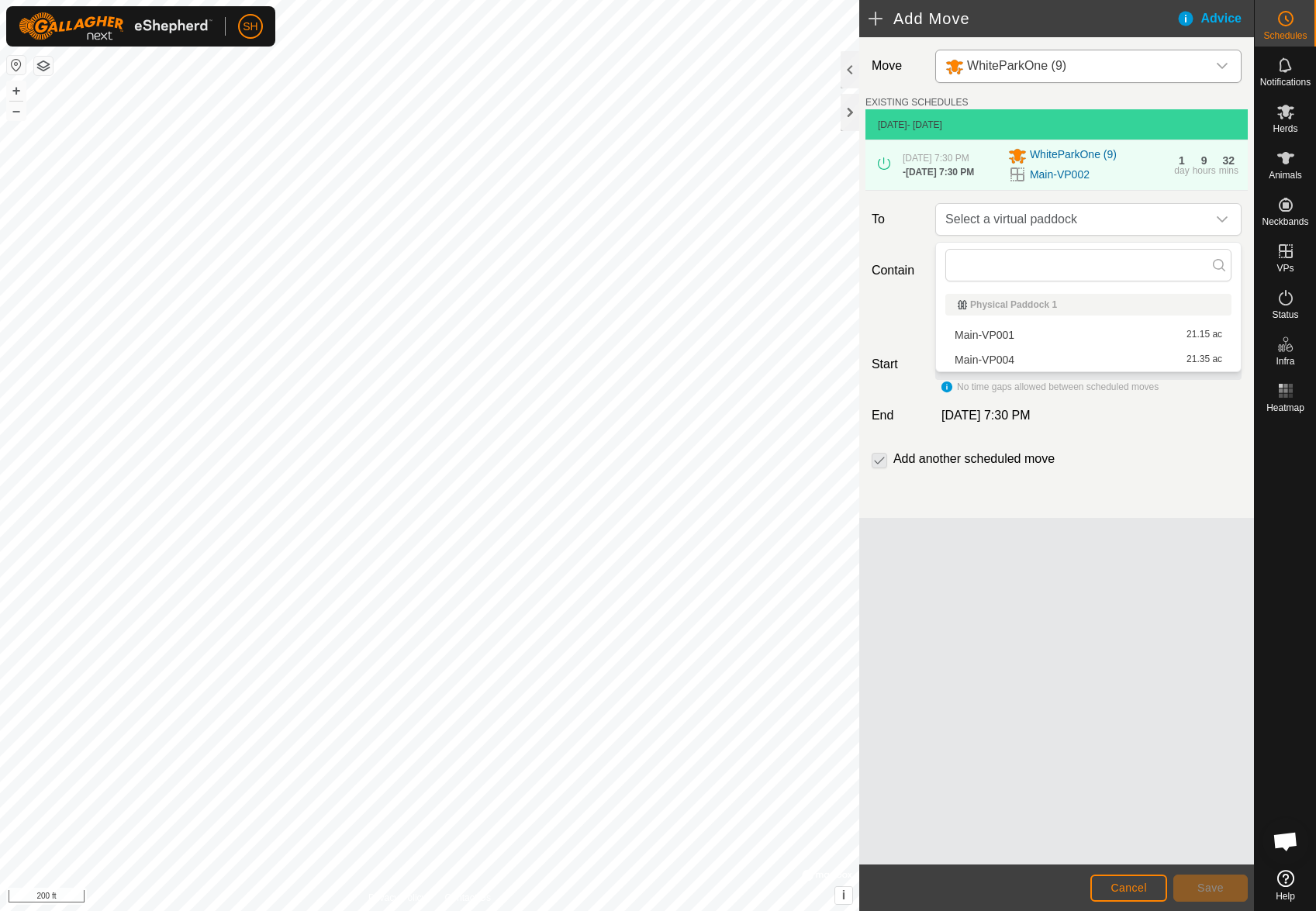
click at [893, 269] on label "Contain" at bounding box center [896, 270] width 64 height 19
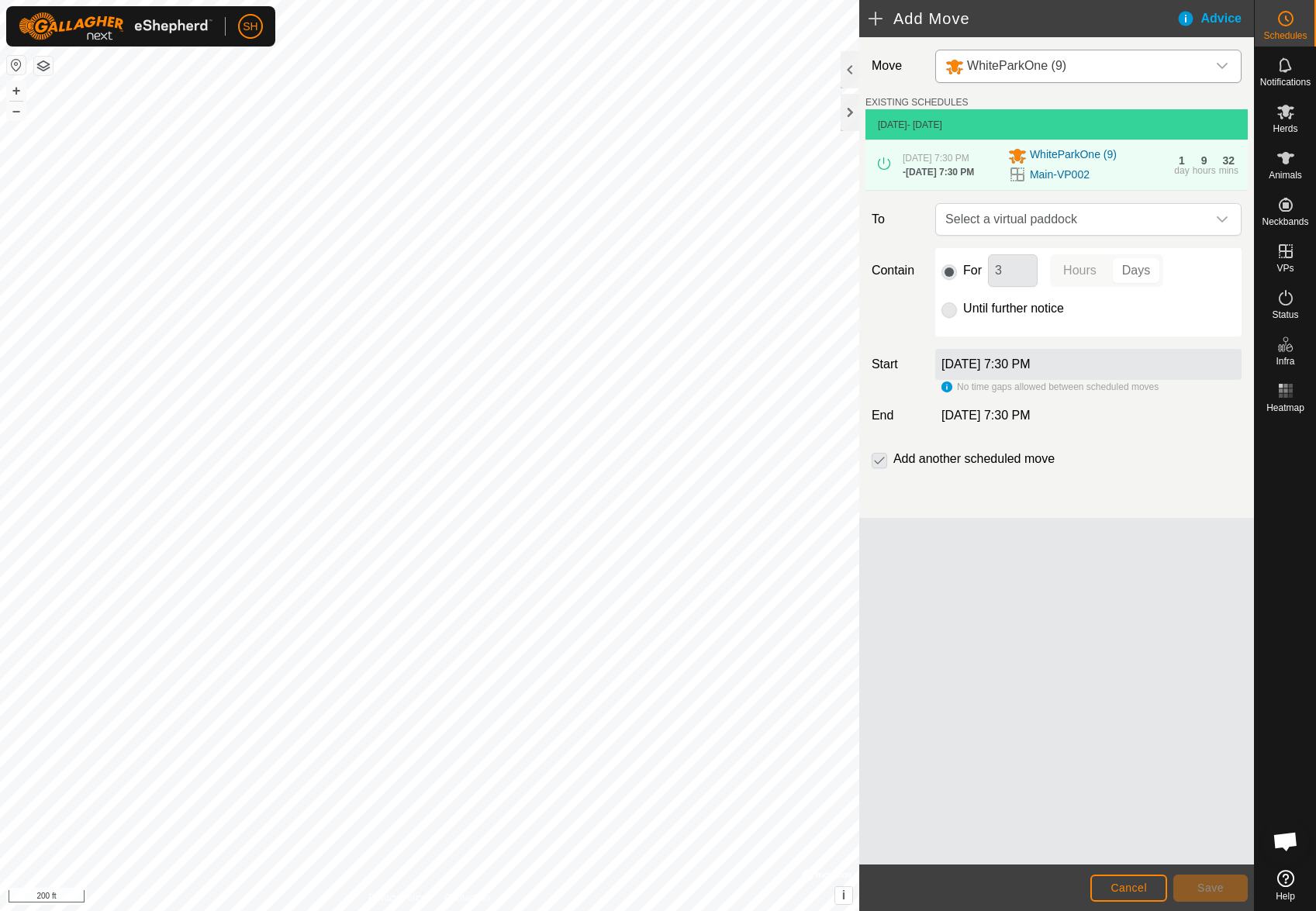
click at [1146, 96] on div "EXISTING SCHEDULES [DATE] - [DATE] [DATE] 7:30 PM - [DATE] 7:30 PM WhiteParkOne…" at bounding box center [1056, 143] width 382 height 96
click at [1116, 890] on span "Cancel" at bounding box center [1128, 887] width 36 height 13
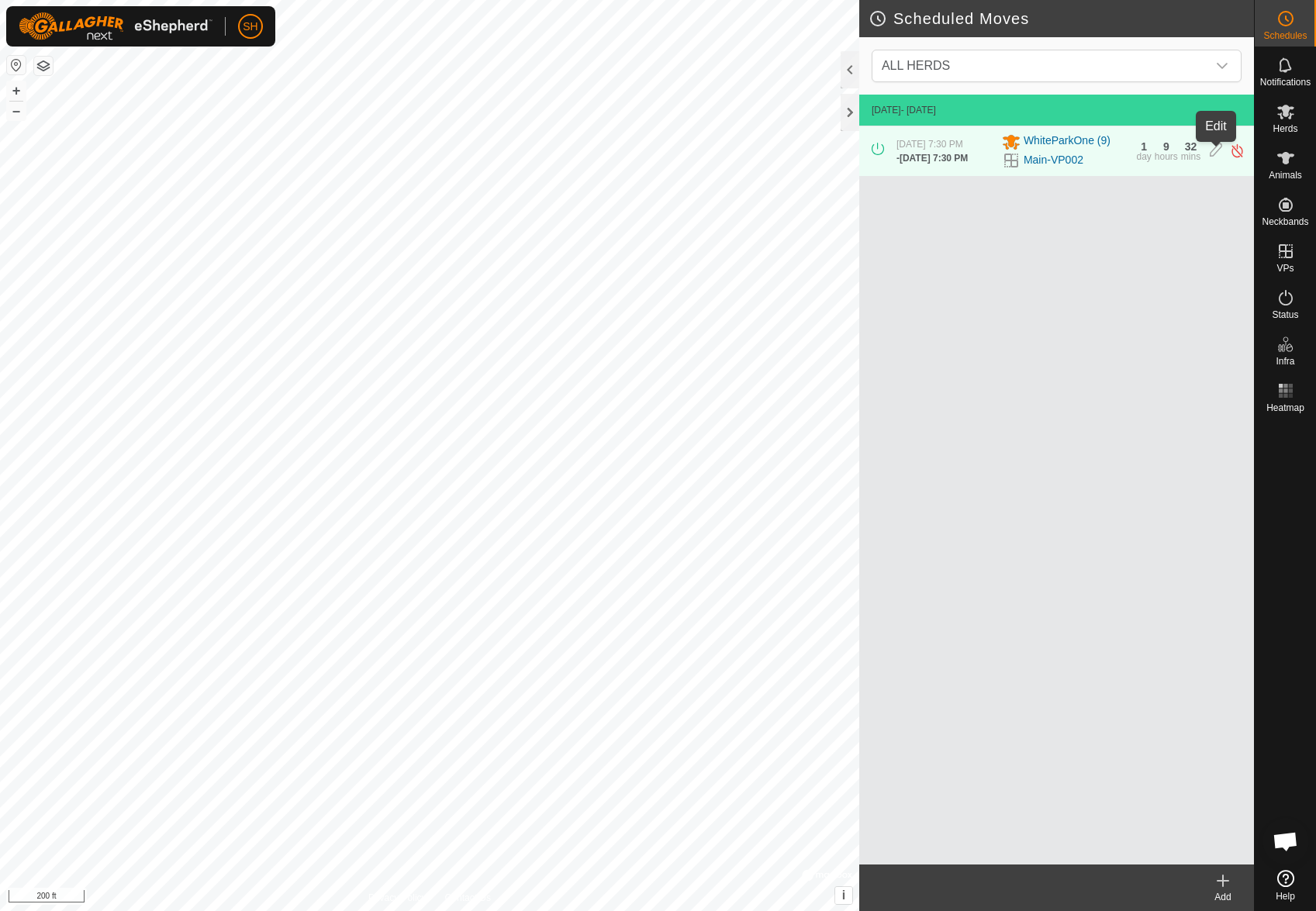
click at [1211, 152] on icon at bounding box center [1215, 150] width 13 height 17
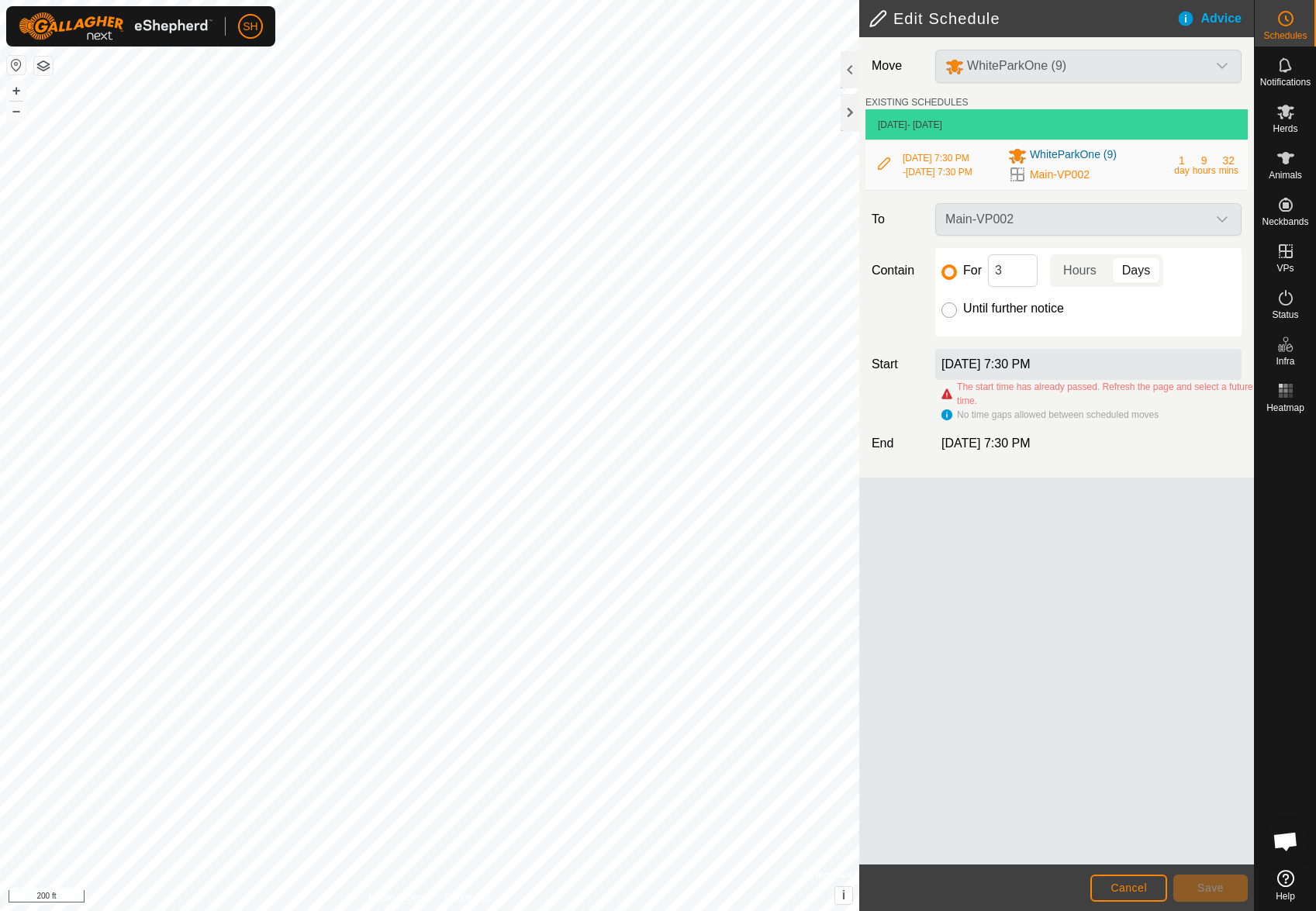
click at [952, 313] on input "Until further notice" at bounding box center [949, 311] width 16 height 16
radio input "true"
click at [1206, 889] on span "Save" at bounding box center [1210, 887] width 27 height 13
click at [1077, 366] on div "[DATE] 7:30 PM" at bounding box center [1088, 365] width 307 height 31
click at [1024, 370] on label "[DATE] 7:30 PM" at bounding box center [986, 364] width 88 height 13
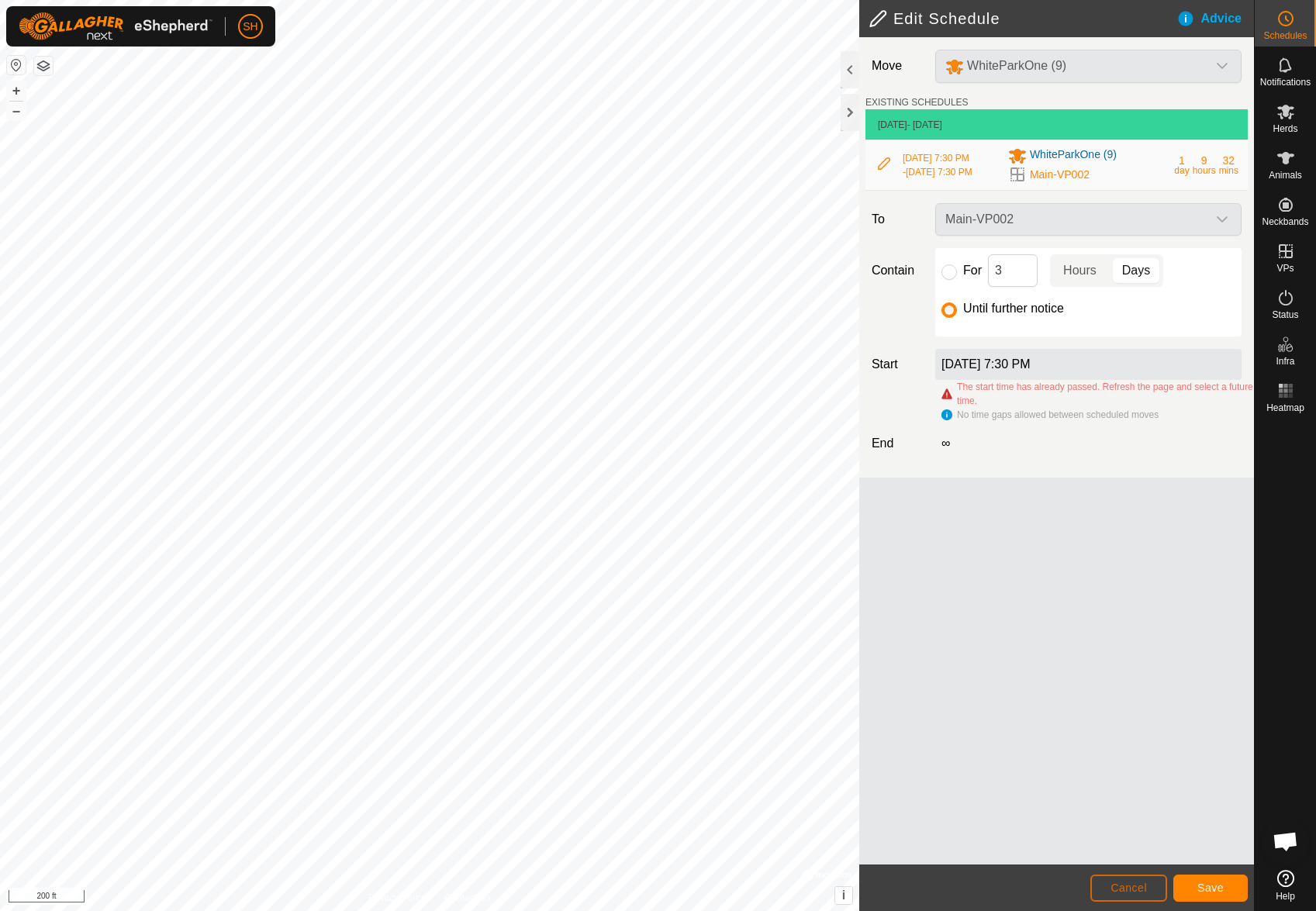
click at [1123, 884] on span "Cancel" at bounding box center [1128, 887] width 36 height 13
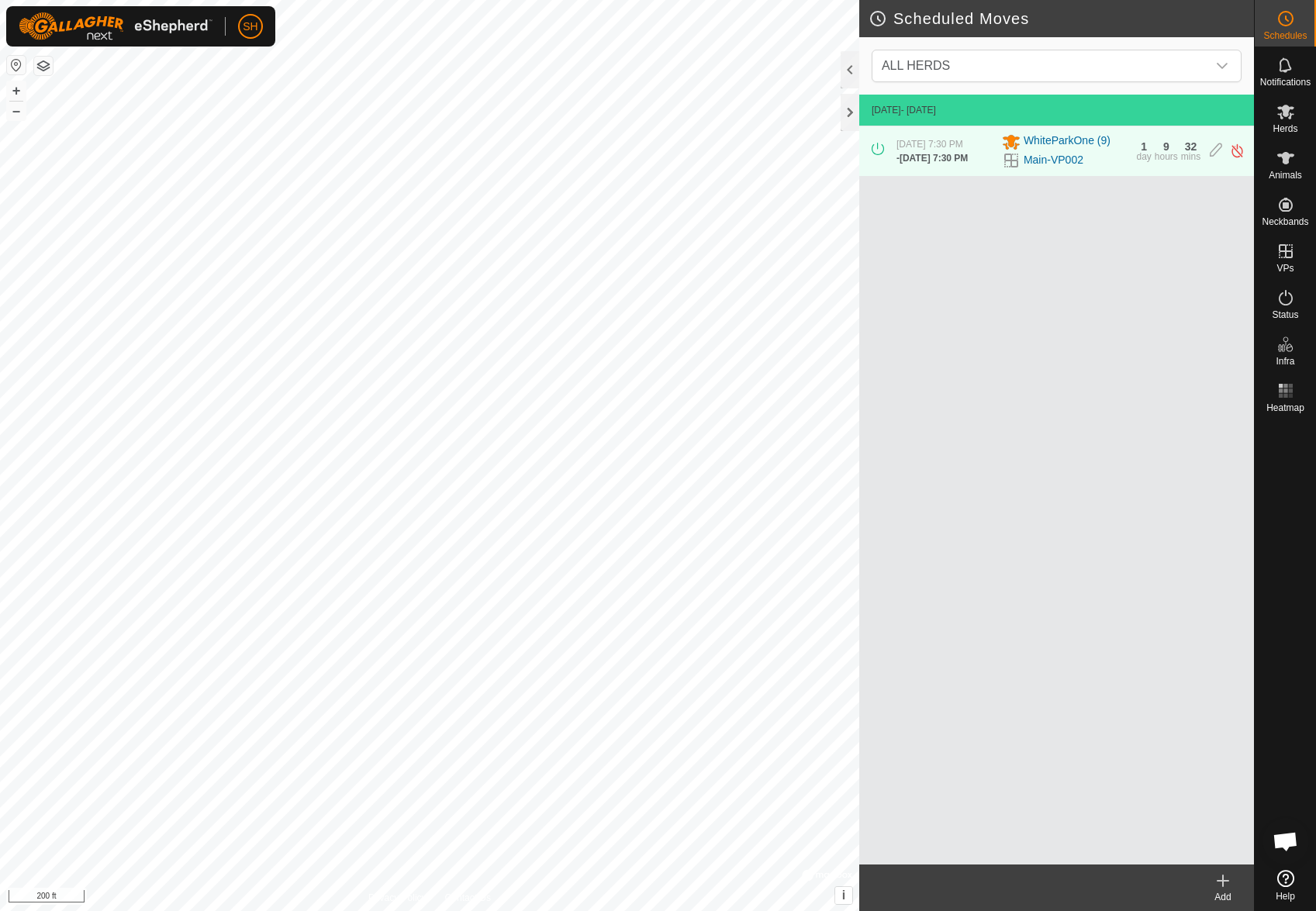
click at [1125, 235] on div "[DATE] - [DATE] [DATE] 7:30 PM - [DATE] 7:30 PM WhiteParkOne (9) Main-VP002 1 d…" at bounding box center [1056, 479] width 394 height 769
click at [1213, 154] on icon at bounding box center [1215, 150] width 13 height 17
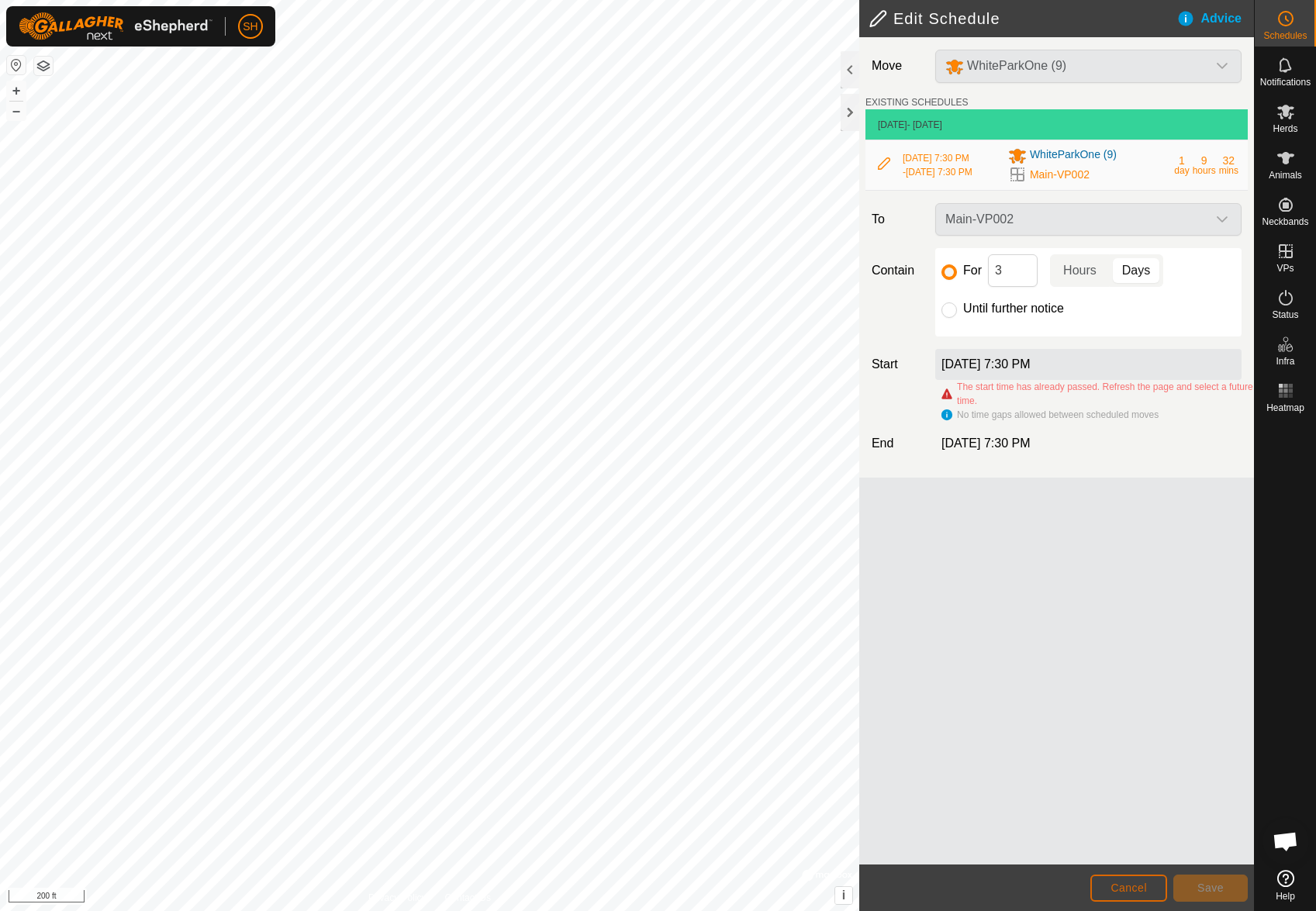
click at [1140, 896] on button "Cancel" at bounding box center [1128, 888] width 77 height 28
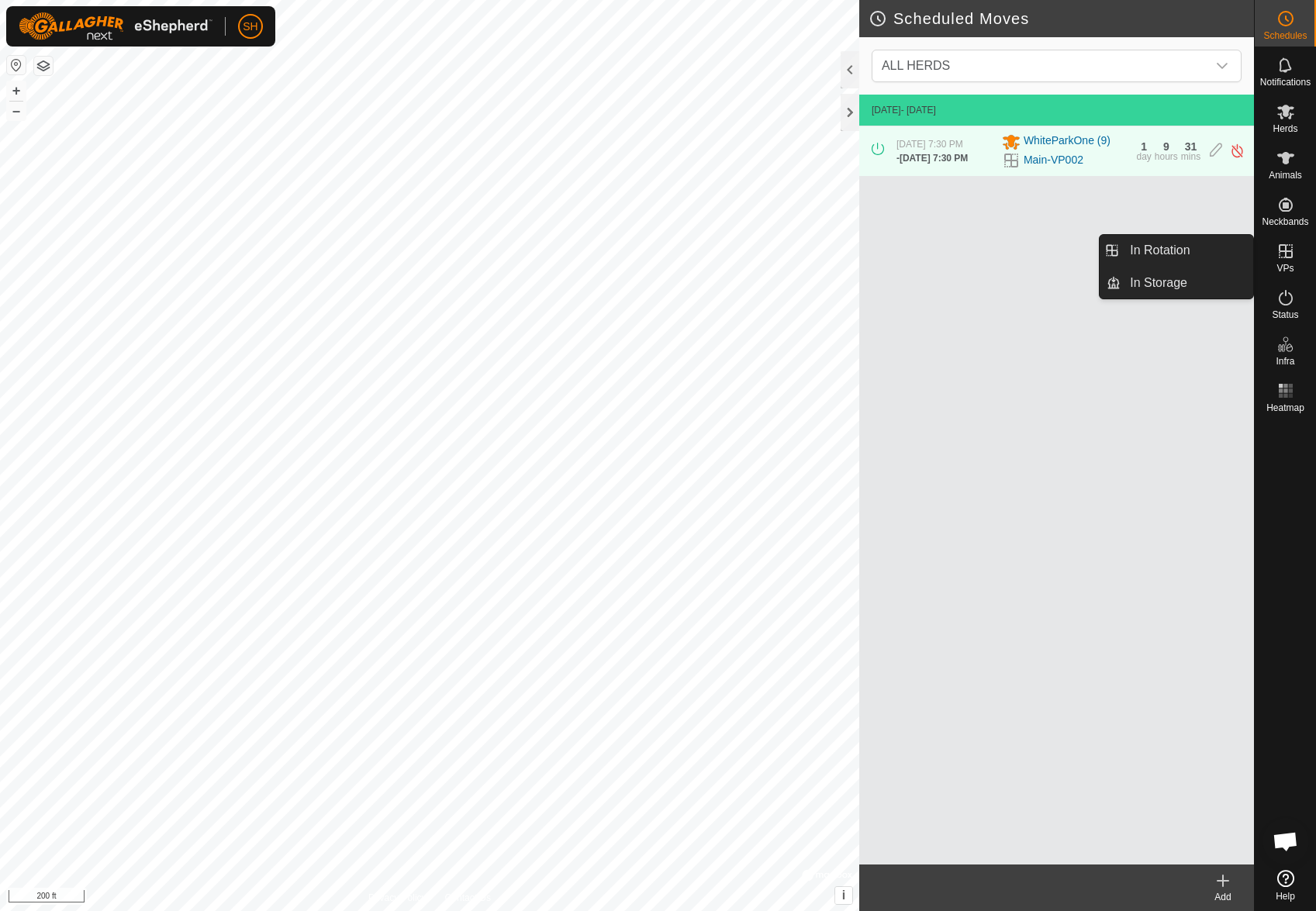
click at [1293, 262] on es-virtualpaddocks-svg-icon at bounding box center [1286, 251] width 28 height 25
click at [1183, 258] on link "In Rotation" at bounding box center [1186, 251] width 133 height 31
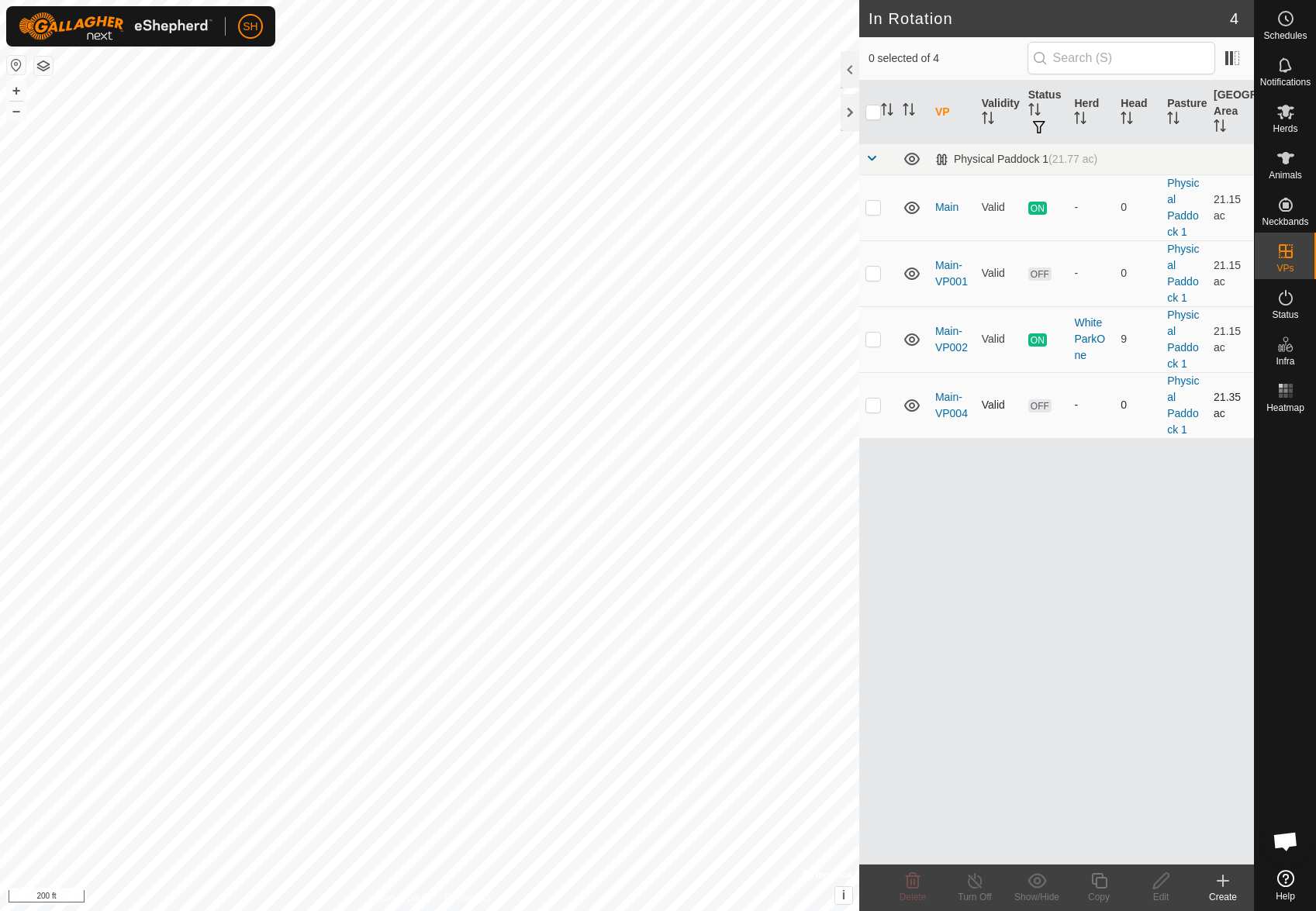
click at [878, 405] on p-checkbox at bounding box center [873, 404] width 16 height 13
checkbox input "true"
click at [1153, 887] on icon at bounding box center [1161, 881] width 16 height 16
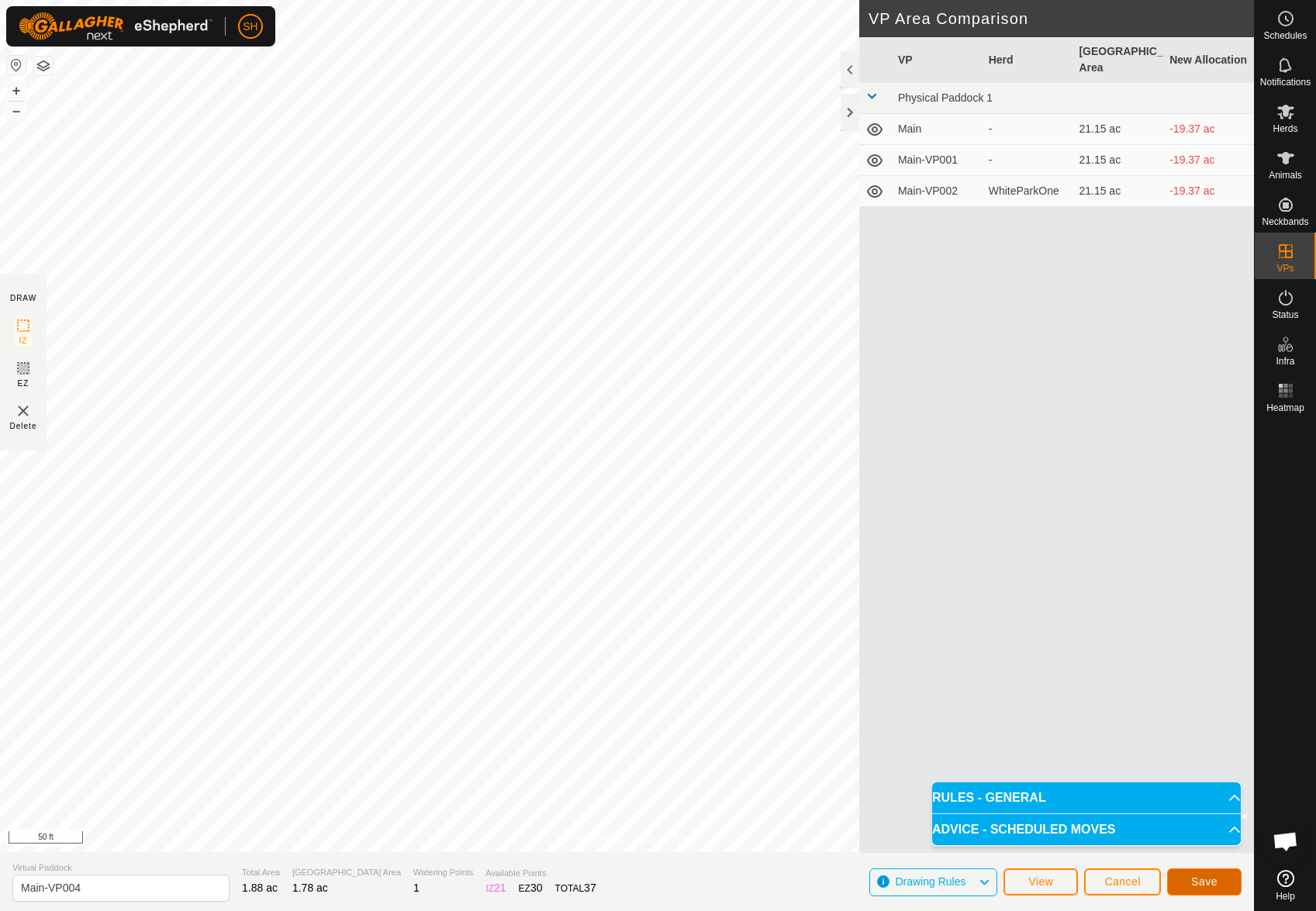
click at [1197, 883] on span "Save" at bounding box center [1204, 882] width 27 height 13
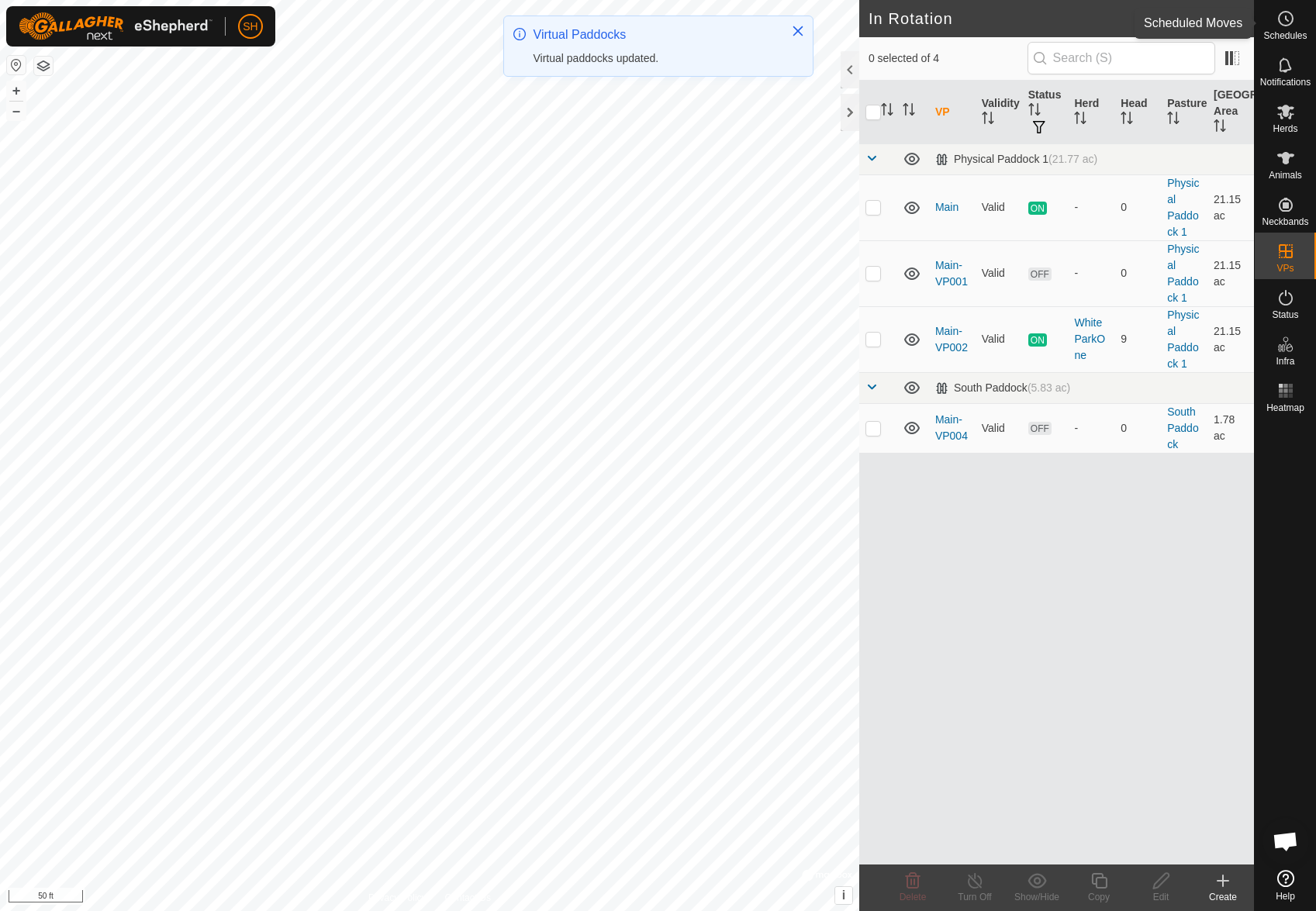
click at [1288, 24] on circle at bounding box center [1286, 19] width 14 height 14
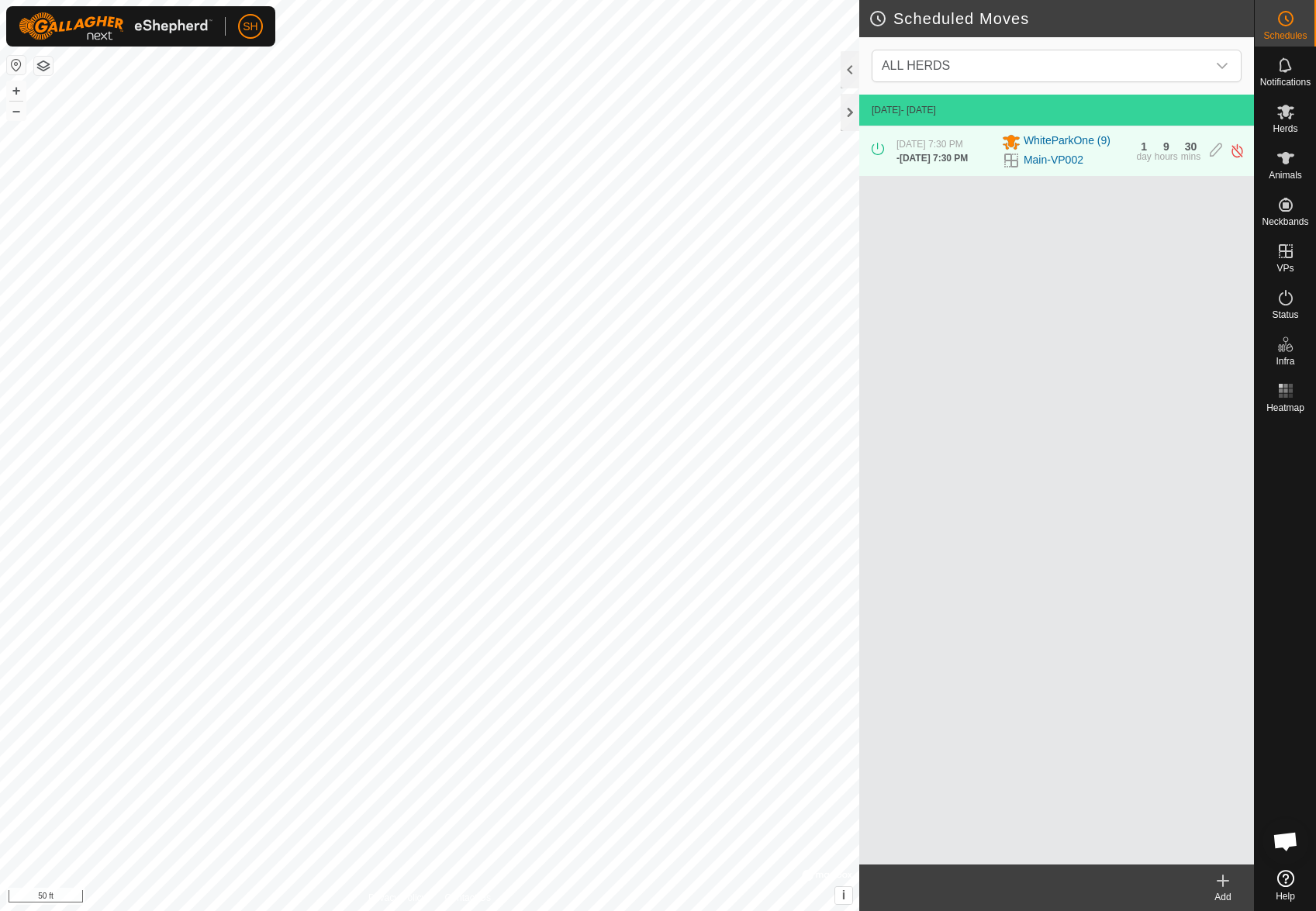
click at [1223, 876] on icon at bounding box center [1223, 881] width 0 height 11
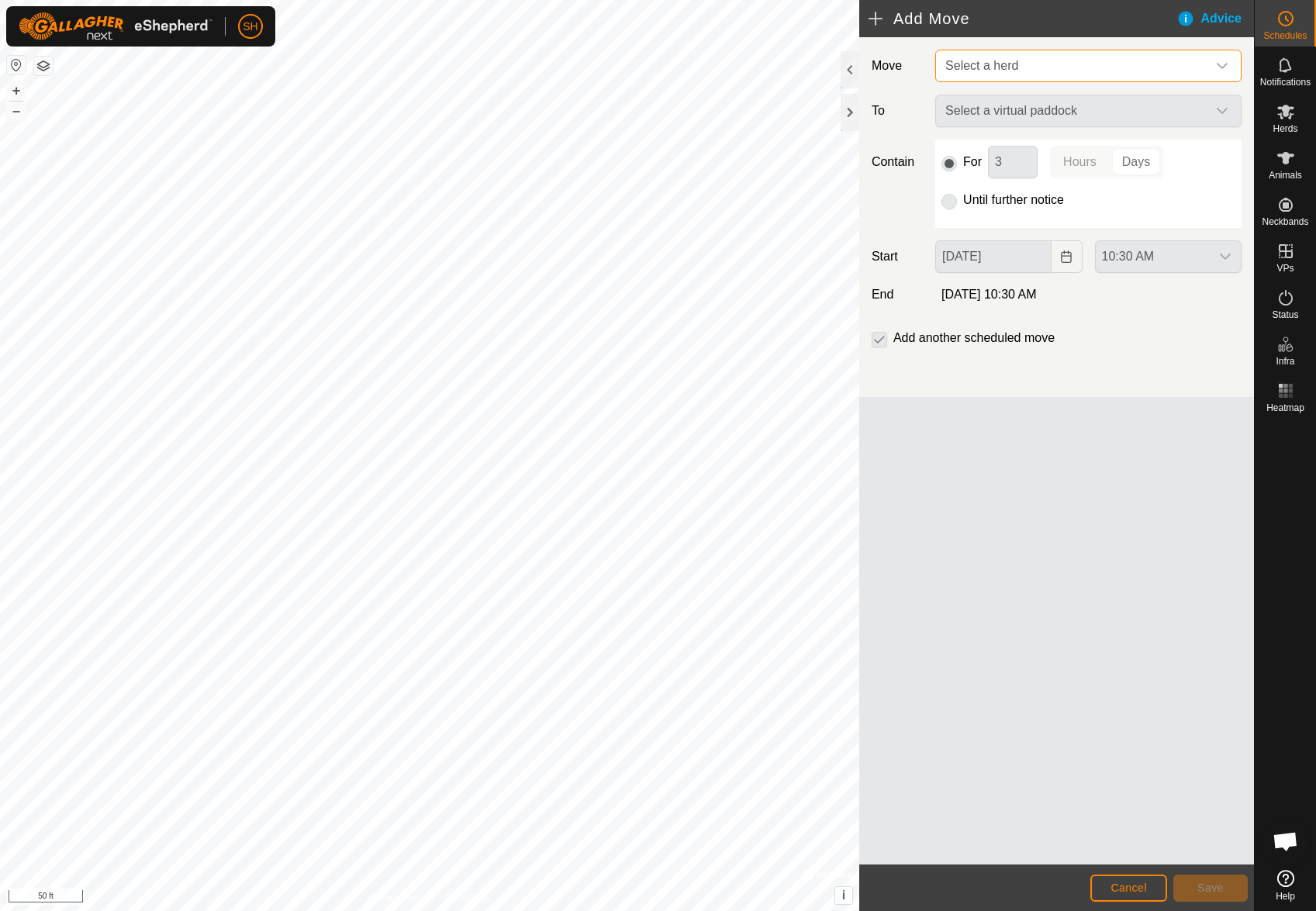
click at [1012, 64] on span "Select a herd" at bounding box center [982, 65] width 73 height 13
click at [1002, 145] on li "WhiteParkOne (9)" at bounding box center [1089, 146] width 305 height 31
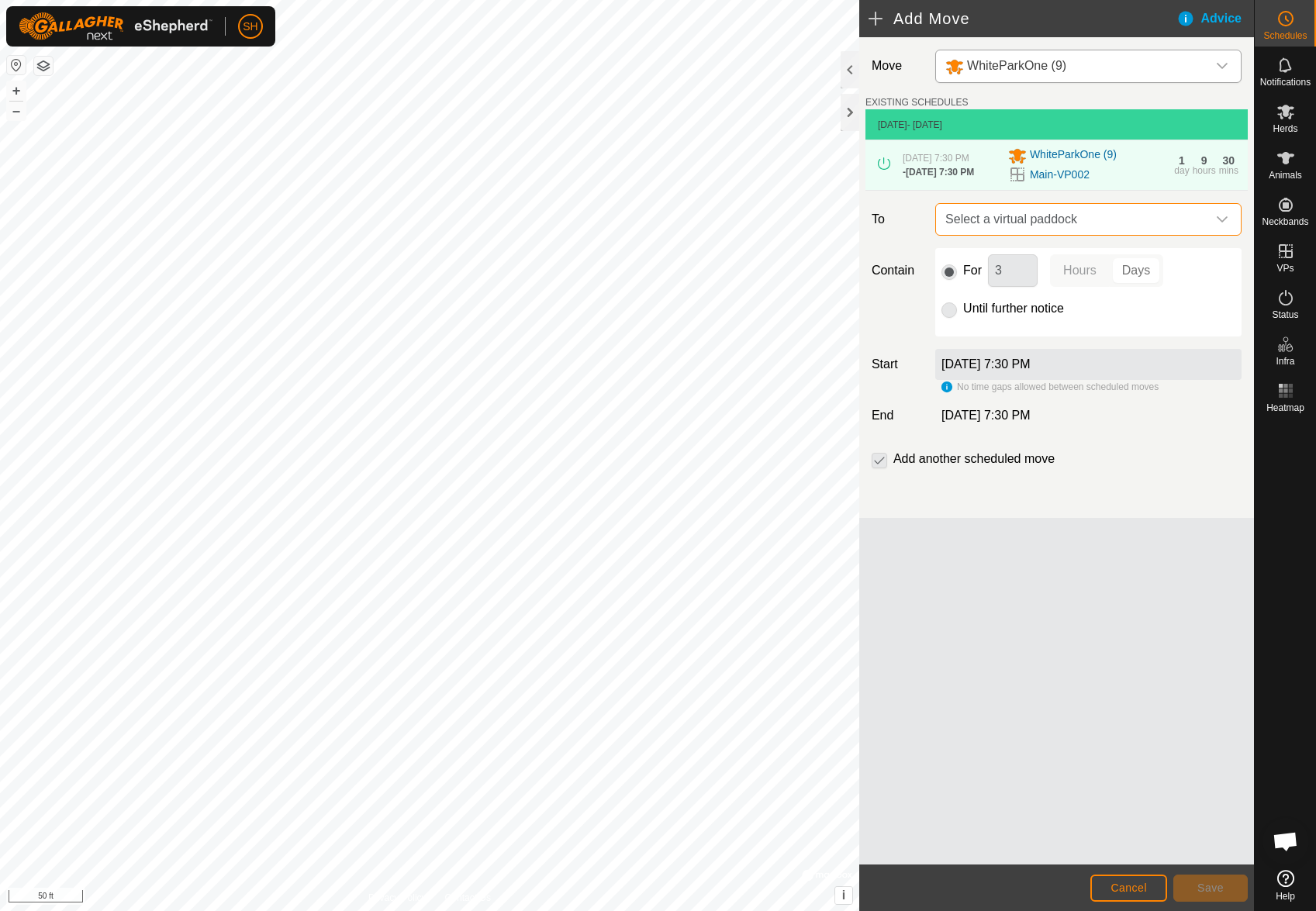
click at [1020, 227] on span "Select a virtual paddock" at bounding box center [1072, 219] width 267 height 31
click at [1159, 651] on div "Move WhiteParkOne (9) EXISTING SCHEDULES [DATE] - [DATE] [DATE] 7:30 PM - [DATE…" at bounding box center [1056, 451] width 394 height 827
click at [1136, 890] on span "Cancel" at bounding box center [1128, 887] width 36 height 13
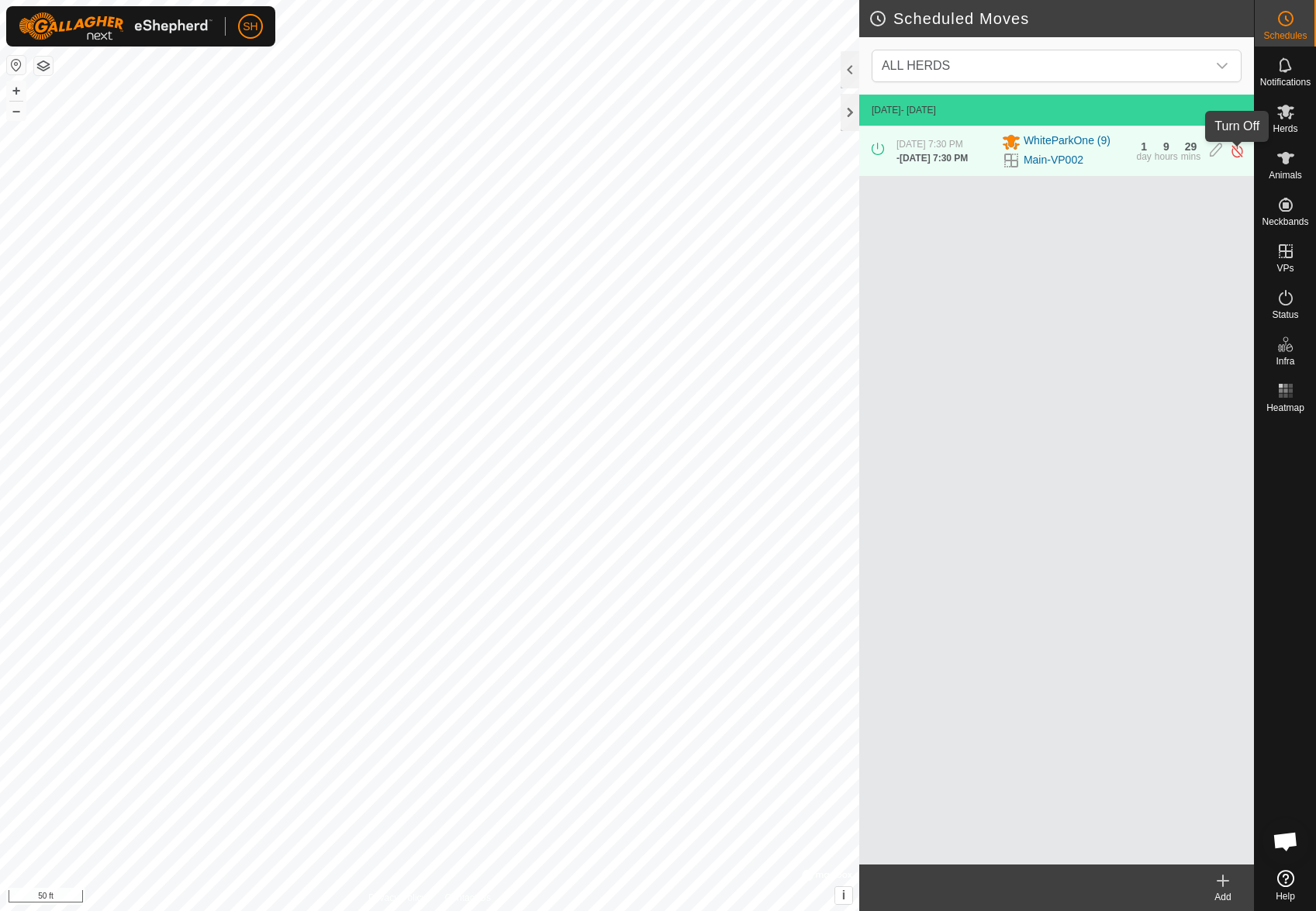
click at [1234, 156] on img at bounding box center [1236, 150] width 15 height 17
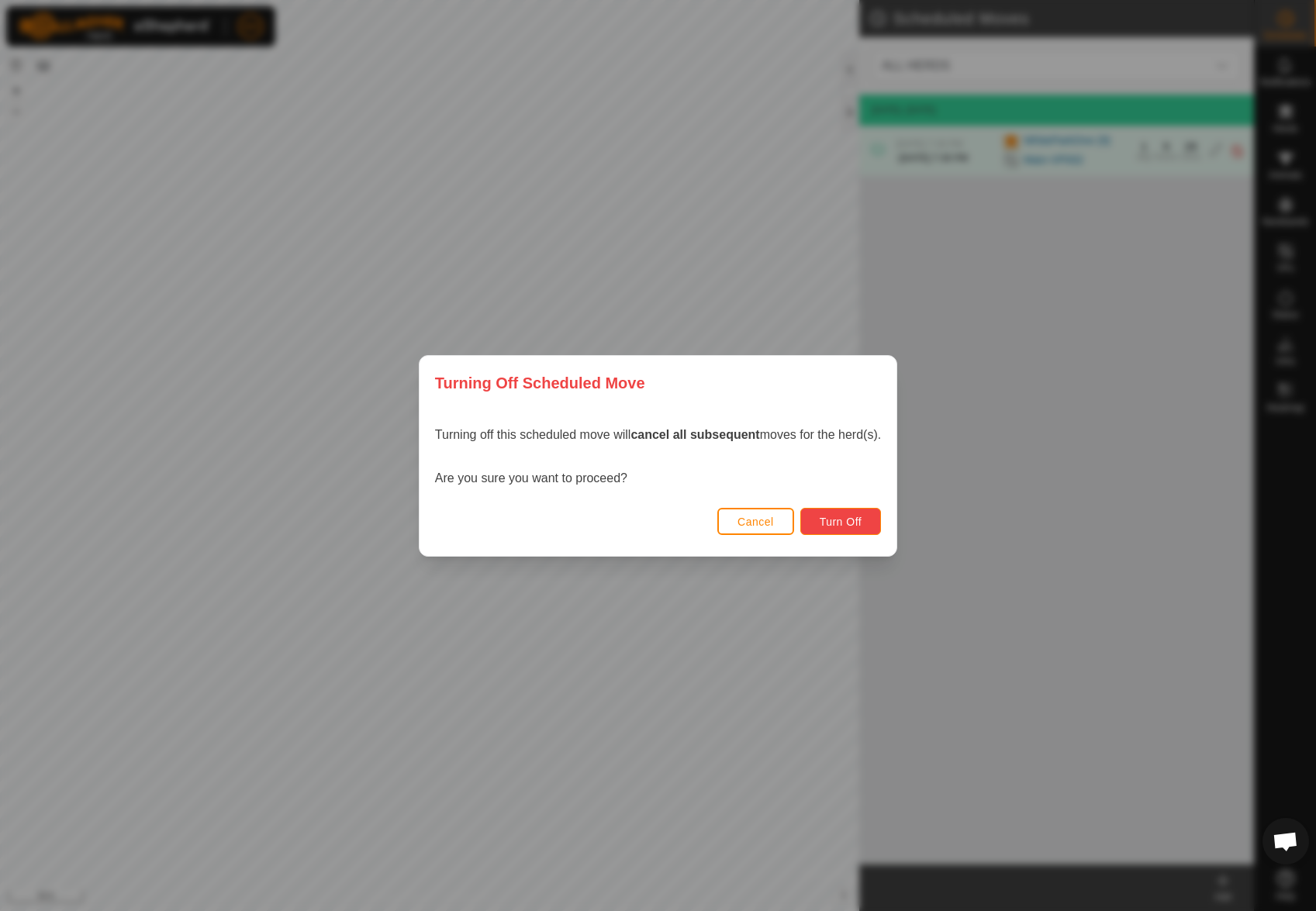
click at [859, 521] on span "Turn Off" at bounding box center [840, 522] width 42 height 13
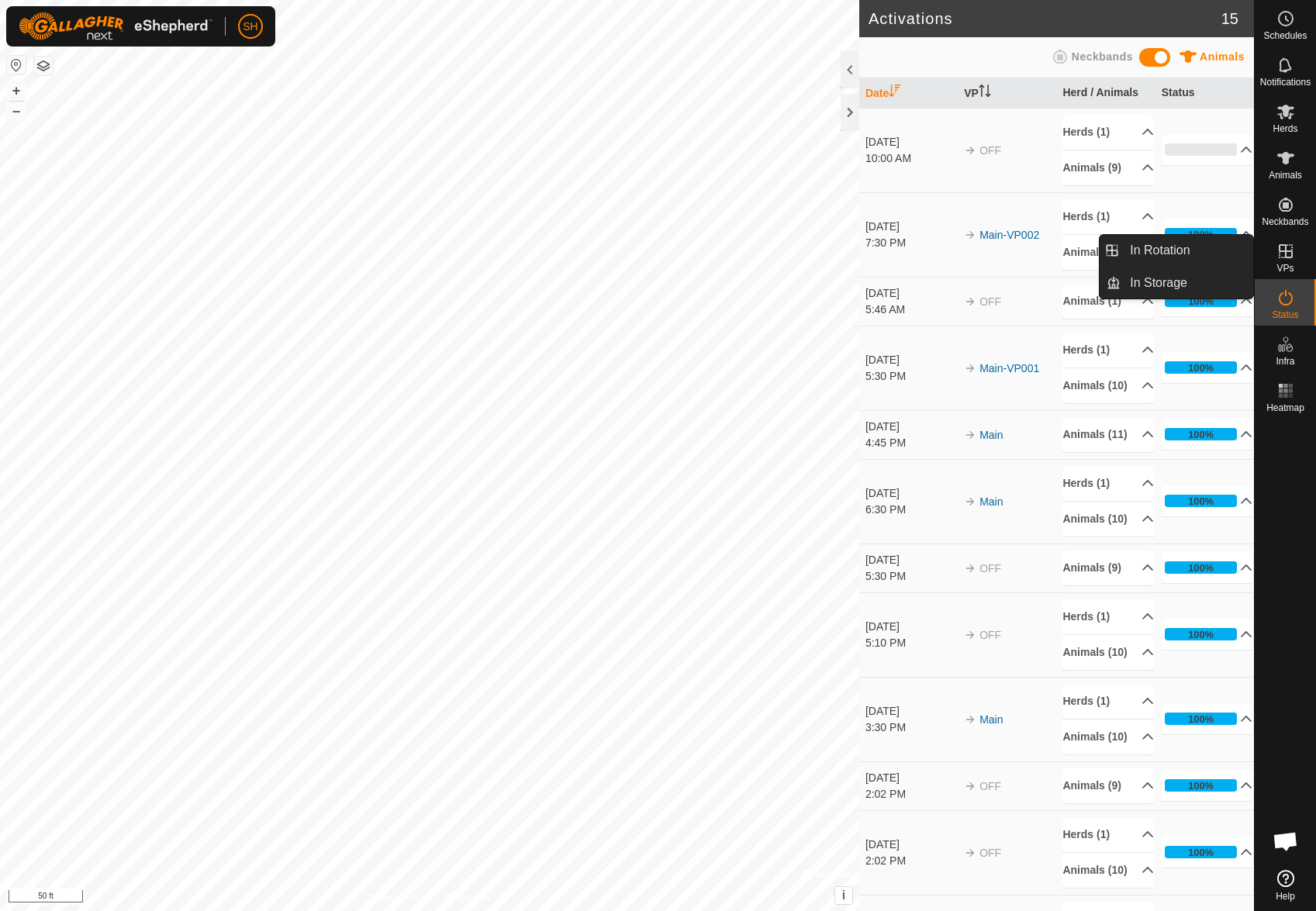
click at [1290, 254] on icon at bounding box center [1286, 251] width 14 height 14
click at [1160, 254] on link "In Rotation" at bounding box center [1186, 251] width 133 height 31
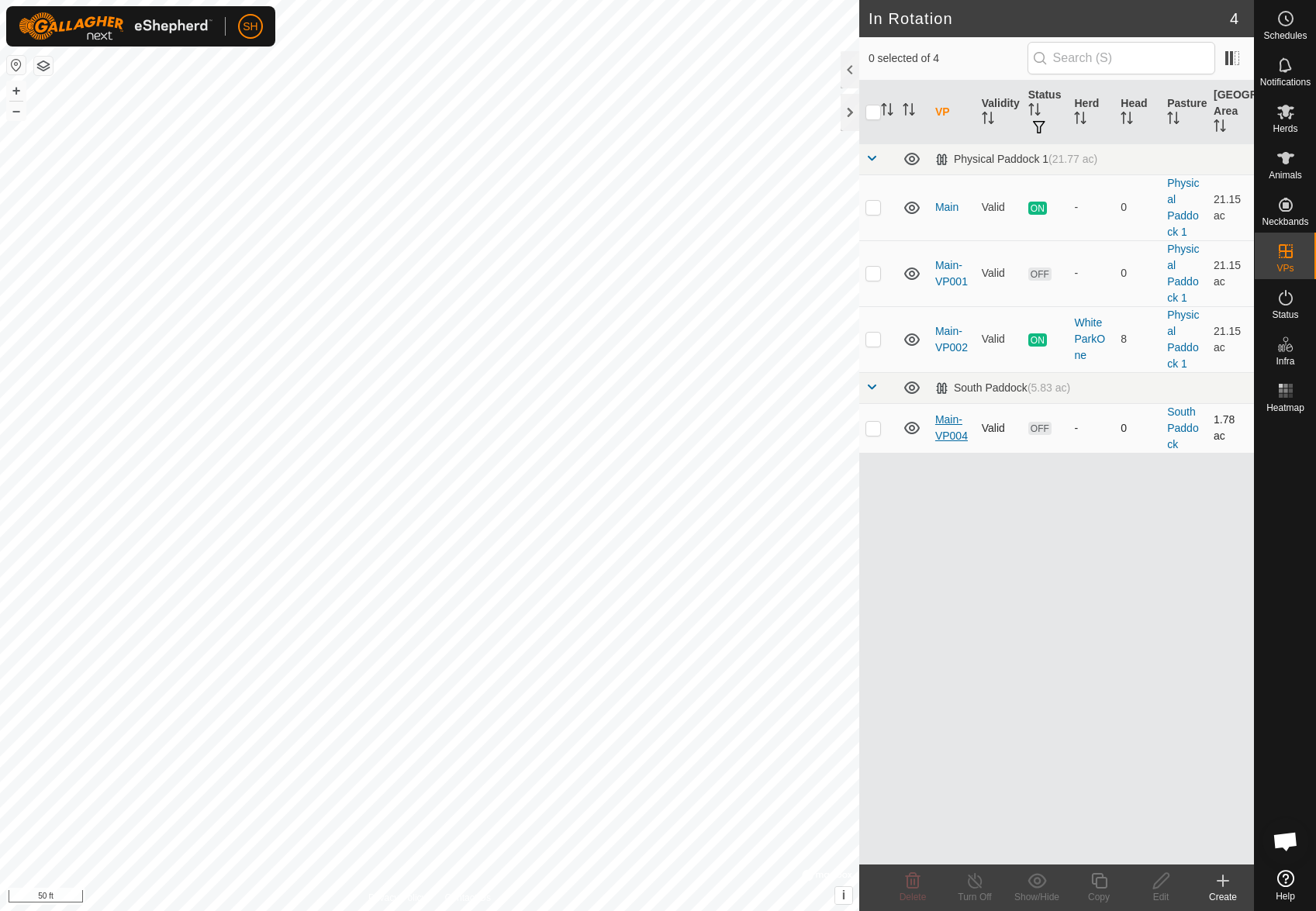
click at [944, 436] on link "Main-VP004" at bounding box center [950, 427] width 32 height 28
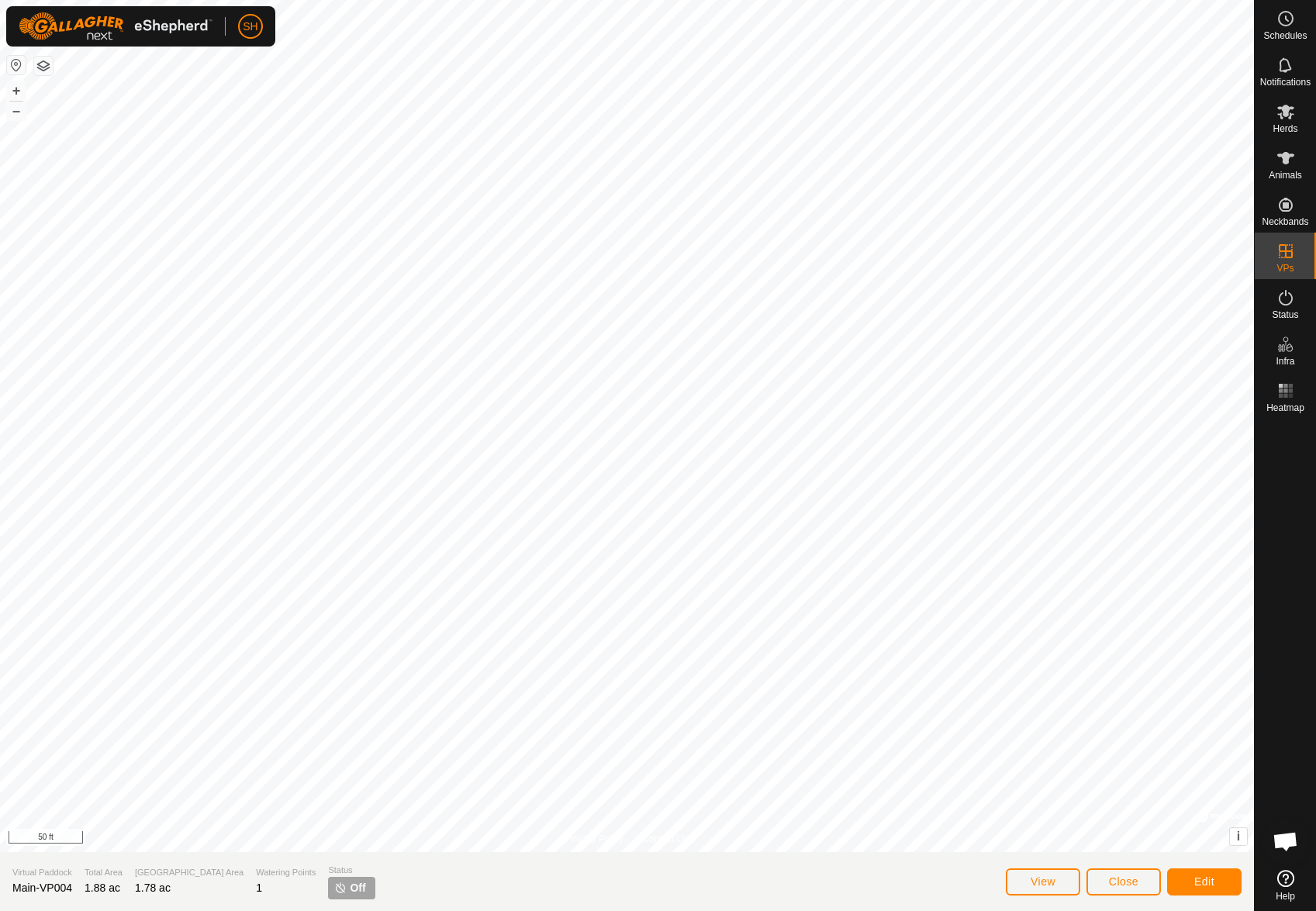
click at [328, 884] on p-tag "Off" at bounding box center [351, 887] width 46 height 23
click at [1111, 883] on span "Close" at bounding box center [1123, 882] width 29 height 13
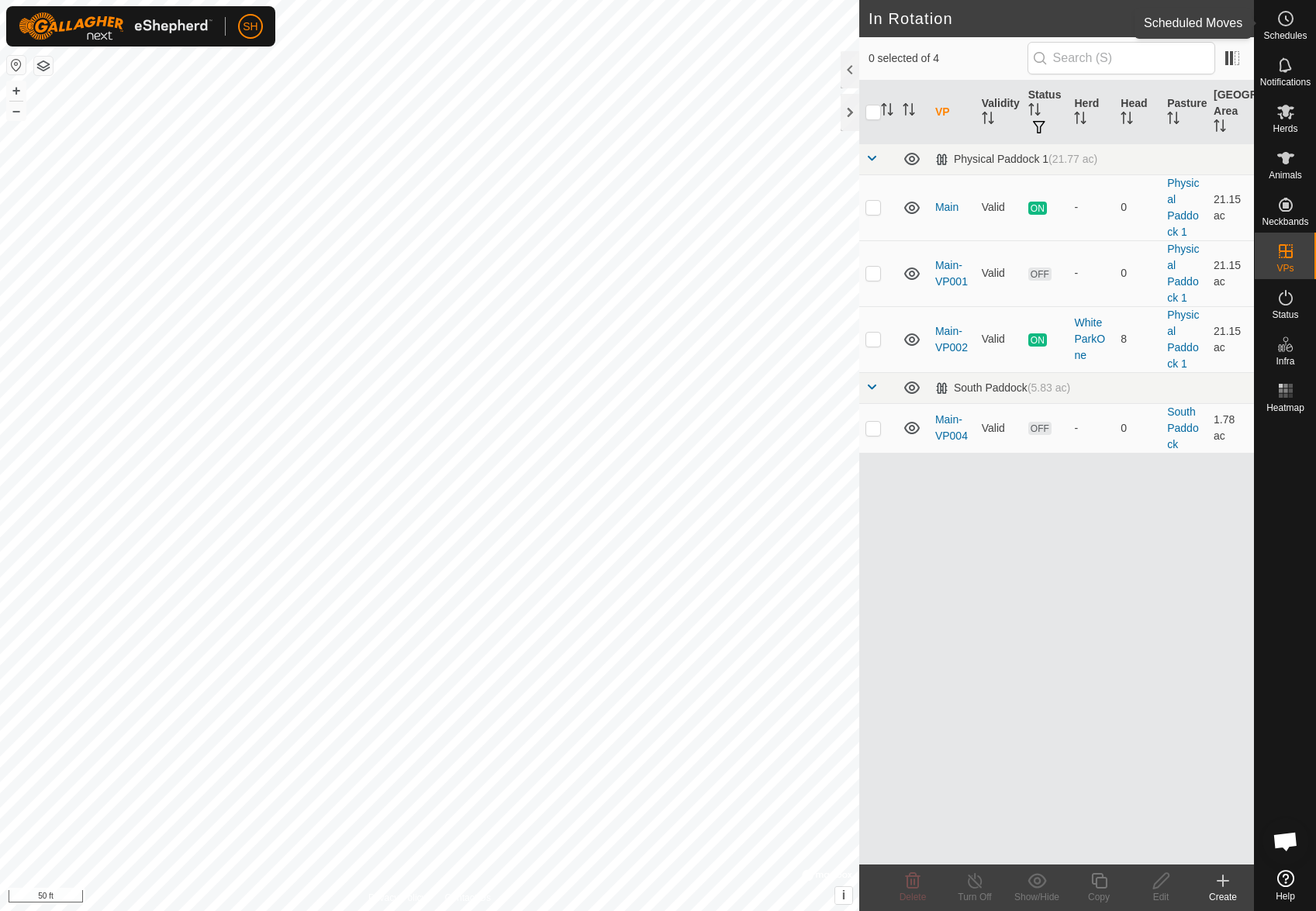
click at [1278, 31] on span "Schedules" at bounding box center [1285, 35] width 43 height 9
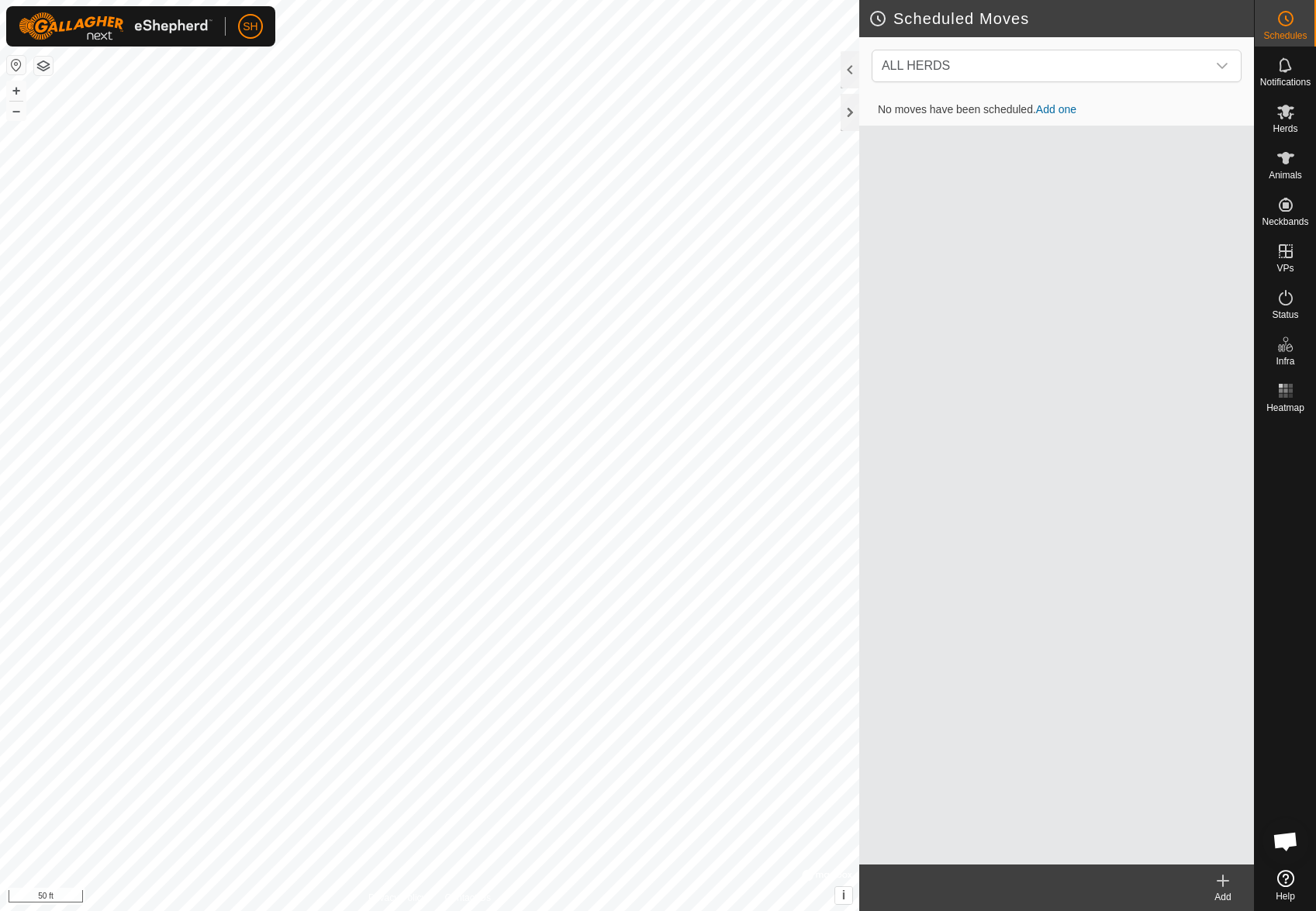
click at [1054, 106] on link "Add one" at bounding box center [1056, 109] width 40 height 13
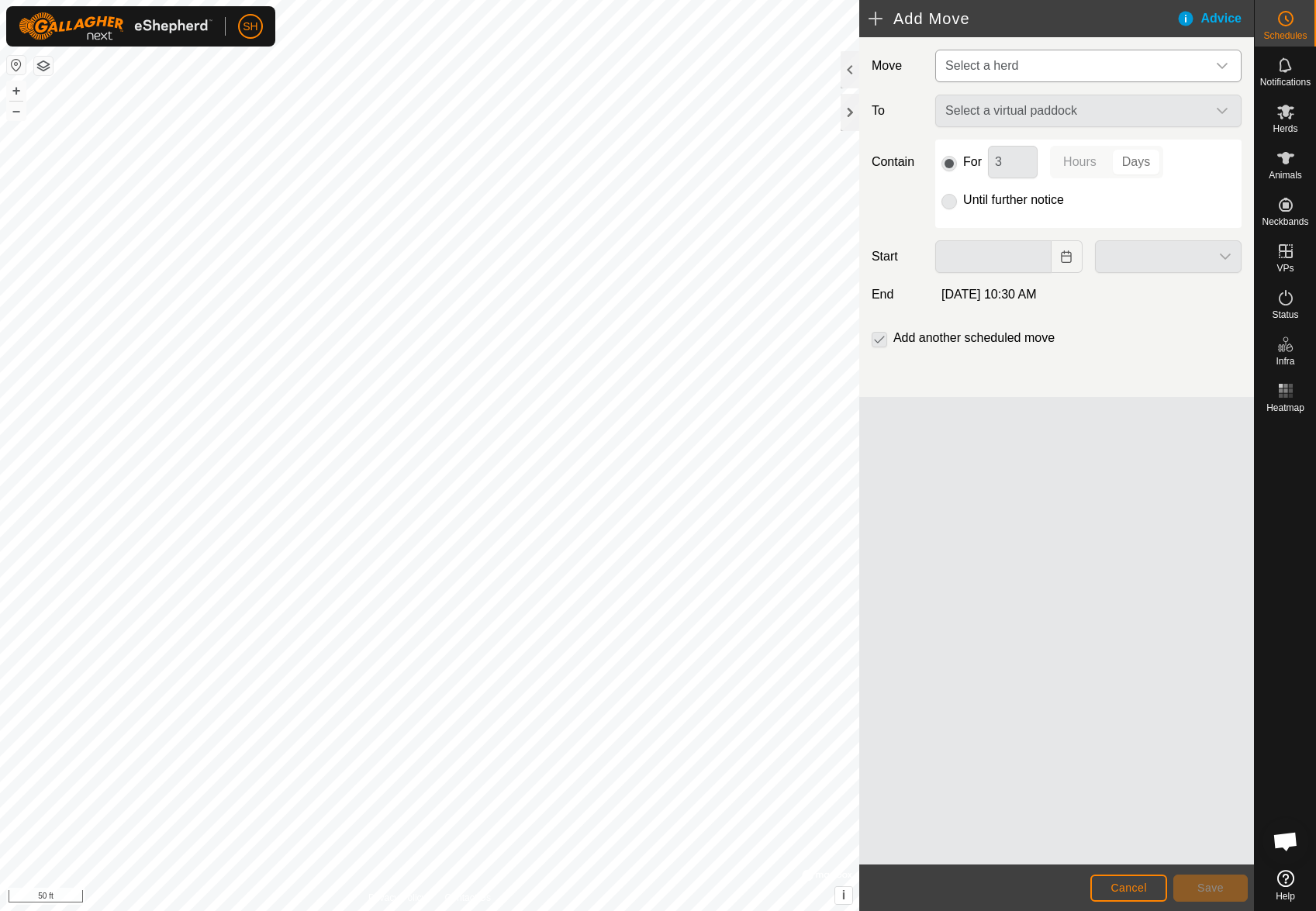
click at [1018, 71] on span "Select a herd" at bounding box center [1072, 66] width 267 height 31
click at [1001, 145] on li "WhiteParkOne (9)" at bounding box center [1089, 146] width 305 height 31
click at [1057, 116] on span "Select a virtual paddock" at bounding box center [1072, 112] width 267 height 31
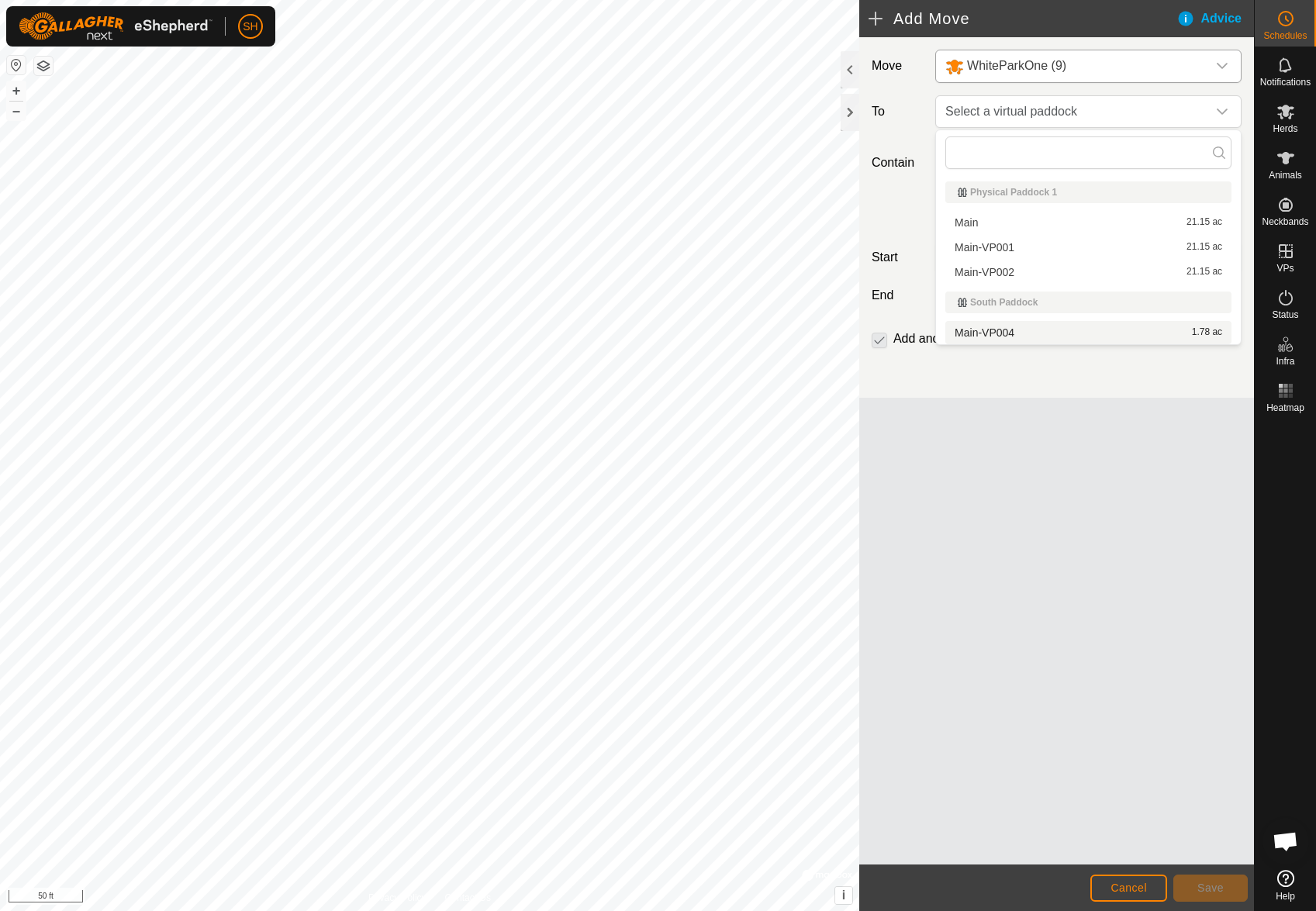
click at [1019, 331] on li "Main-VP004 1.78 ac" at bounding box center [1088, 333] width 286 height 24
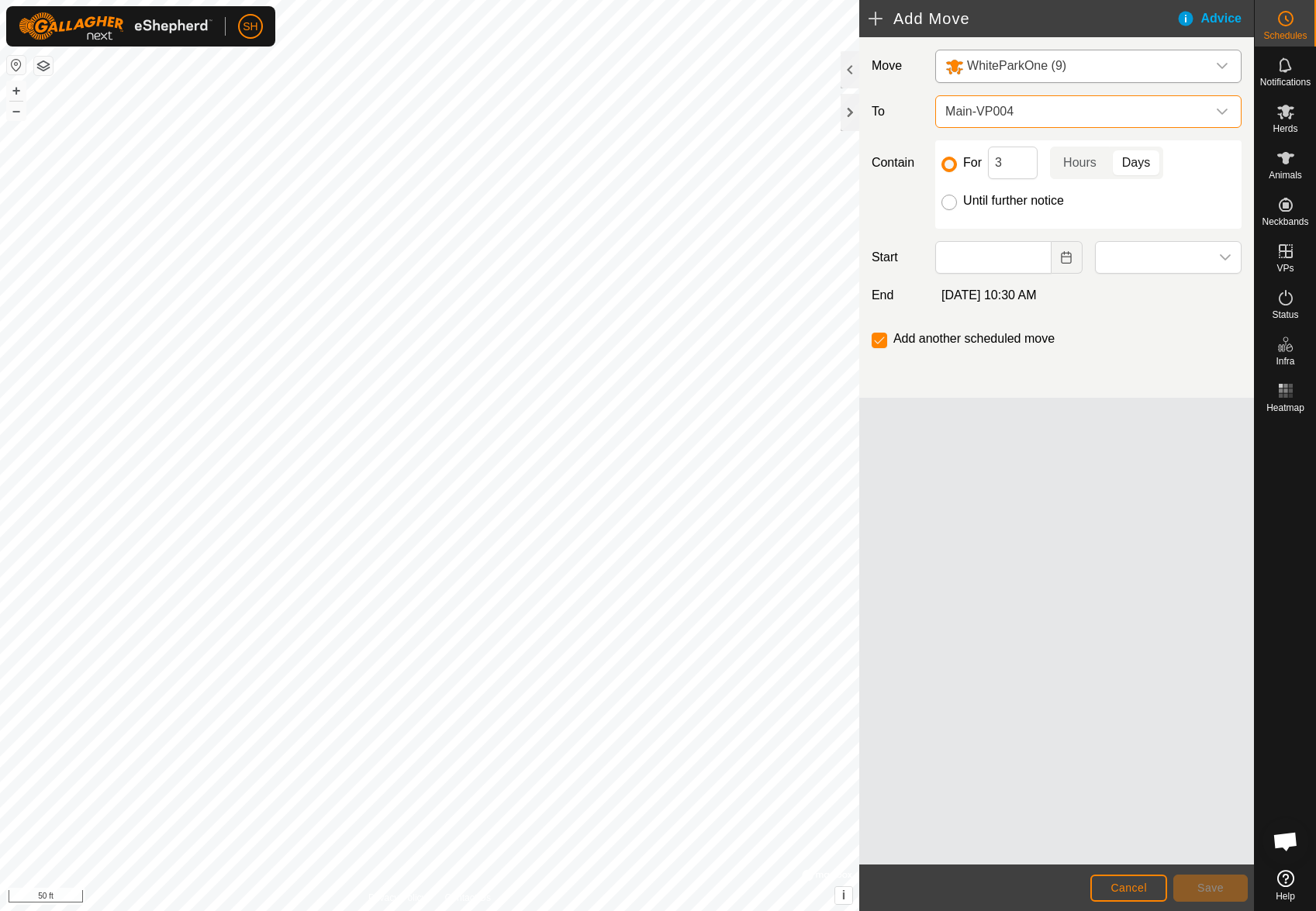
click at [952, 203] on input "Until further notice" at bounding box center [949, 202] width 16 height 16
radio input "true"
checkbox input "false"
click at [985, 258] on input "text" at bounding box center [993, 256] width 116 height 32
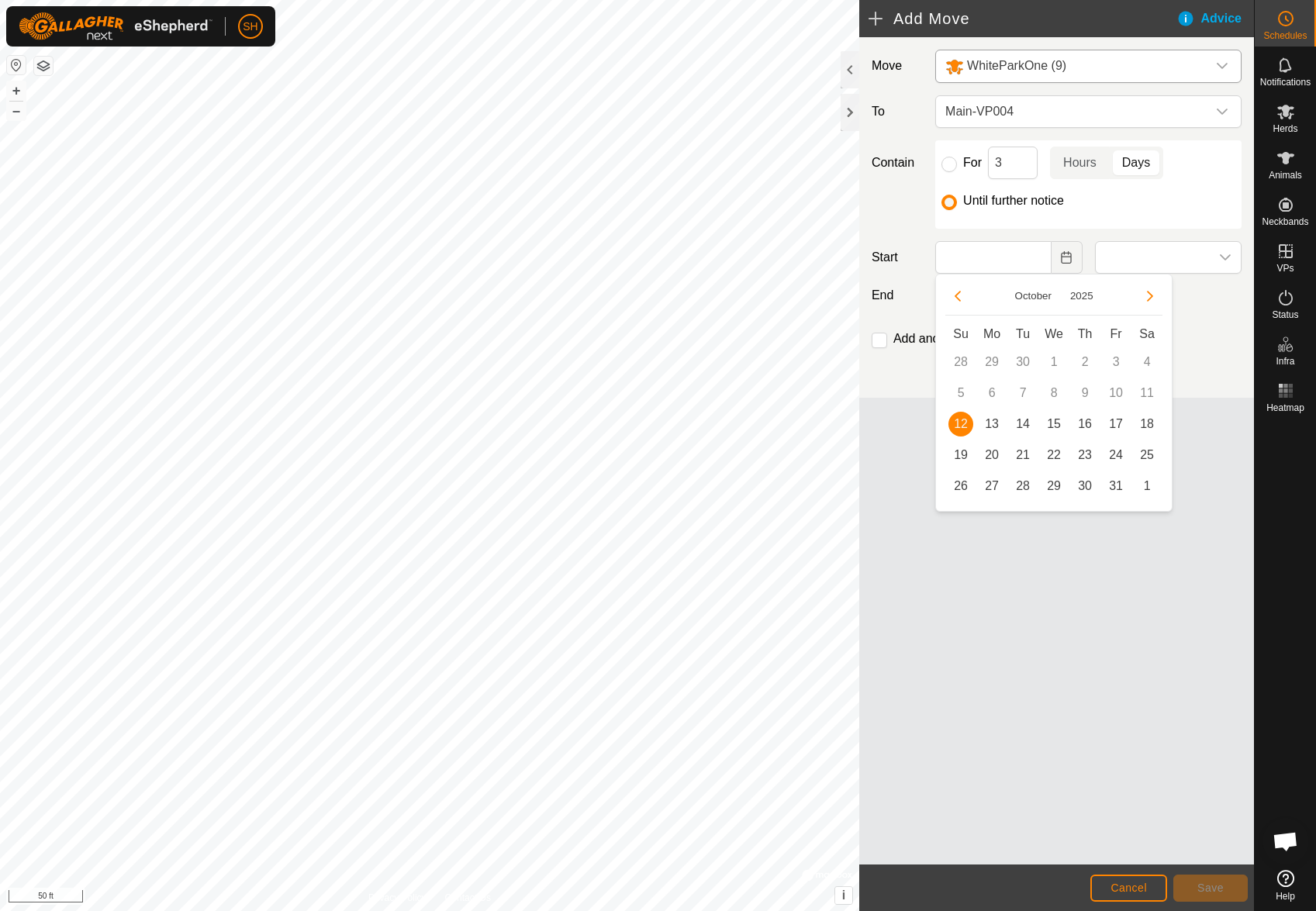
click at [967, 424] on span "12" at bounding box center [960, 424] width 25 height 25
type input "[DATE]"
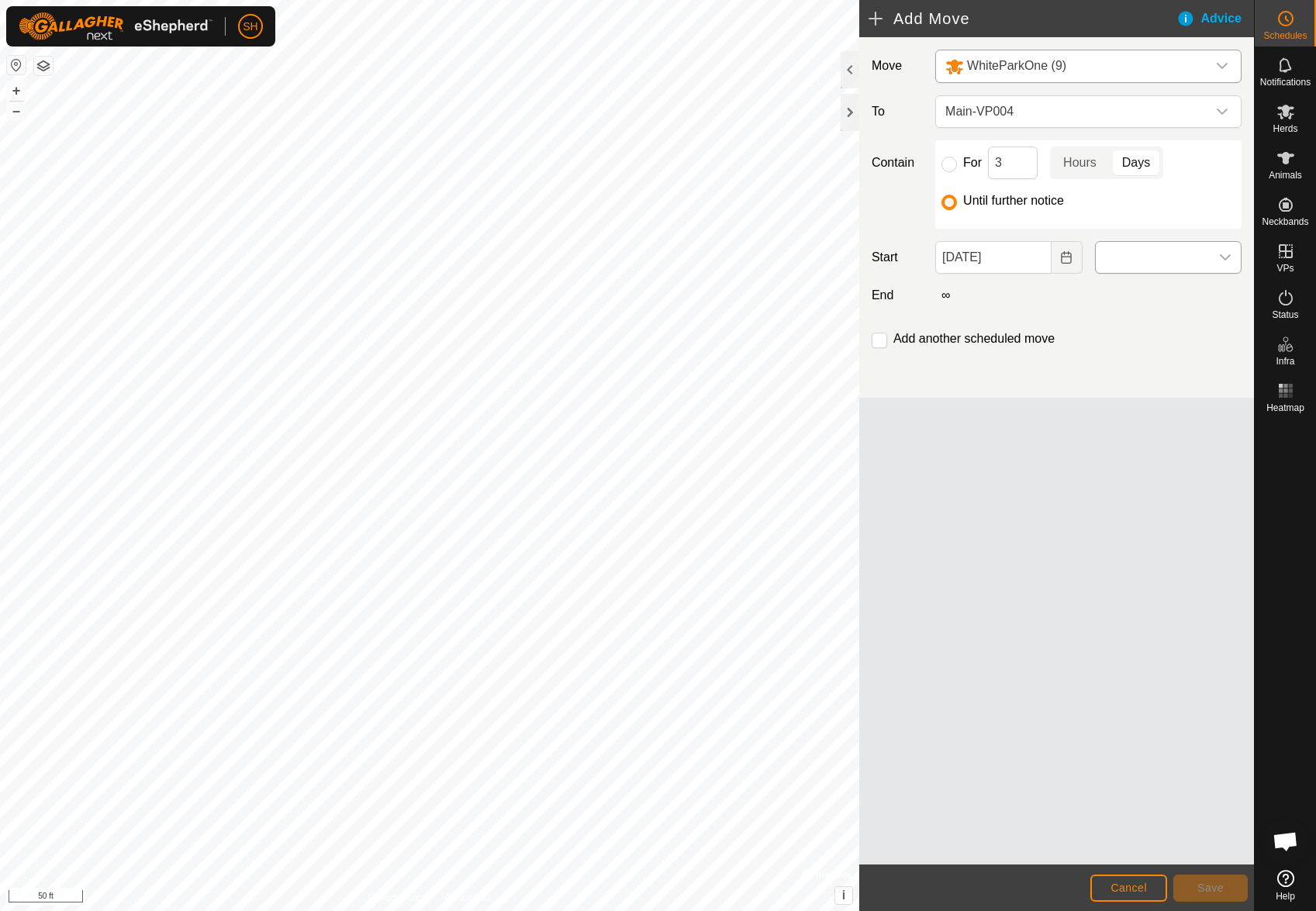
click at [1106, 256] on span at bounding box center [1153, 257] width 114 height 31
click at [1136, 292] on p-selectitem "12:00 AM" at bounding box center [1169, 292] width 145 height 31
click at [1153, 329] on li "11:00 AM" at bounding box center [1169, 324] width 145 height 31
click at [1217, 886] on span "Save" at bounding box center [1210, 887] width 27 height 13
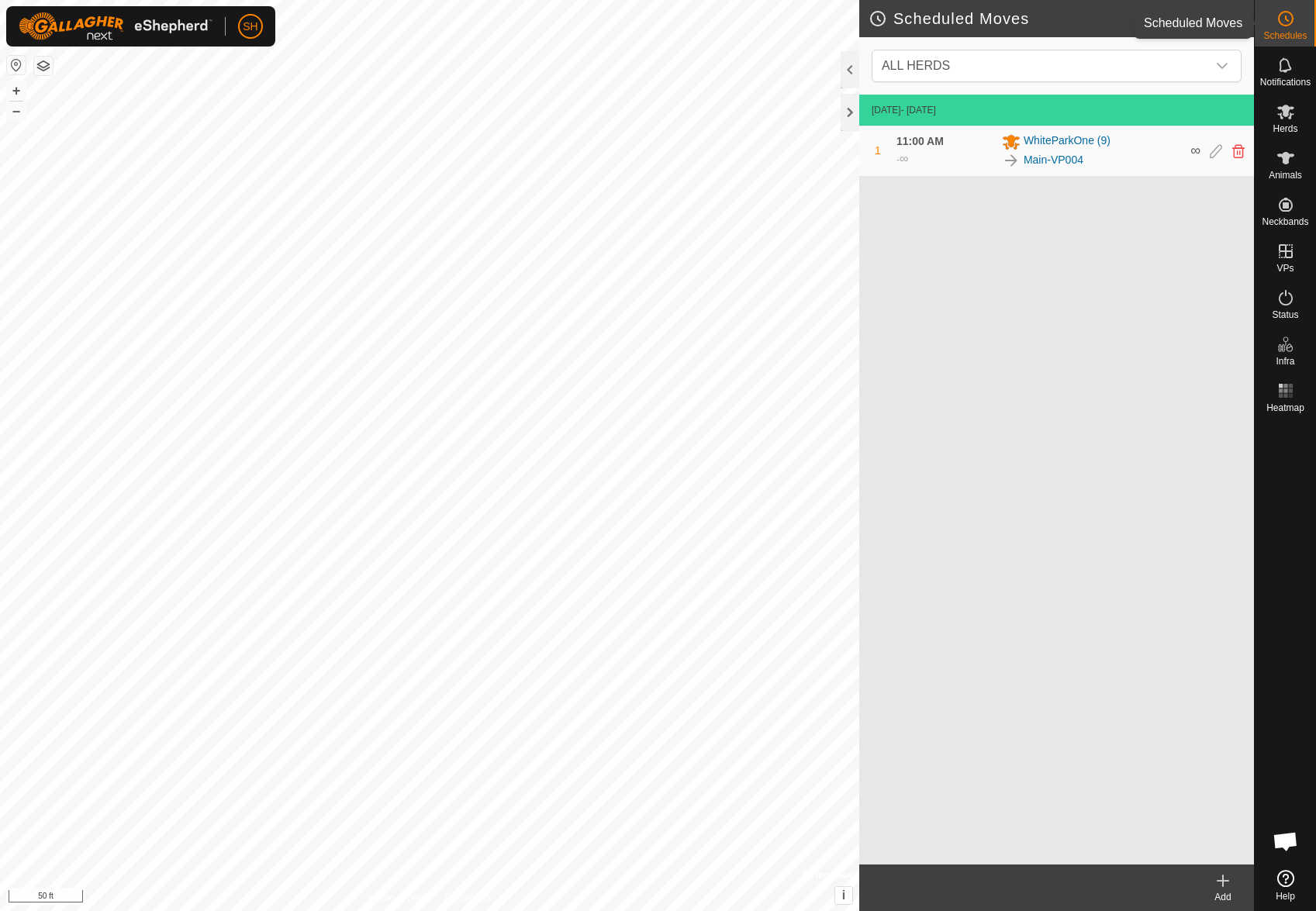
click at [1281, 24] on circle at bounding box center [1286, 19] width 14 height 14
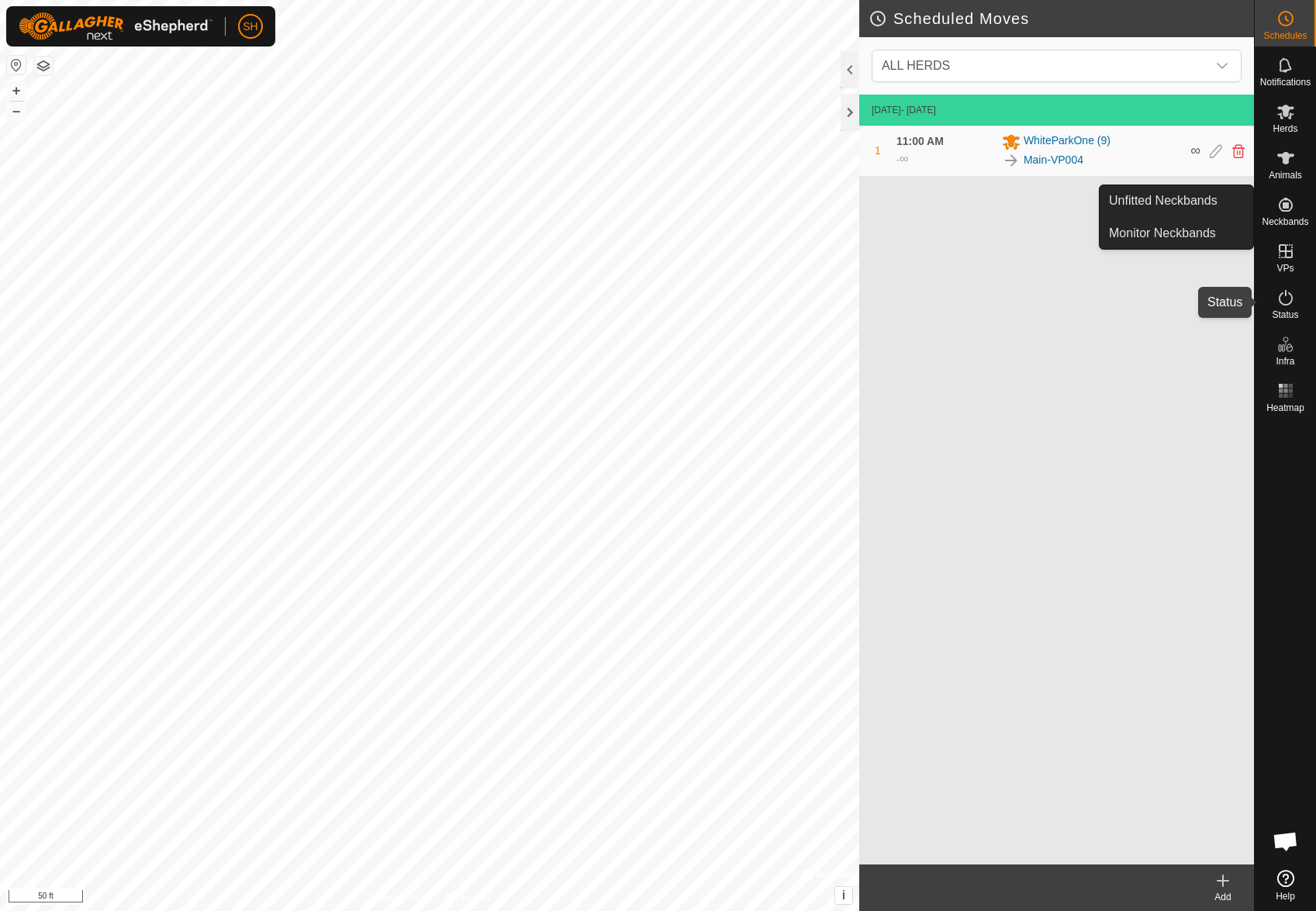
click at [1287, 307] on icon at bounding box center [1285, 297] width 19 height 19
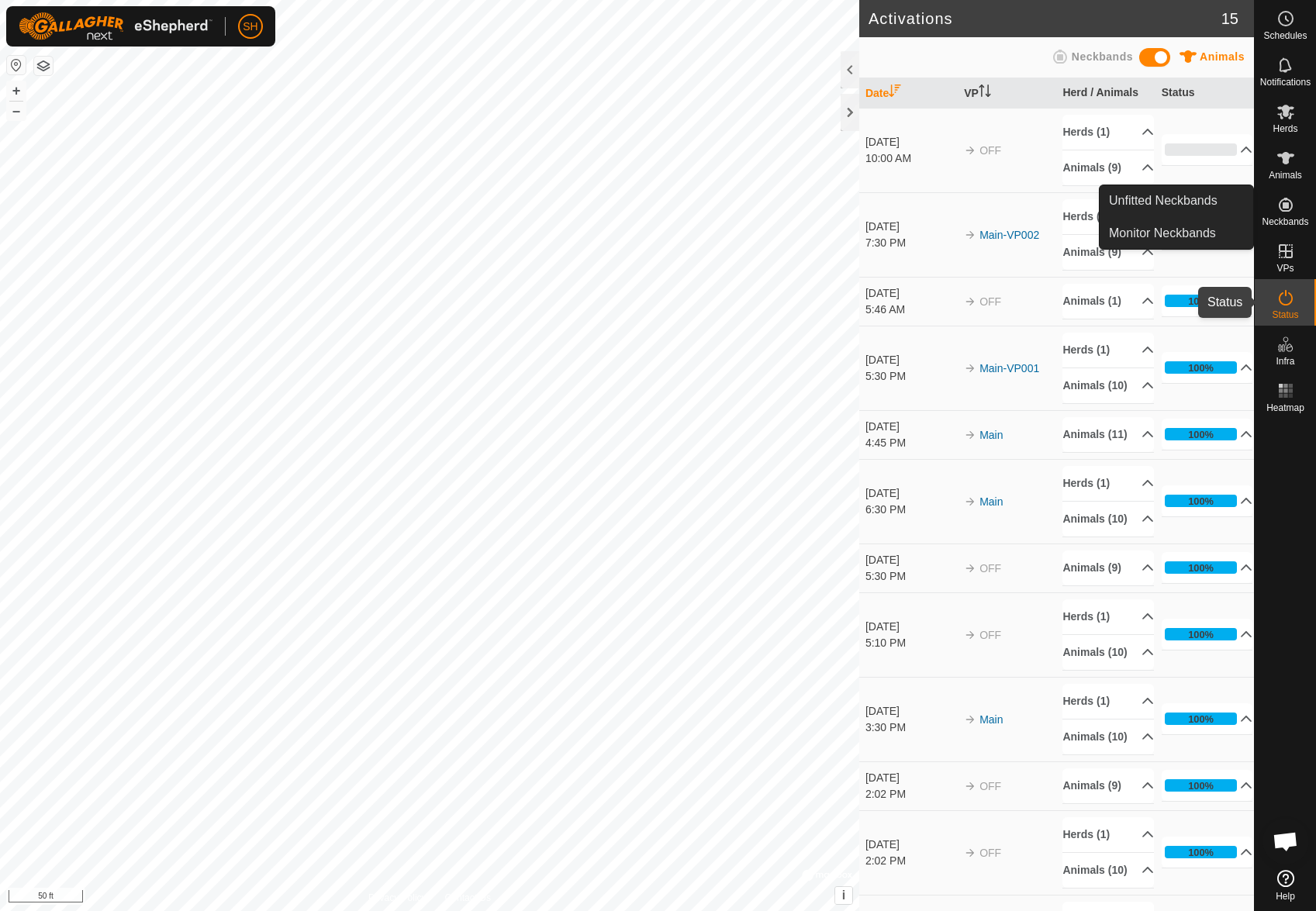
click at [1288, 308] on es-activation-svg-icon at bounding box center [1286, 297] width 28 height 25
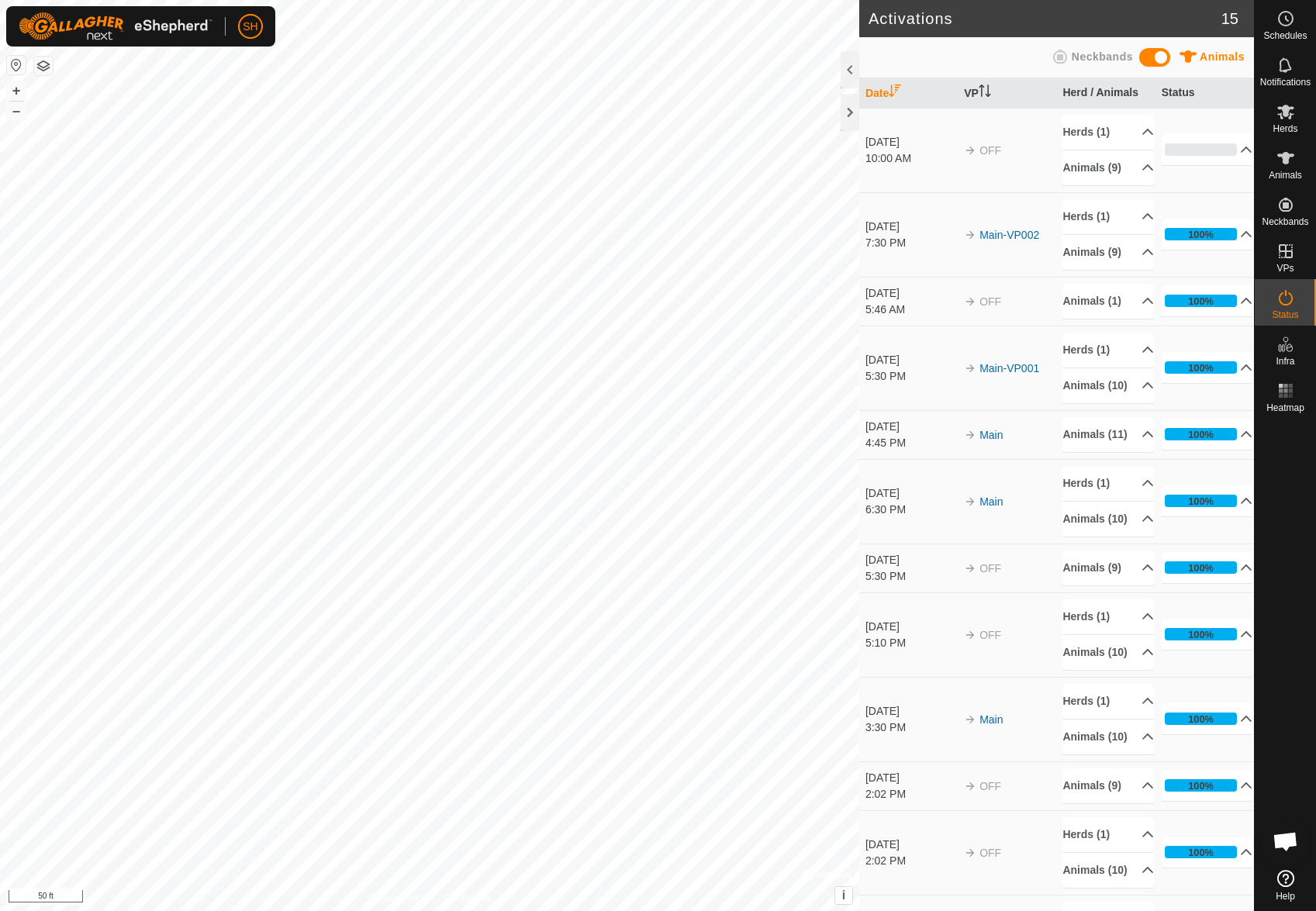
click at [1288, 308] on es-activation-svg-icon at bounding box center [1286, 297] width 28 height 25
click at [1281, 23] on icon at bounding box center [1285, 18] width 19 height 19
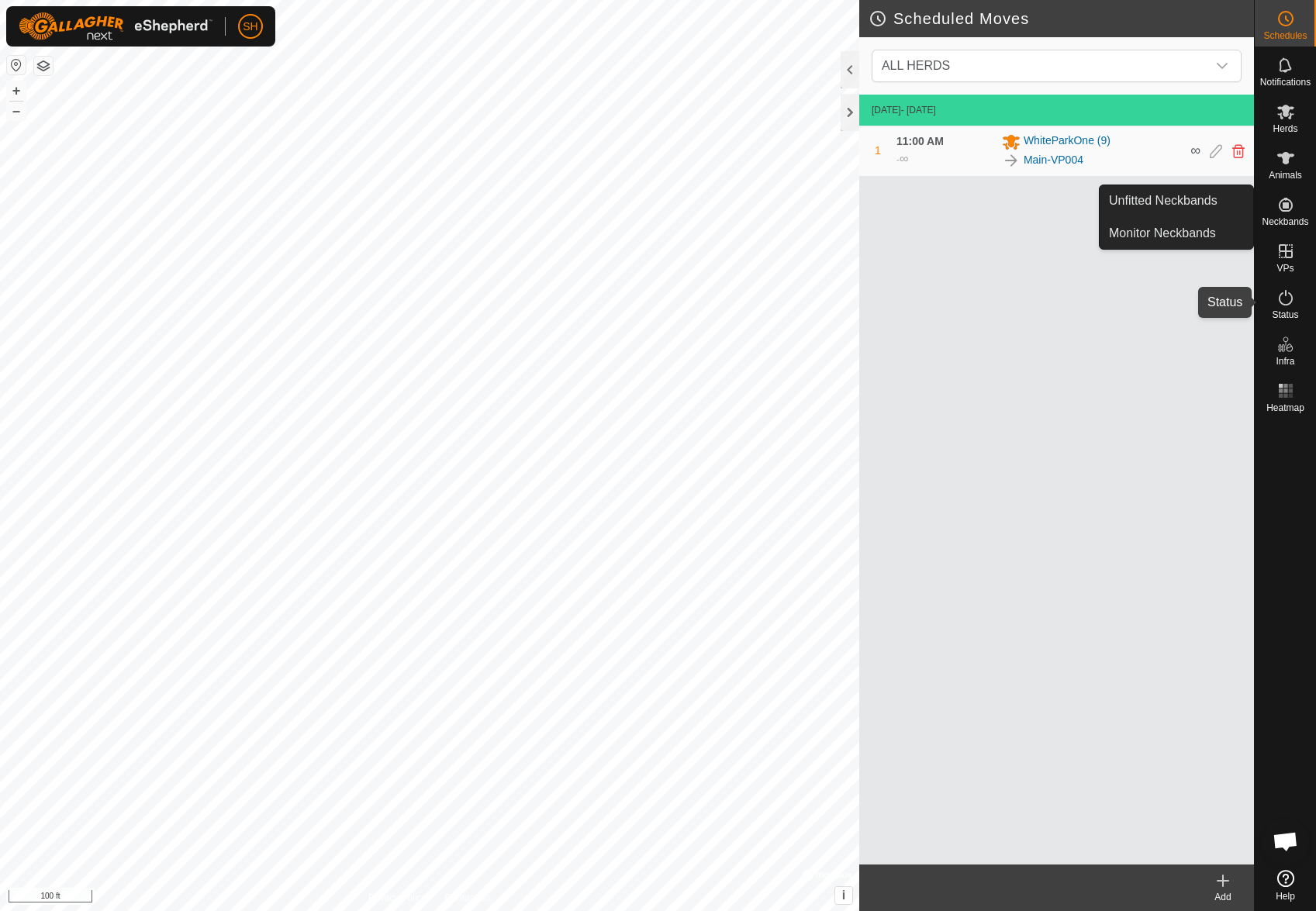
click at [1292, 299] on icon at bounding box center [1285, 297] width 19 height 19
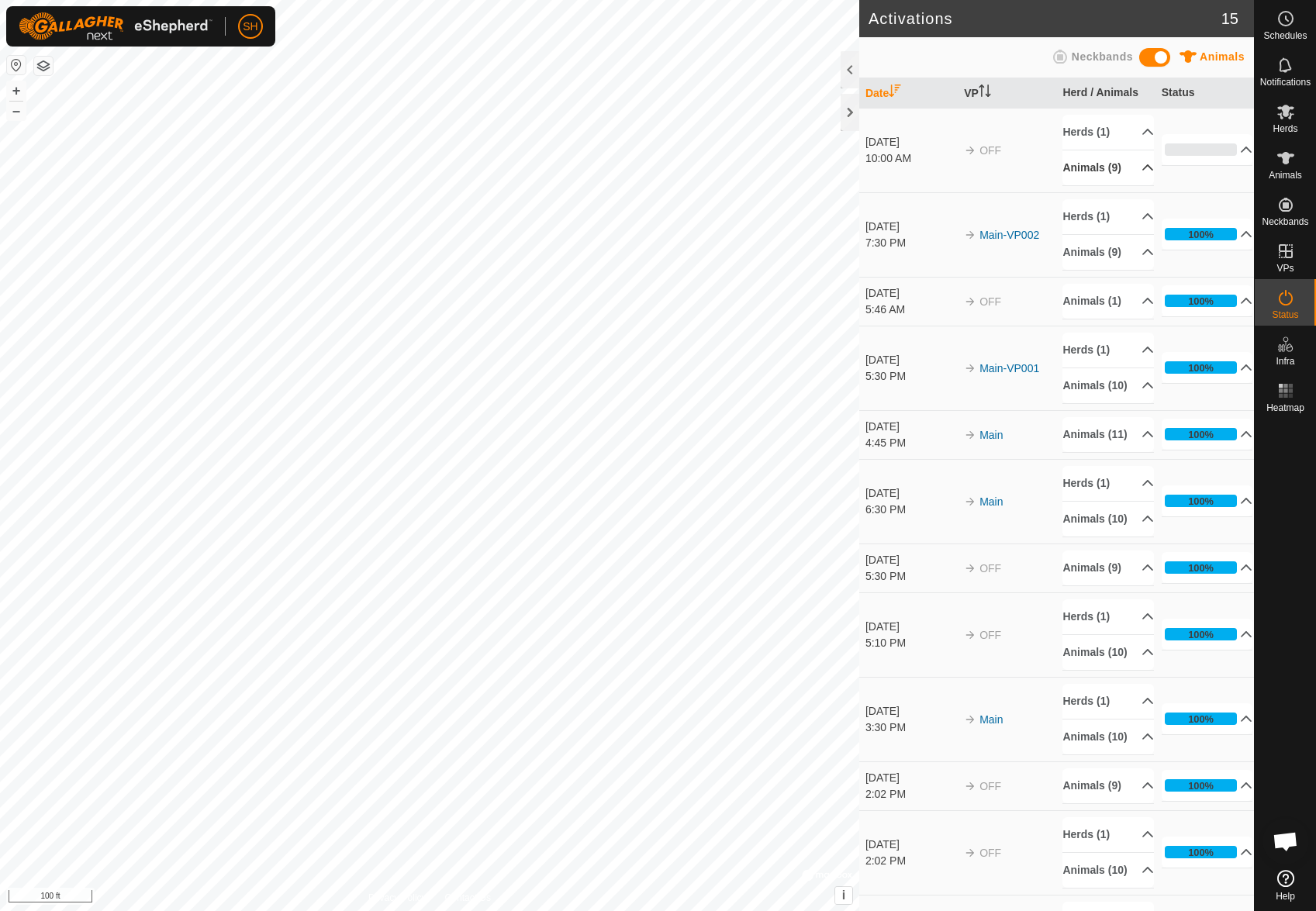
click at [1129, 177] on p-accordion-header "Animals (9)" at bounding box center [1108, 167] width 91 height 34
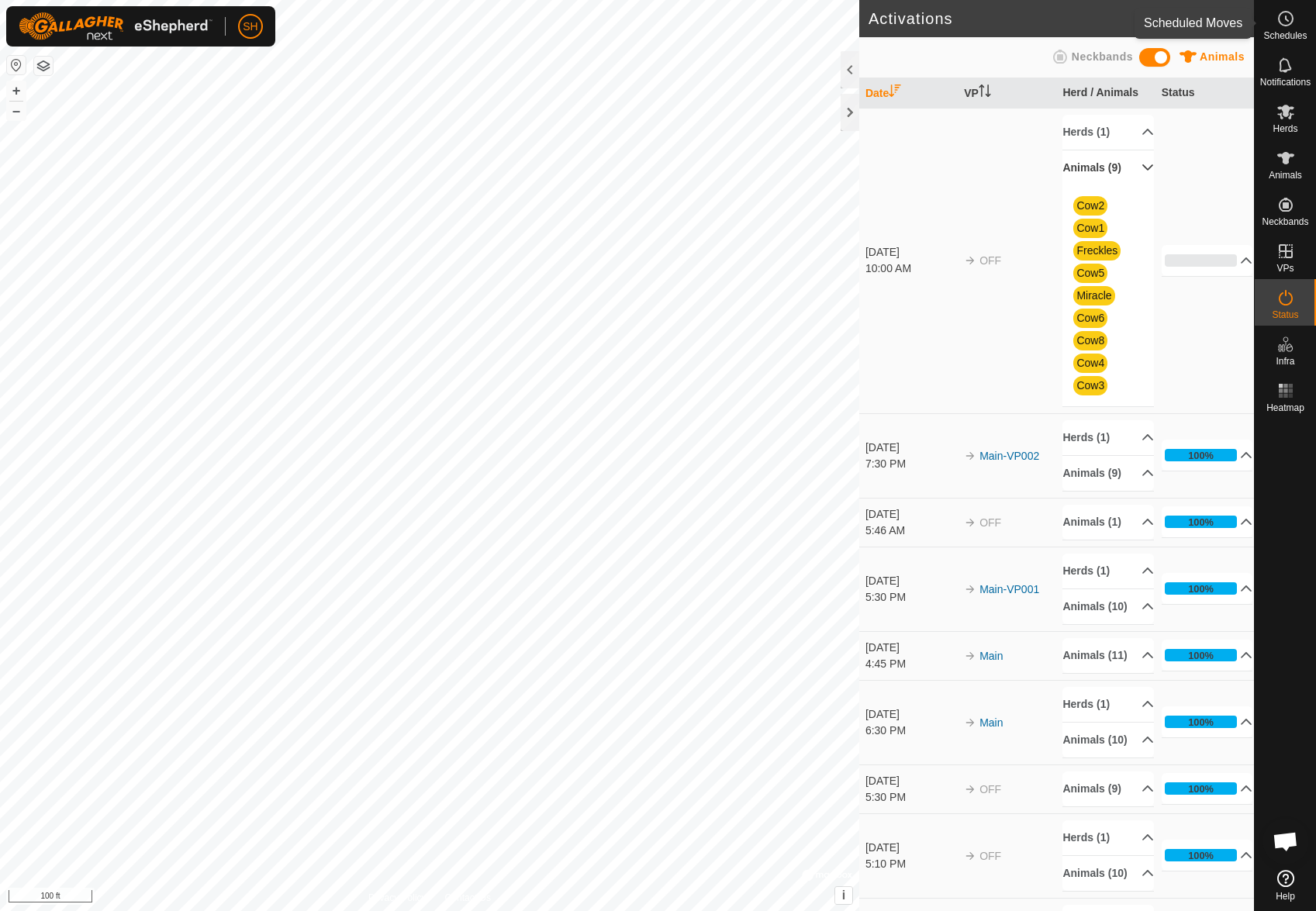
click at [1290, 18] on icon at bounding box center [1285, 18] width 19 height 19
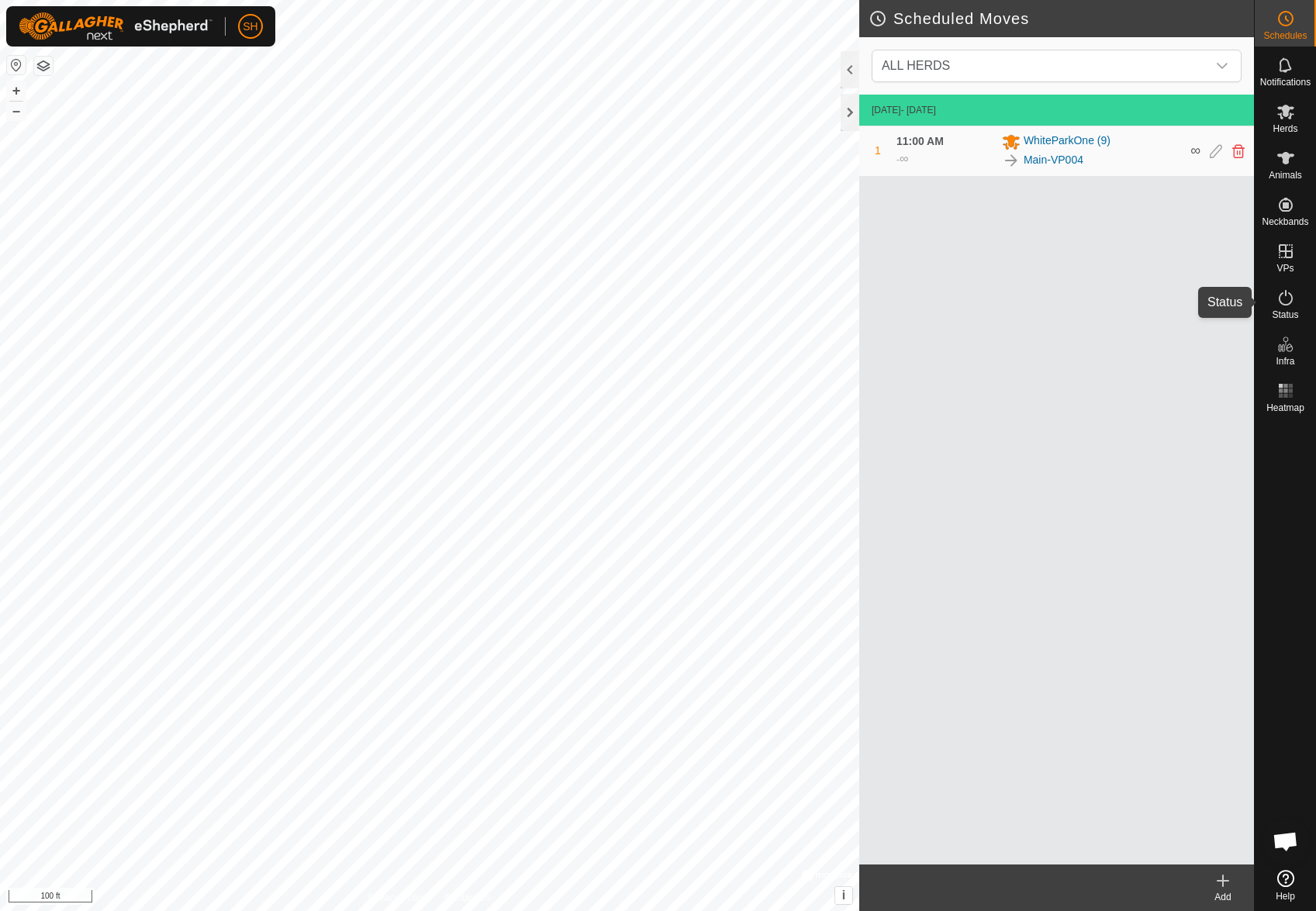
click at [1290, 306] on icon at bounding box center [1285, 297] width 19 height 19
